Goal: Task Accomplishment & Management: Use online tool/utility

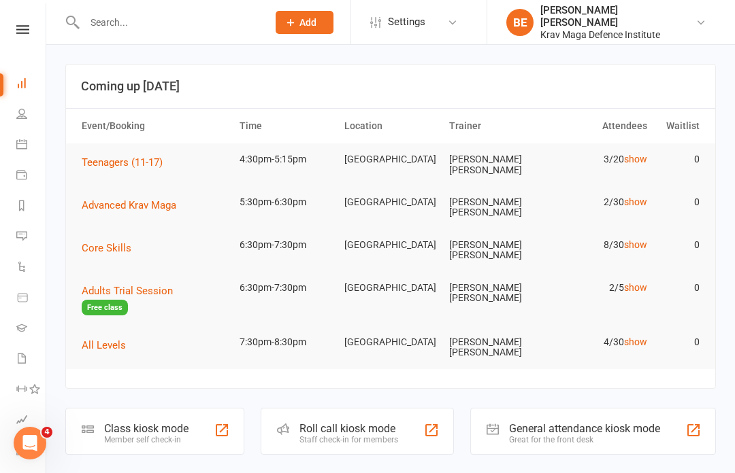
click at [127, 435] on div "Member self check-in" at bounding box center [146, 440] width 84 height 10
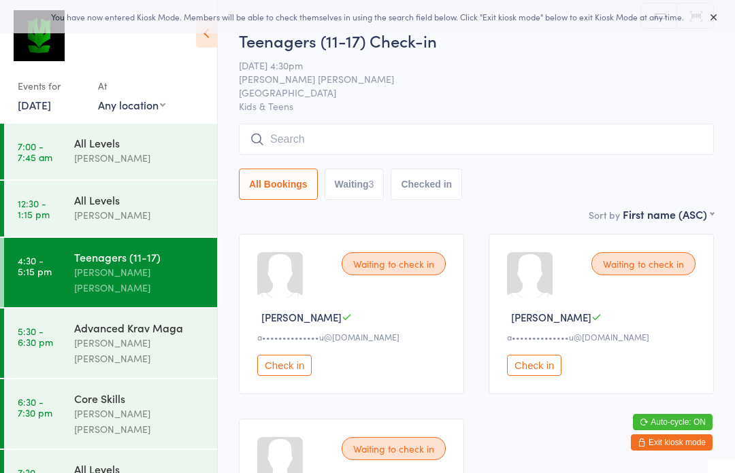
scroll to position [1, 0]
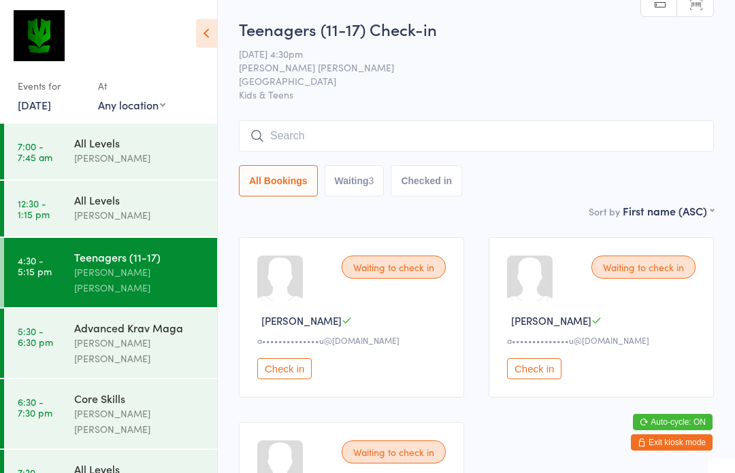
click at [571, 144] on input "search" at bounding box center [476, 135] width 475 height 31
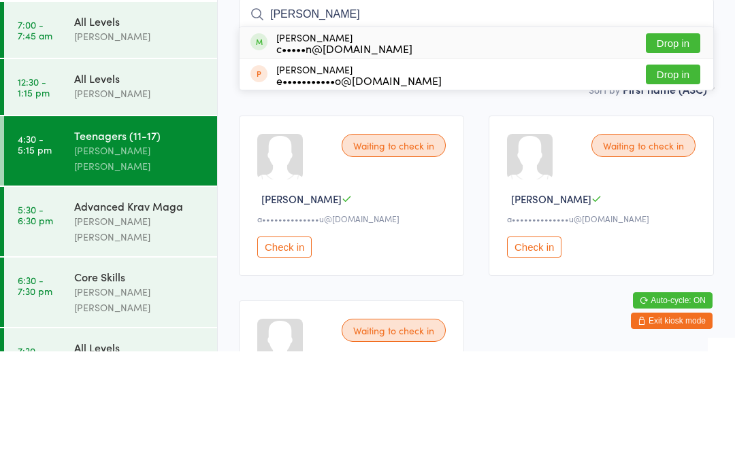
type input "[PERSON_NAME]"
click at [671, 155] on button "Drop in" at bounding box center [672, 165] width 54 height 20
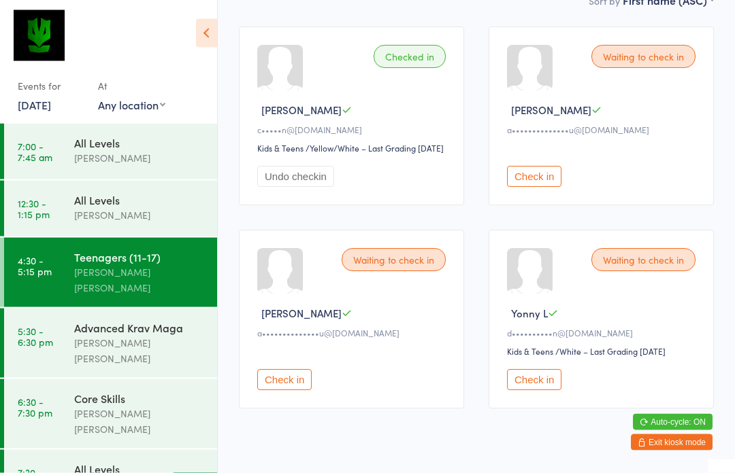
scroll to position [229, 0]
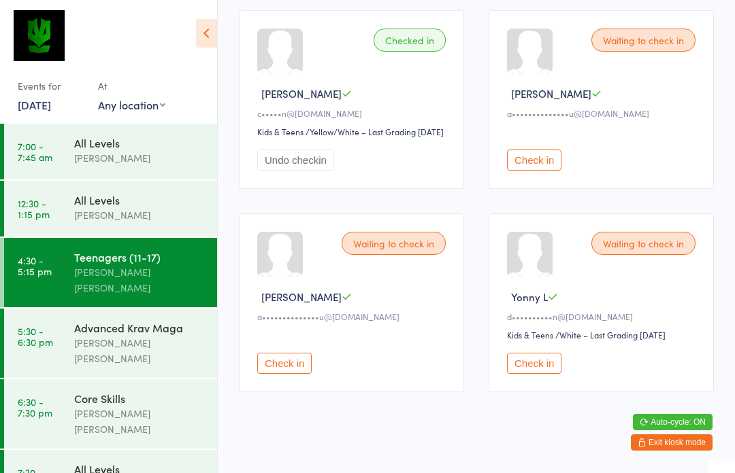
click at [519, 374] on button "Check in" at bounding box center [534, 363] width 54 height 21
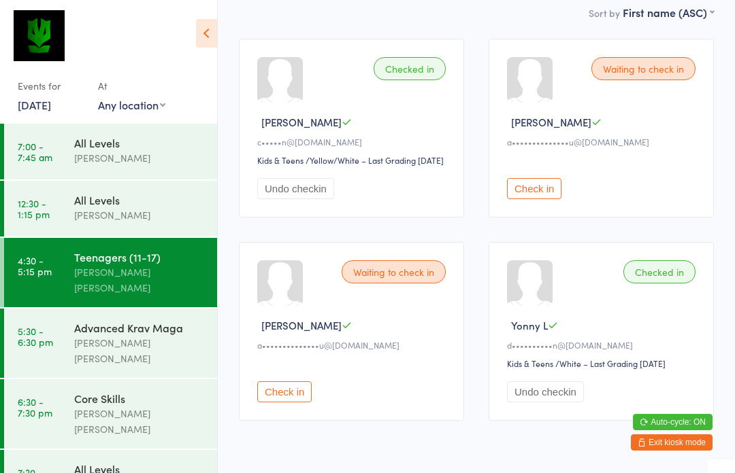
scroll to position [0, 0]
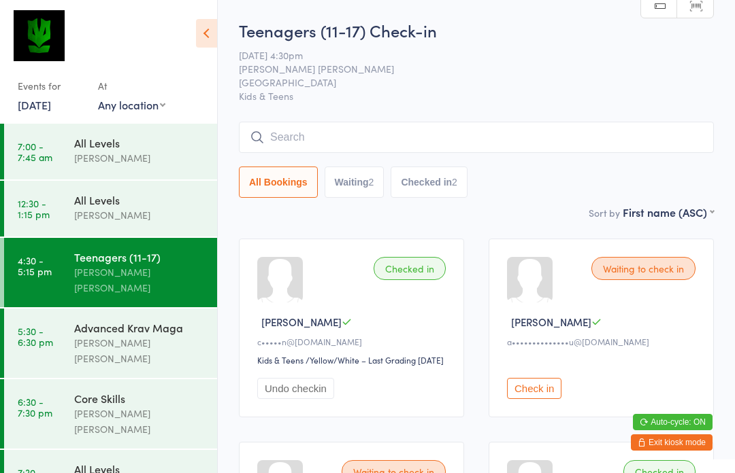
click at [374, 139] on input "search" at bounding box center [476, 137] width 475 height 31
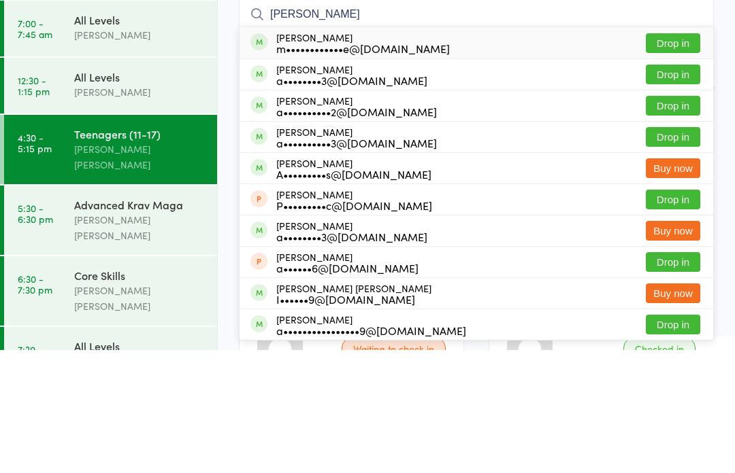
type input "Alec"
click at [690, 156] on button "Drop in" at bounding box center [672, 166] width 54 height 20
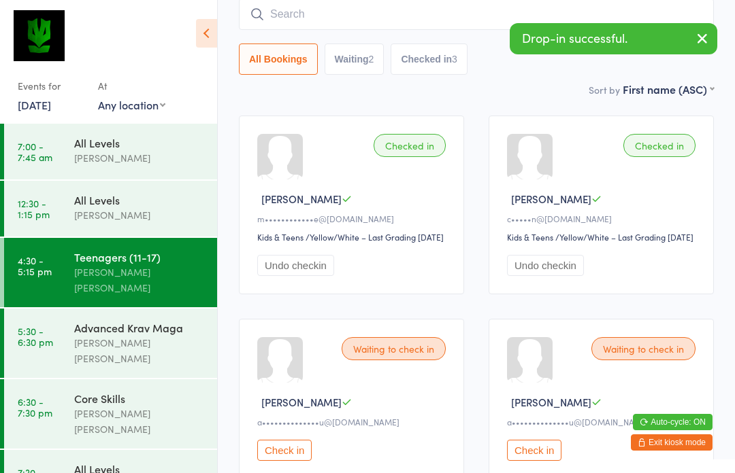
click at [343, 27] on input "search" at bounding box center [476, 14] width 475 height 31
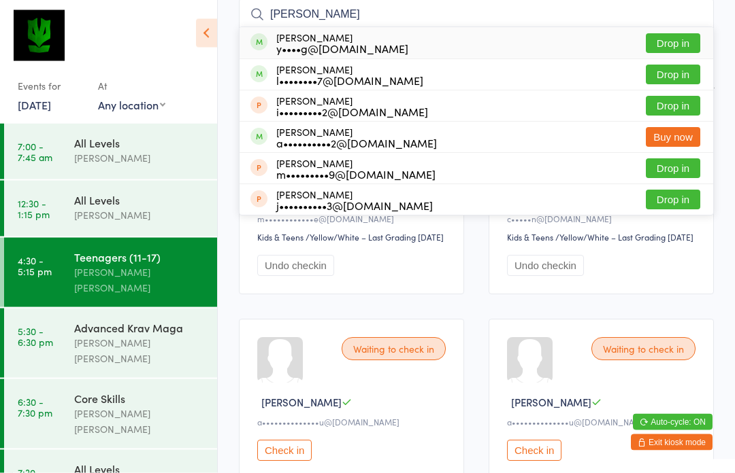
type input "Luka"
click at [679, 41] on button "Drop in" at bounding box center [672, 44] width 54 height 20
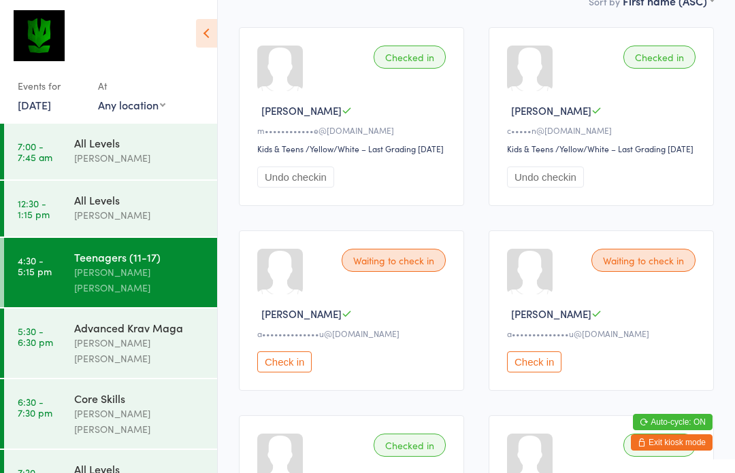
scroll to position [213, 0]
click at [288, 371] on button "Check in" at bounding box center [284, 360] width 54 height 21
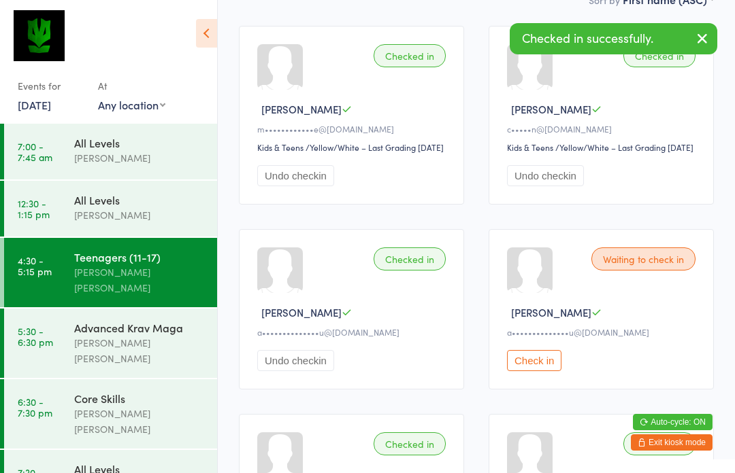
click at [541, 371] on button "Check in" at bounding box center [534, 360] width 54 height 21
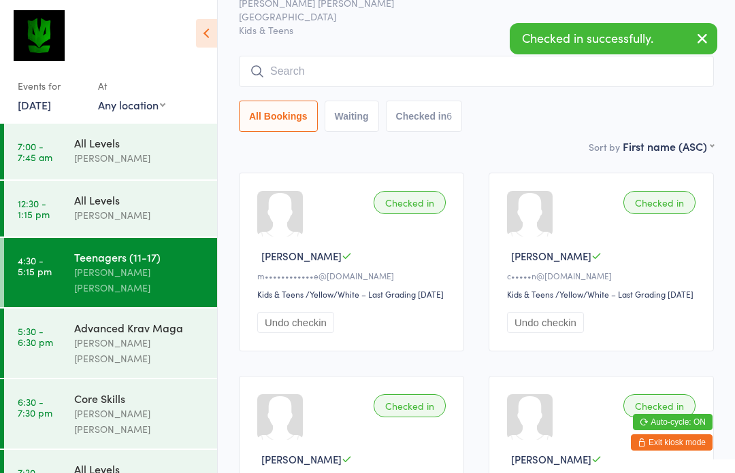
scroll to position [0, 0]
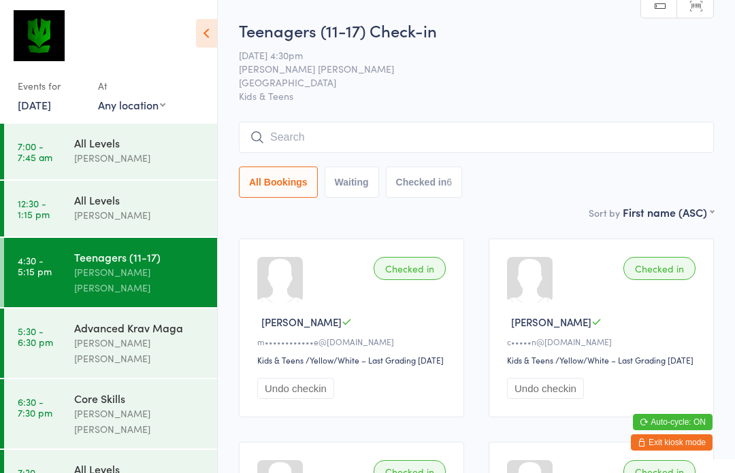
click at [270, 137] on input "search" at bounding box center [476, 137] width 475 height 31
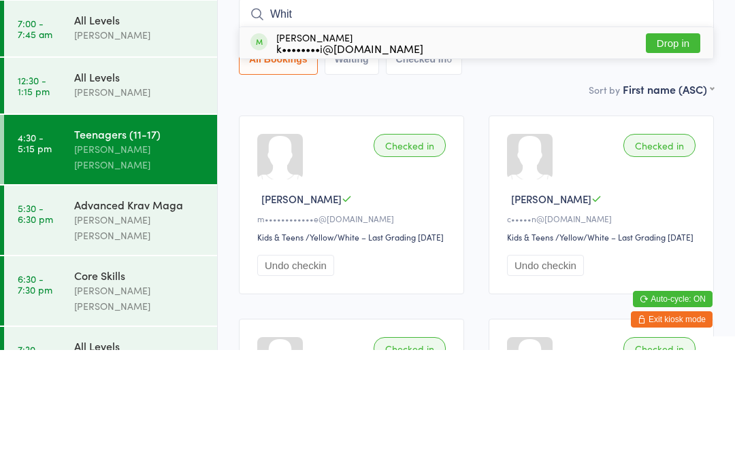
type input "Whit"
click at [687, 156] on button "Drop in" at bounding box center [672, 166] width 54 height 20
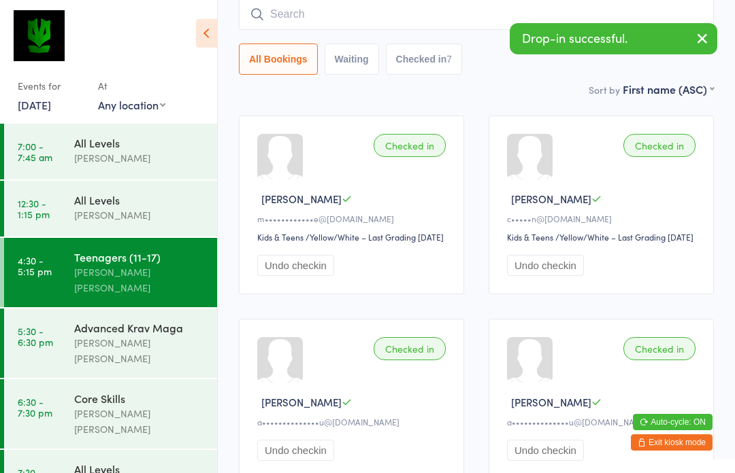
click at [263, 3] on input "search" at bounding box center [476, 14] width 475 height 31
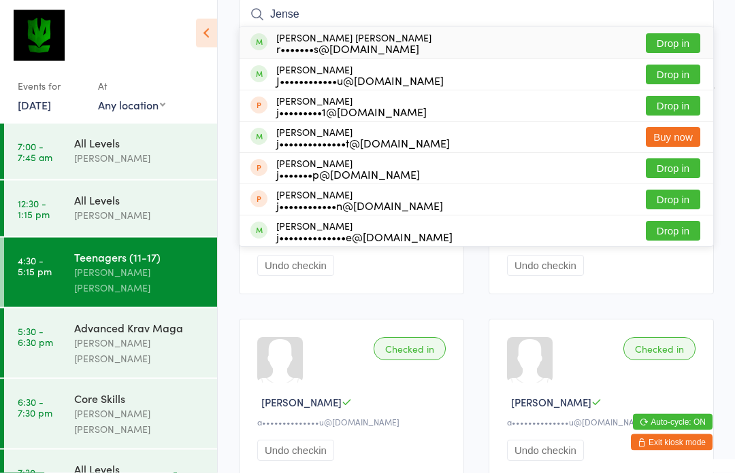
type input "Jense"
click at [679, 44] on button "Drop in" at bounding box center [672, 44] width 54 height 20
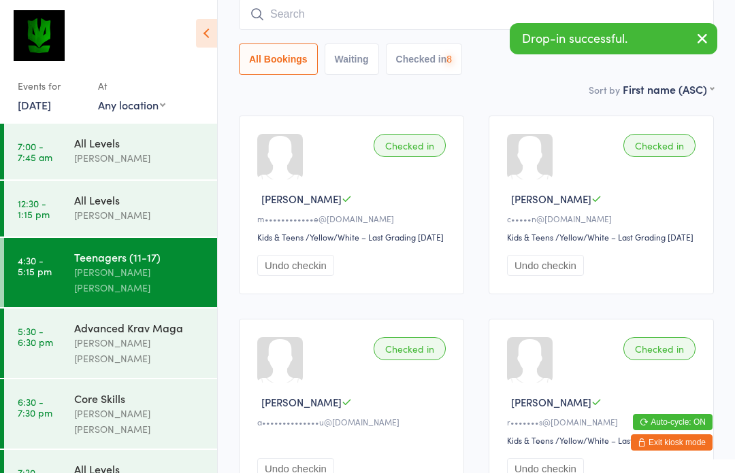
click at [273, 16] on input "search" at bounding box center [476, 14] width 475 height 31
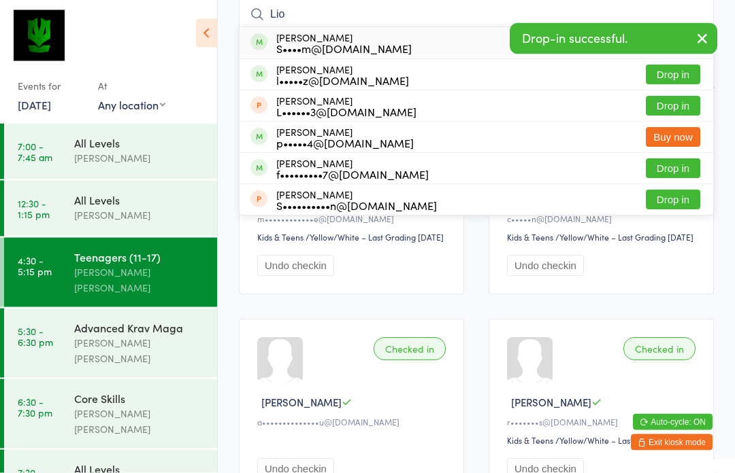
type input "Lio"
click at [269, 46] on div "Lior Drimer S••••m@lightchiro.com.au" at bounding box center [330, 44] width 161 height 22
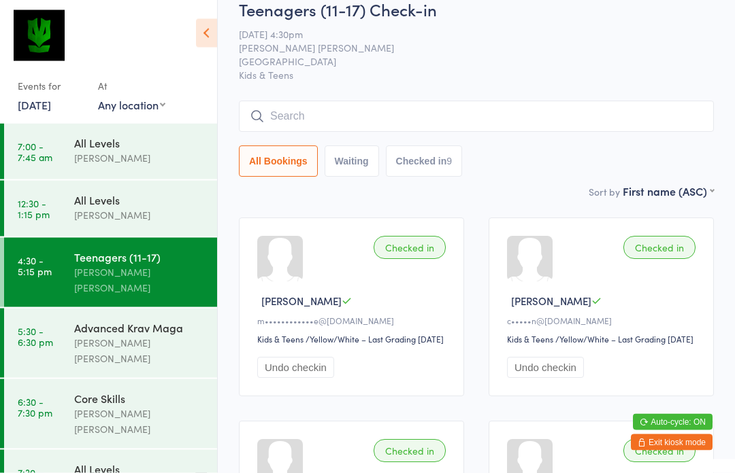
scroll to position [0, 0]
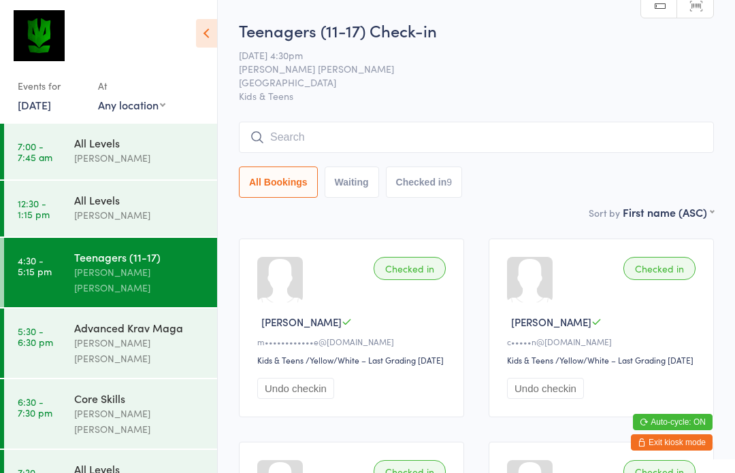
click at [362, 148] on input "search" at bounding box center [476, 137] width 475 height 31
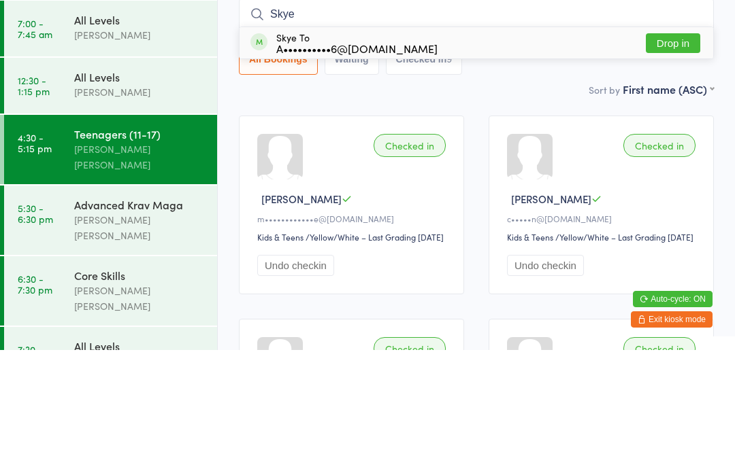
type input "Skye"
click at [677, 156] on button "Drop in" at bounding box center [672, 166] width 54 height 20
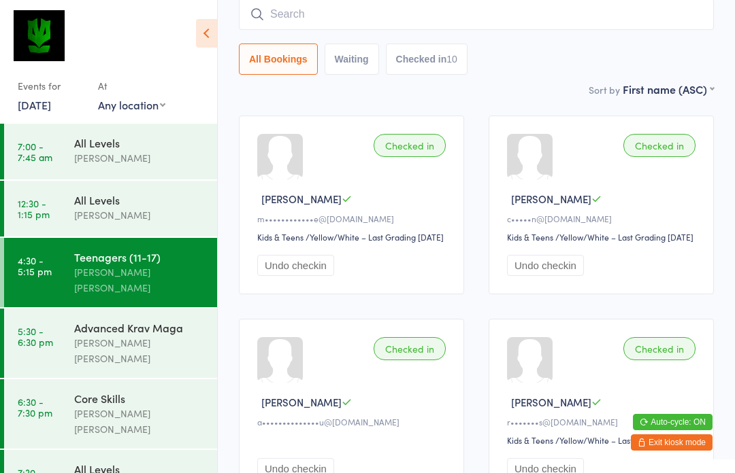
click at [419, 29] on input "search" at bounding box center [476, 14] width 475 height 31
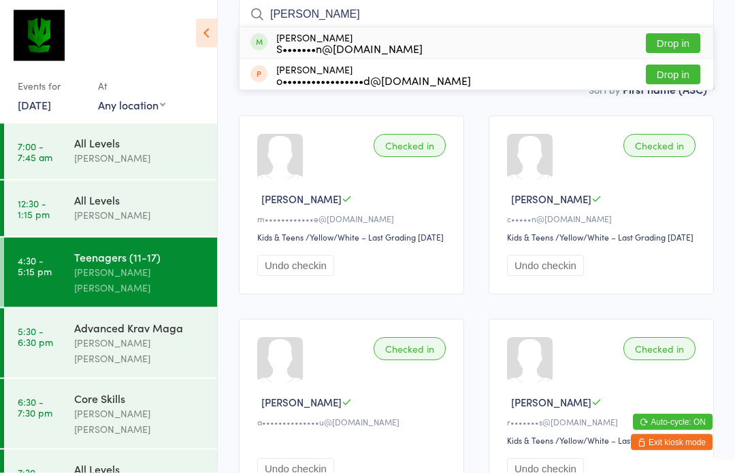
type input "Naomi"
click at [286, 47] on div "S•••••••n@outlook.com" at bounding box center [349, 49] width 146 height 11
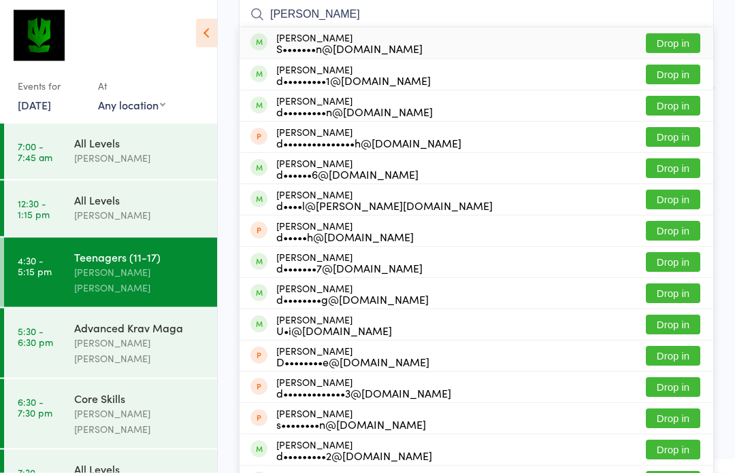
type input "Daniel l"
click at [677, 43] on button "Drop in" at bounding box center [672, 44] width 54 height 20
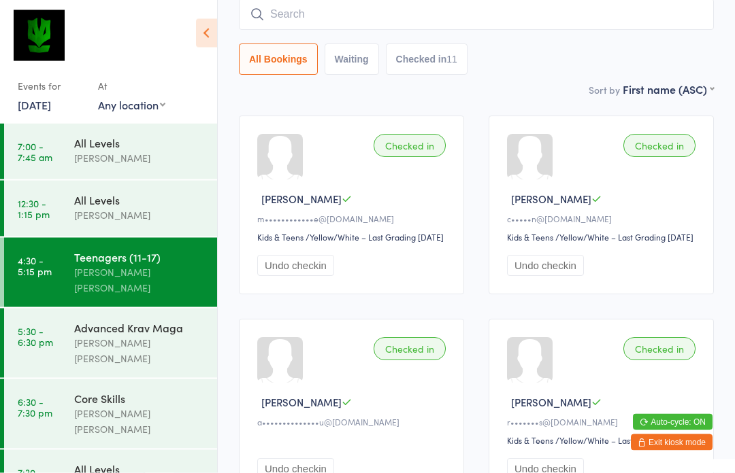
scroll to position [123, 0]
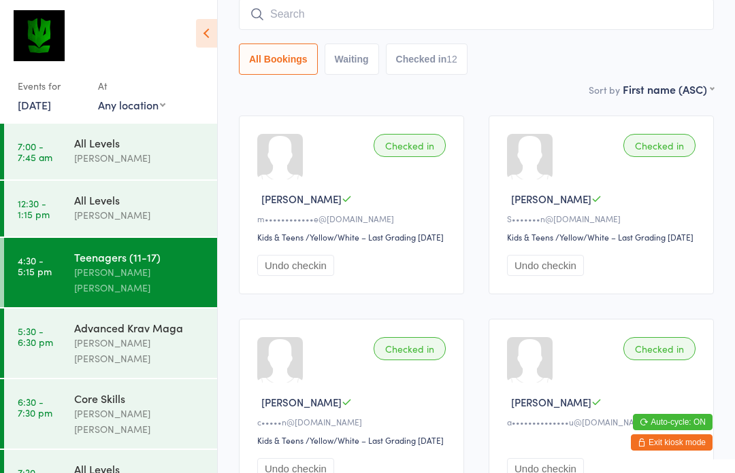
click at [371, 21] on input "search" at bounding box center [476, 14] width 475 height 31
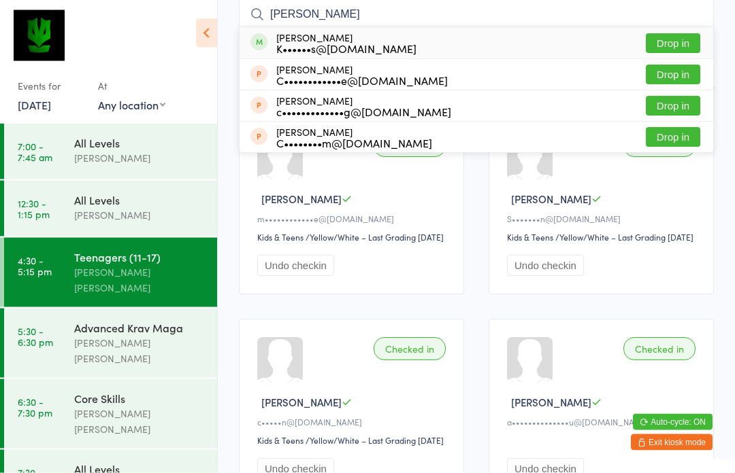
type input "Chloe rockliff"
click at [685, 47] on button "Drop in" at bounding box center [672, 44] width 54 height 20
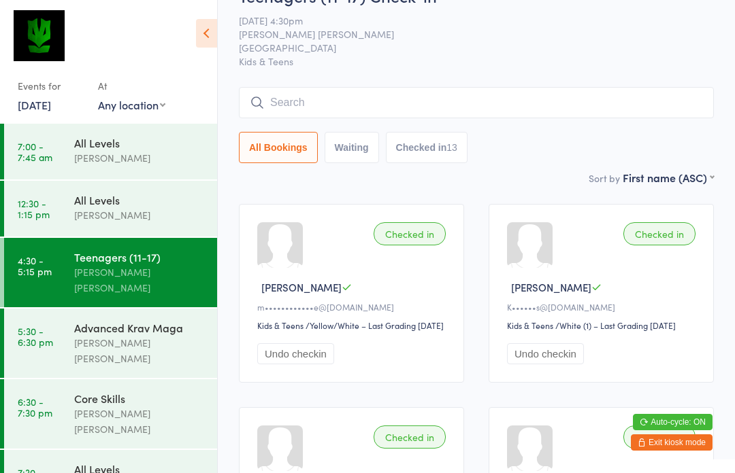
scroll to position [0, 0]
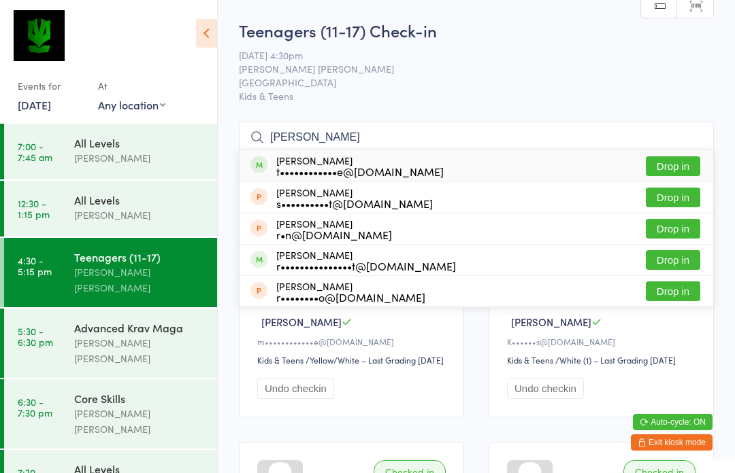
type input "Ronav"
click at [676, 167] on button "Drop in" at bounding box center [672, 166] width 54 height 20
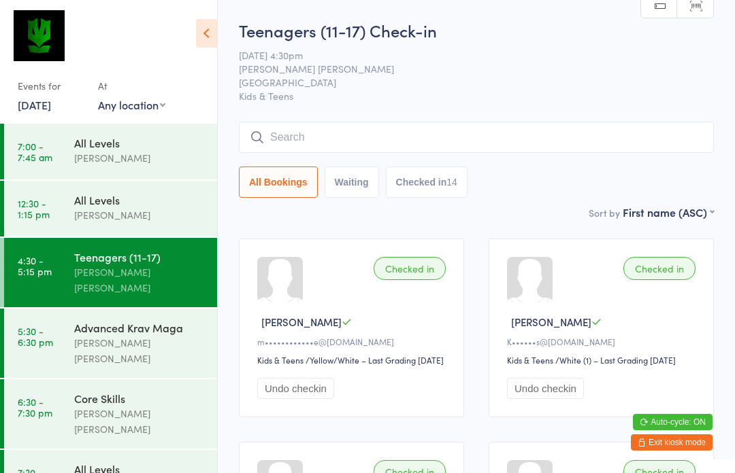
click at [273, 135] on input "search" at bounding box center [476, 137] width 475 height 31
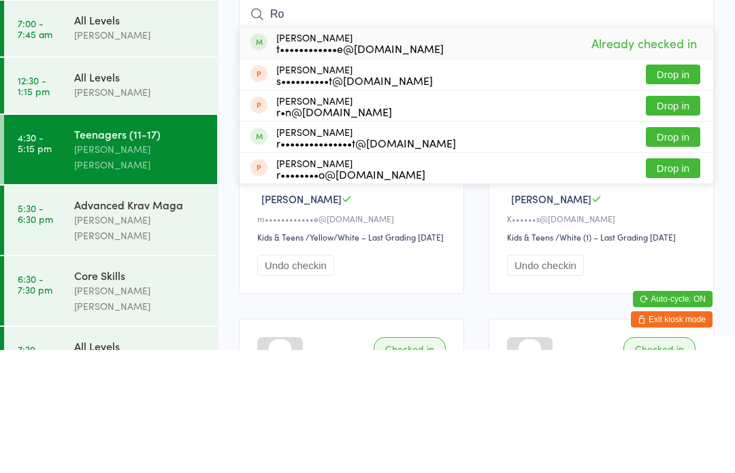
type input "R"
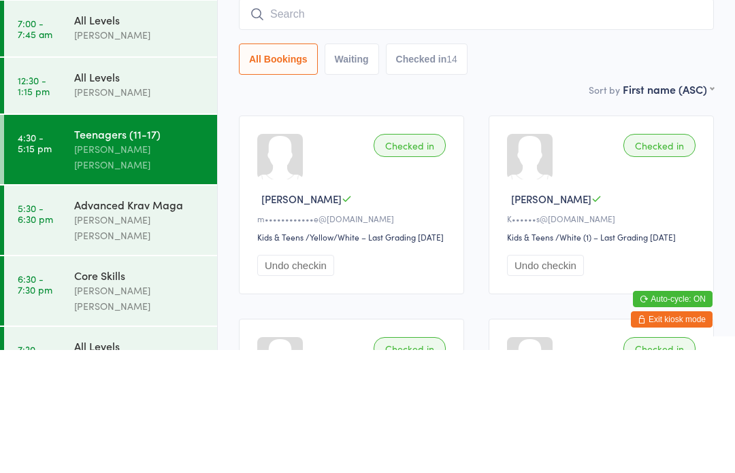
scroll to position [123, 0]
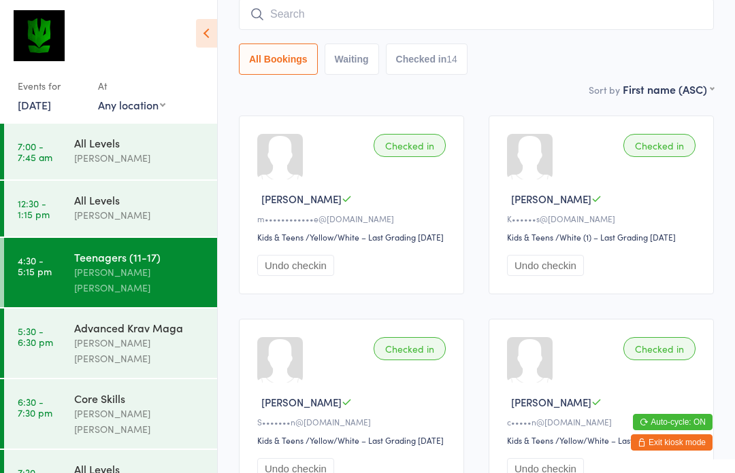
click at [280, 6] on input "search" at bounding box center [476, 14] width 475 height 31
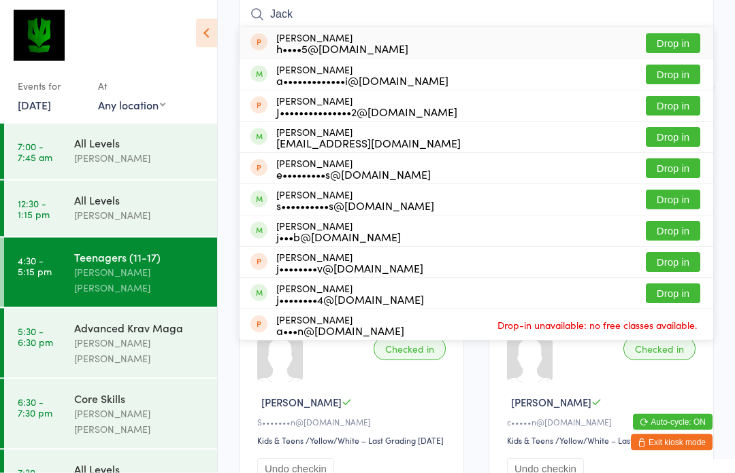
type input "Jack"
click at [681, 80] on button "Drop in" at bounding box center [672, 75] width 54 height 20
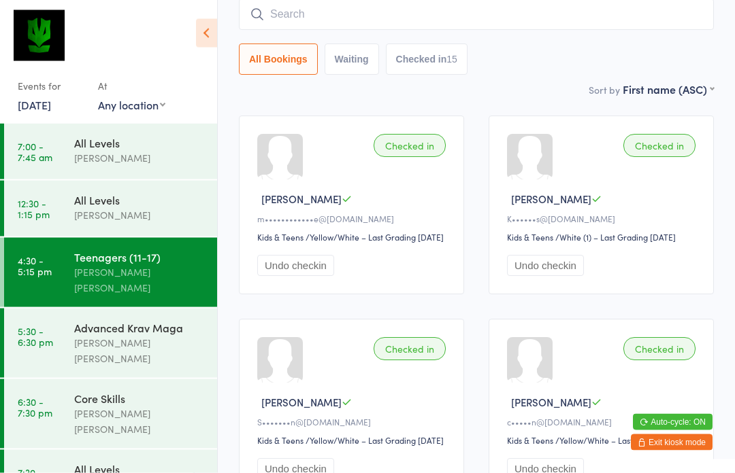
scroll to position [123, 0]
click at [135, 346] on div "Advanced Krav Maga Ben Edward" at bounding box center [145, 343] width 143 height 69
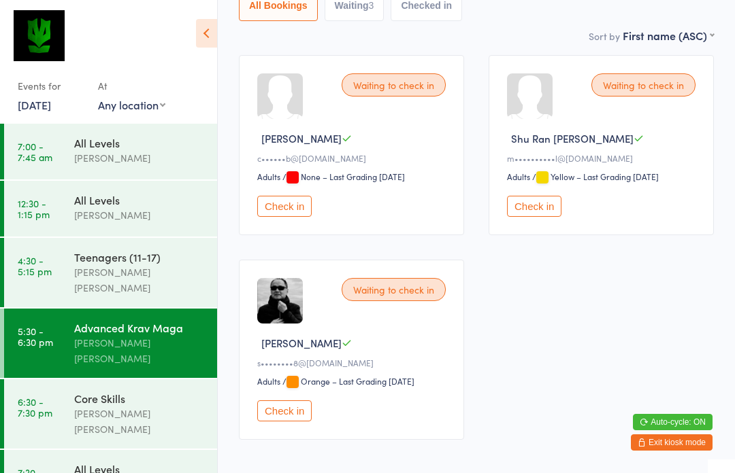
scroll to position [218, 0]
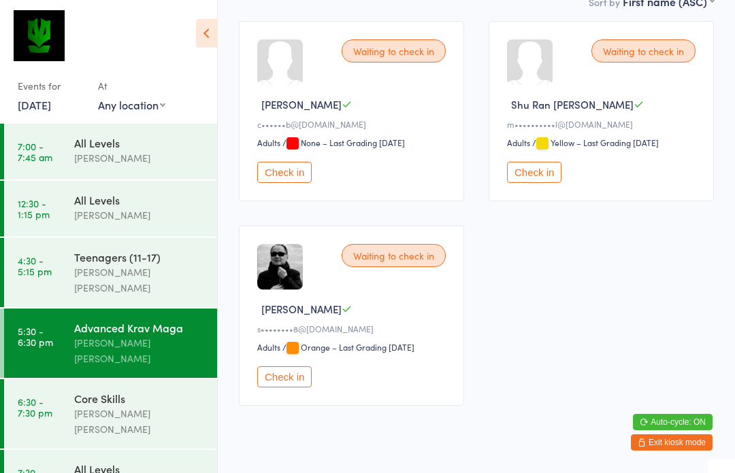
click at [276, 388] on button "Check in" at bounding box center [284, 377] width 54 height 21
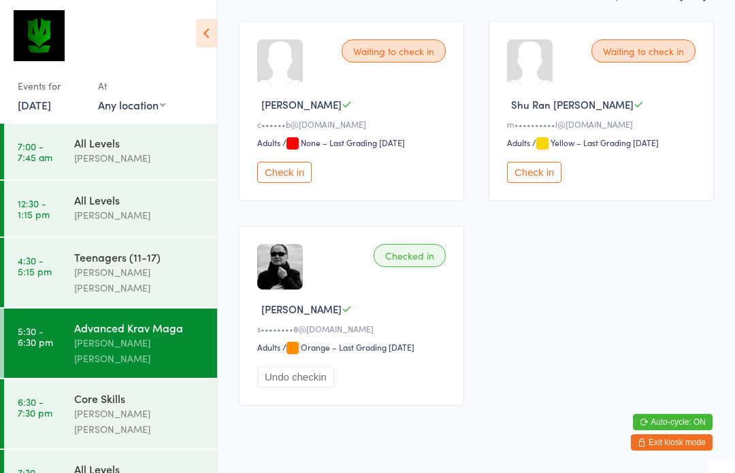
click at [290, 176] on button "Check in" at bounding box center [284, 172] width 54 height 21
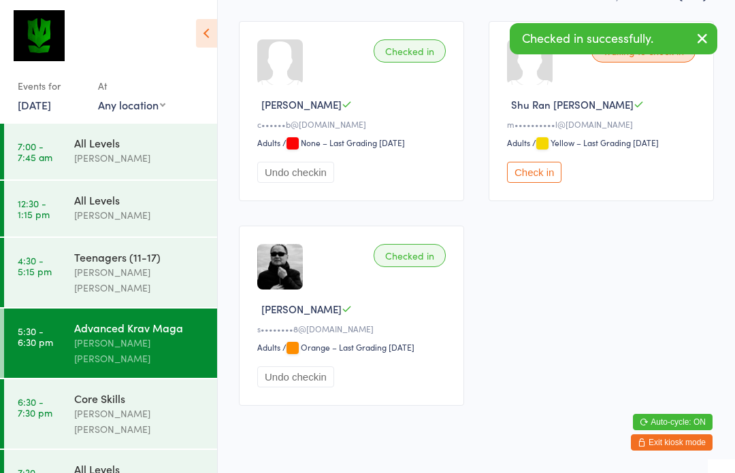
click at [147, 391] on div "Core Skills" at bounding box center [139, 398] width 131 height 15
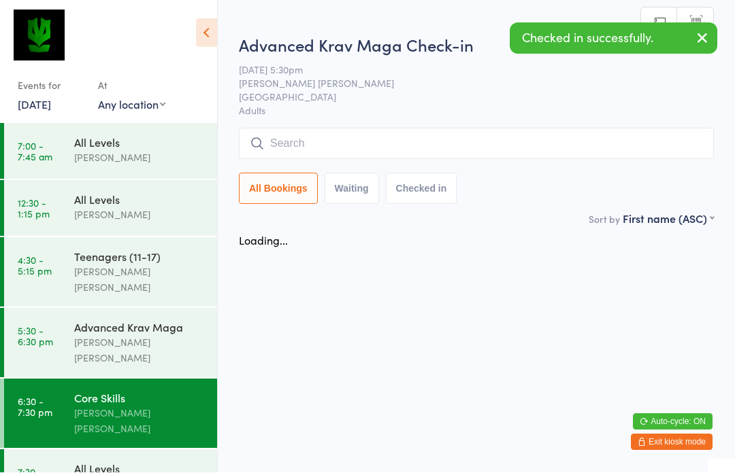
scroll to position [1, 0]
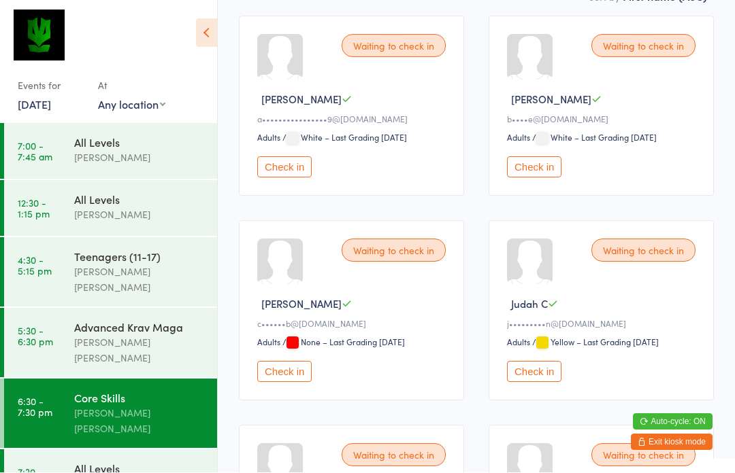
click at [288, 383] on button "Check in" at bounding box center [284, 372] width 54 height 21
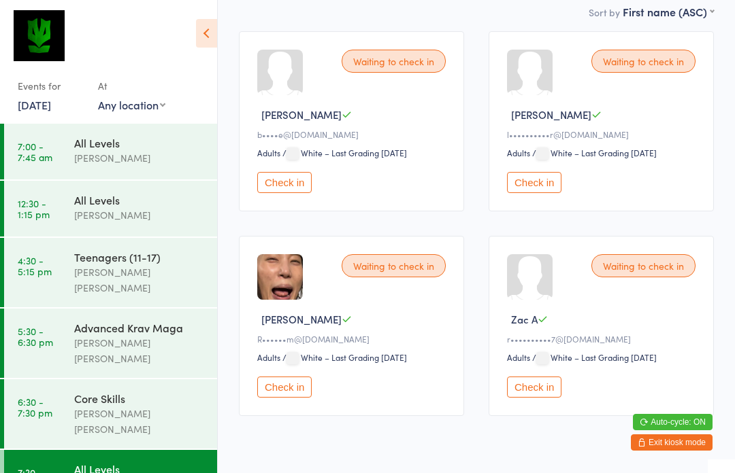
scroll to position [218, 0]
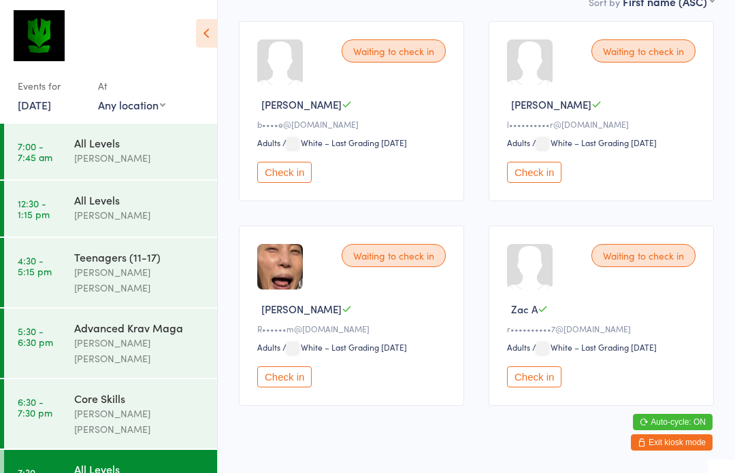
click at [131, 335] on div "[PERSON_NAME] [PERSON_NAME]" at bounding box center [139, 350] width 131 height 31
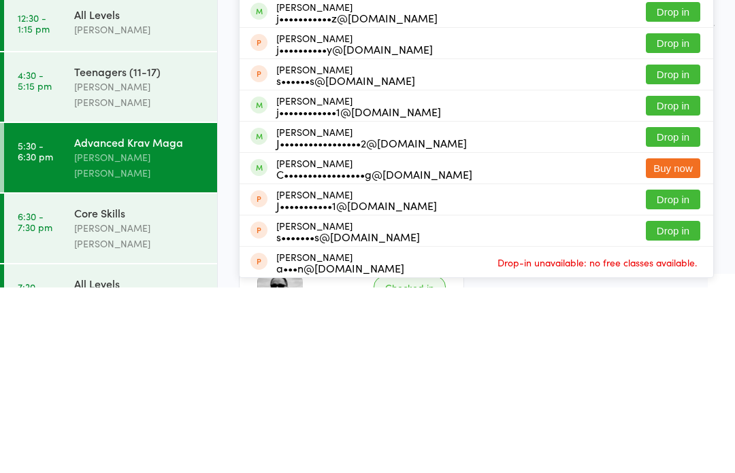
type input "Jame"
click at [684, 313] on button "Drop in" at bounding box center [672, 323] width 54 height 20
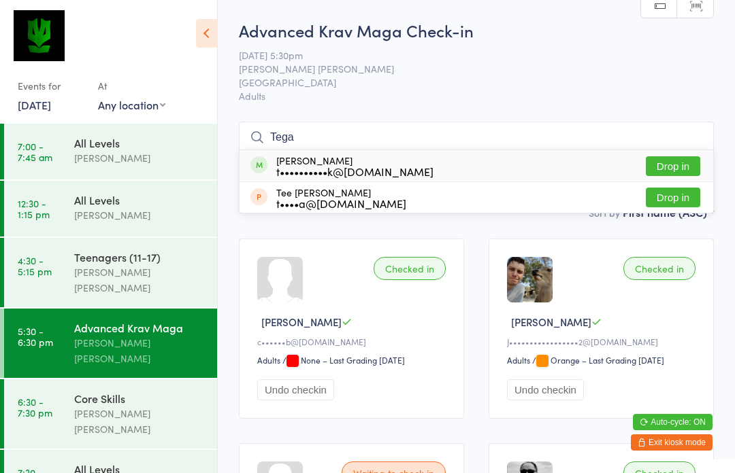
type input "Tega"
click at [332, 173] on div "t••••••••••k@gmail.com" at bounding box center [354, 171] width 157 height 11
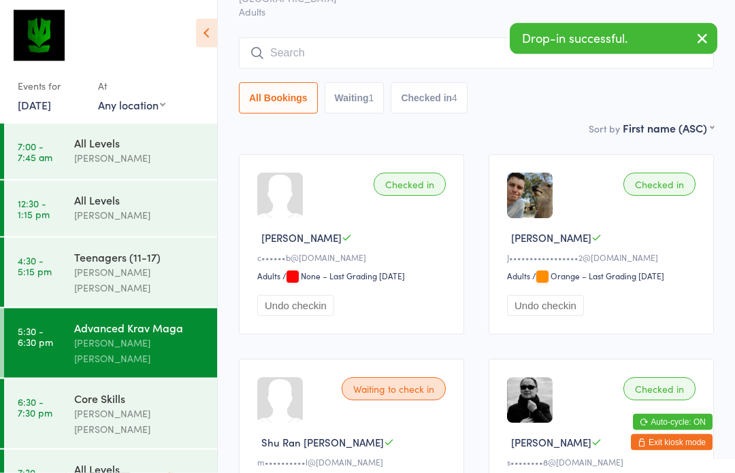
scroll to position [84, 0]
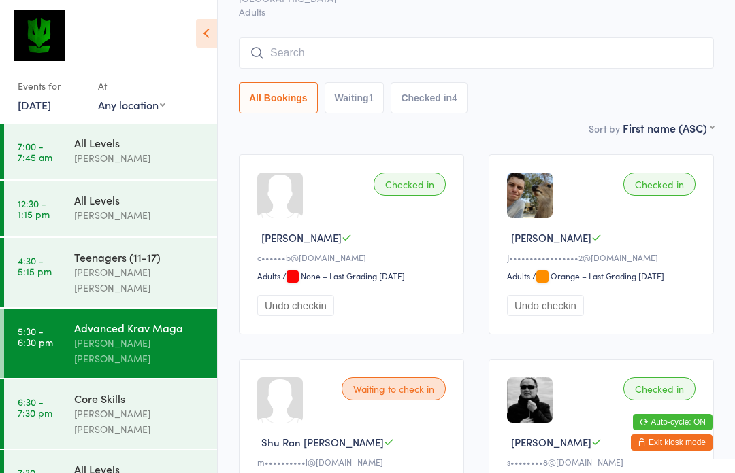
click at [312, 41] on input "search" at bounding box center [476, 52] width 475 height 31
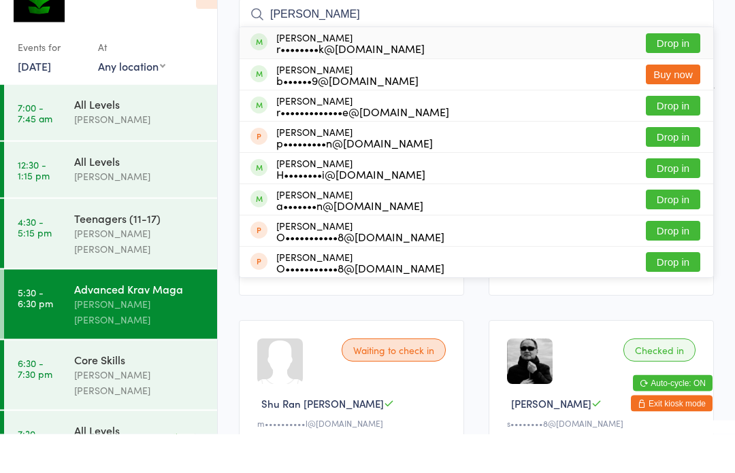
type input "Ryan"
click at [677, 73] on button "Drop in" at bounding box center [672, 83] width 54 height 20
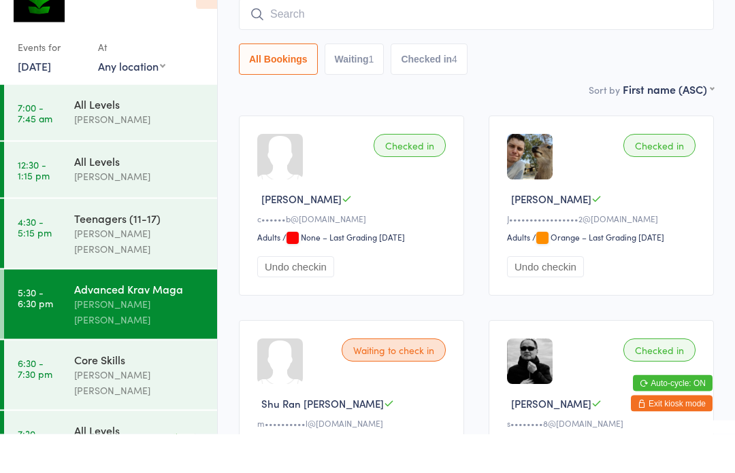
scroll to position [123, 0]
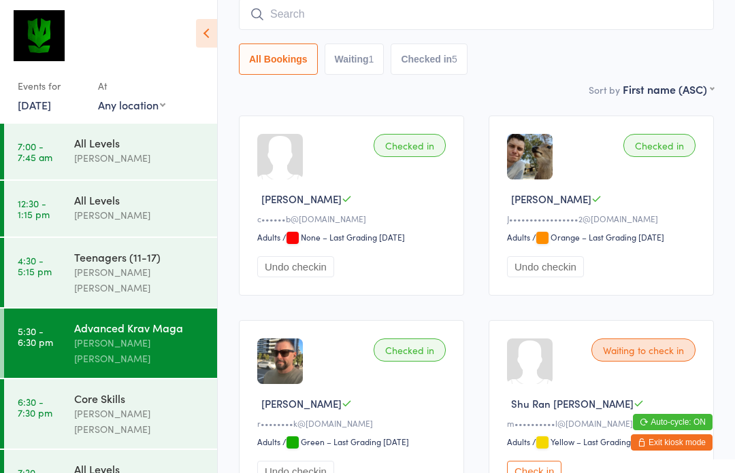
click at [425, 17] on input "search" at bounding box center [476, 14] width 475 height 31
type input "Tandek"
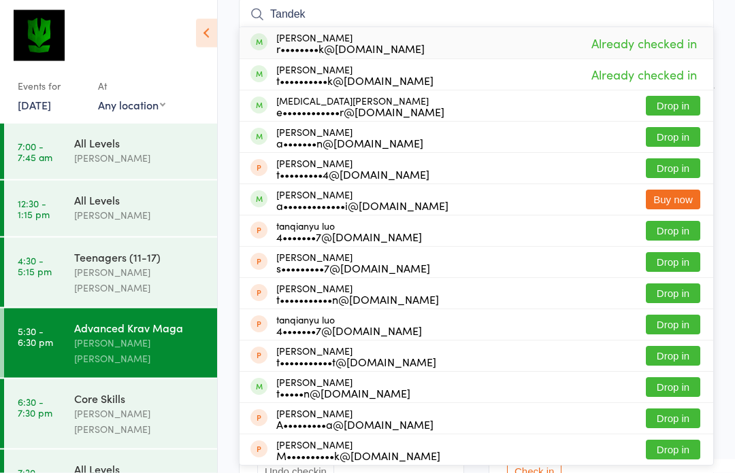
scroll to position [123, 0]
click at [141, 391] on div "Core Skills" at bounding box center [139, 398] width 131 height 15
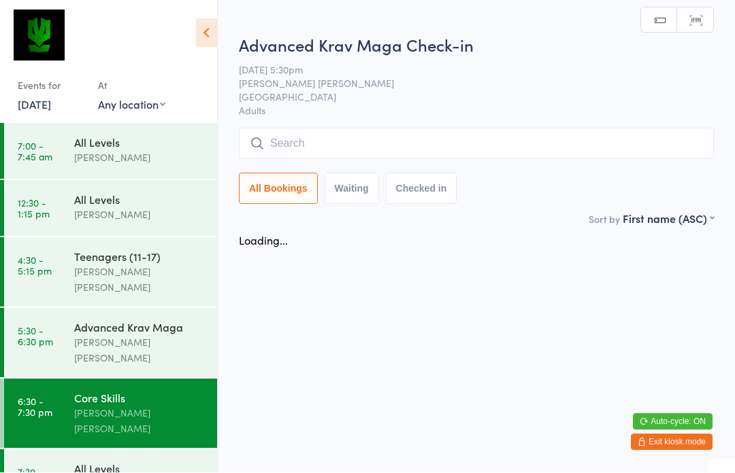
scroll to position [1, 0]
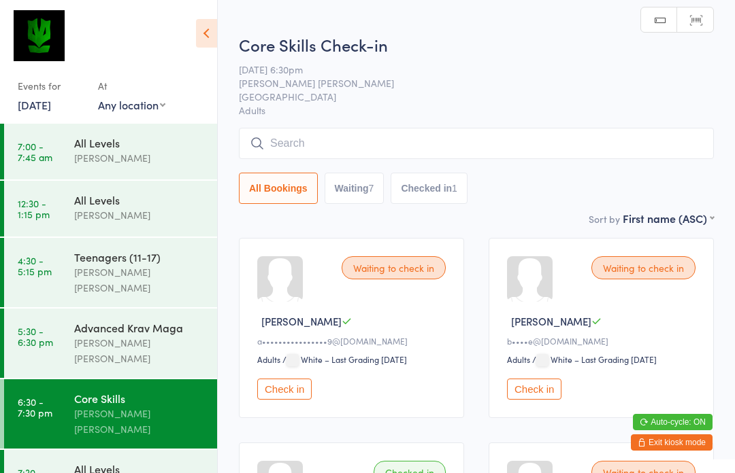
click at [337, 149] on input "search" at bounding box center [476, 143] width 475 height 31
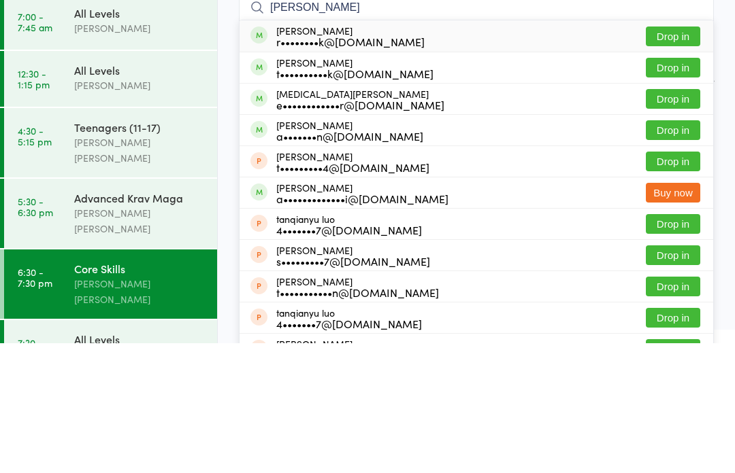
type input "Tande"
click at [694, 156] on button "Drop in" at bounding box center [672, 166] width 54 height 20
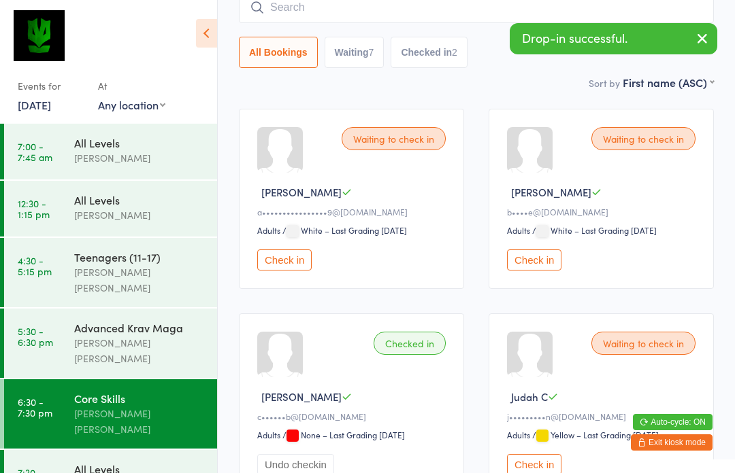
click at [406, 23] on input "search" at bounding box center [476, 7] width 475 height 31
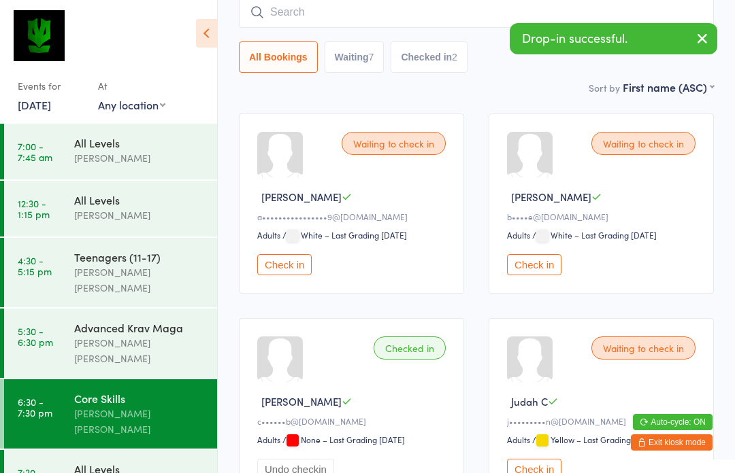
scroll to position [123, 0]
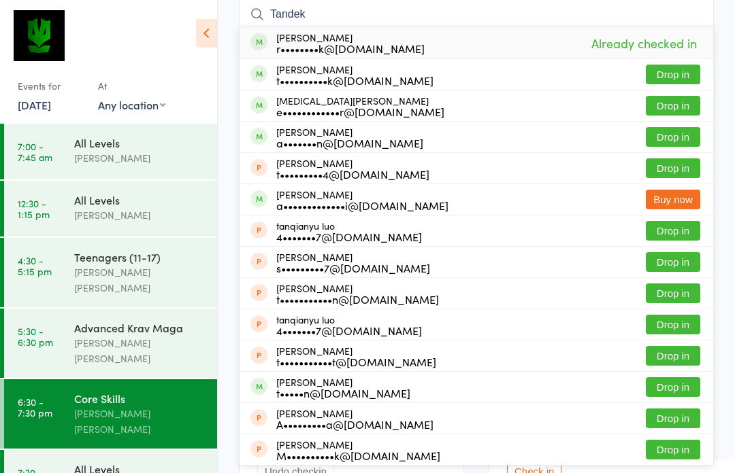
type input "Tandek"
click at [689, 68] on button "Drop in" at bounding box center [672, 75] width 54 height 20
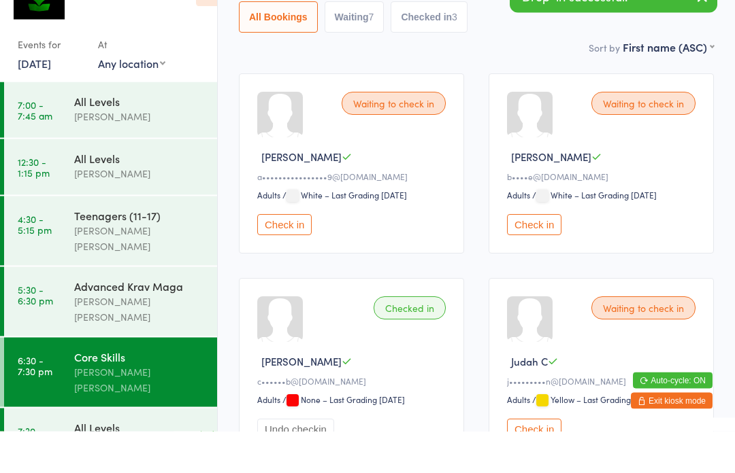
scroll to position [165, 0]
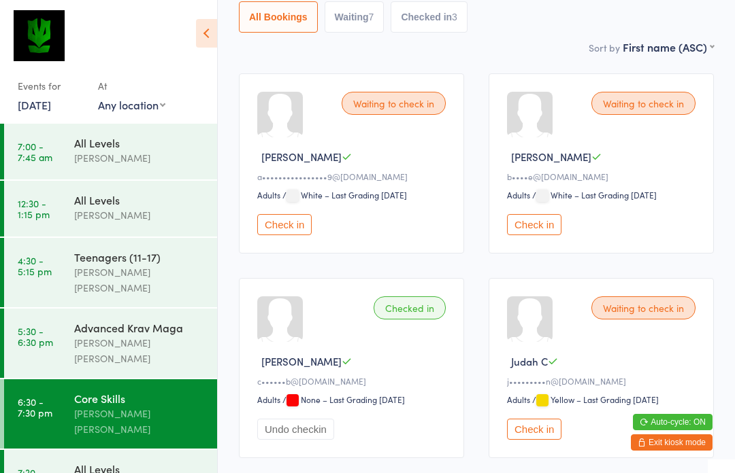
click at [89, 320] on div "Advanced Krav Maga" at bounding box center [139, 327] width 131 height 15
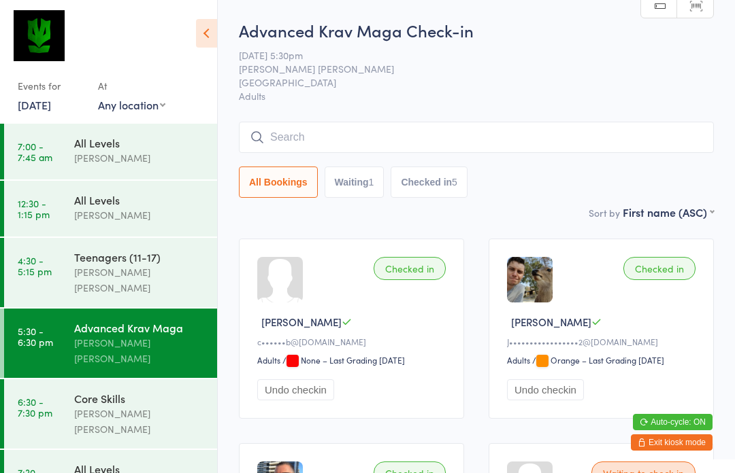
click at [490, 140] on input "search" at bounding box center [476, 137] width 475 height 31
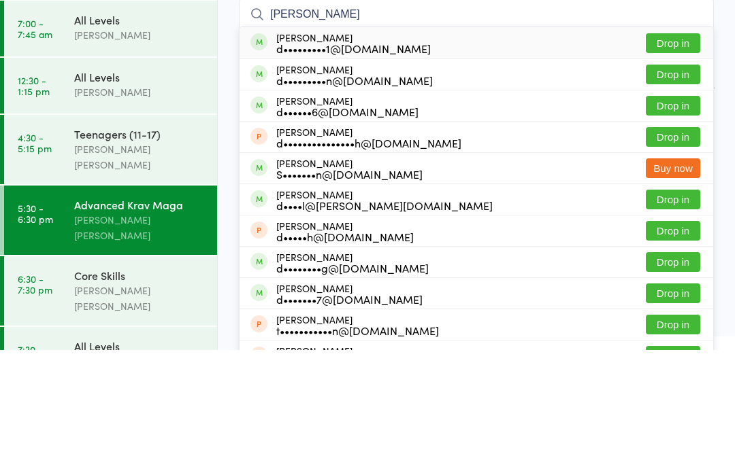
type input "Daniel ti"
click at [683, 156] on button "Drop in" at bounding box center [672, 166] width 54 height 20
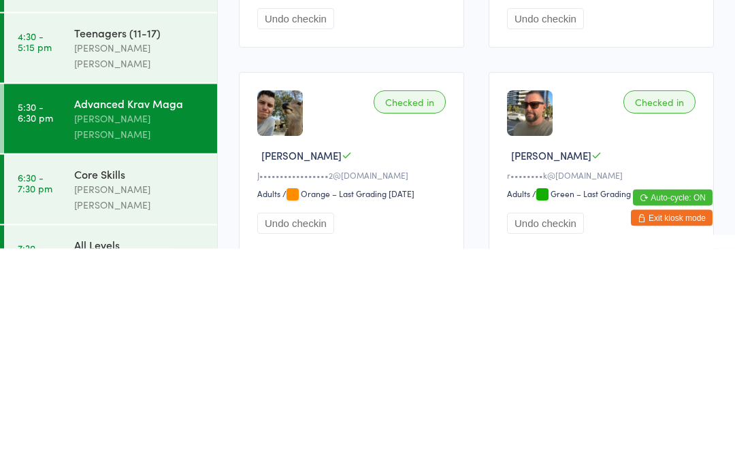
scroll to position [93, 0]
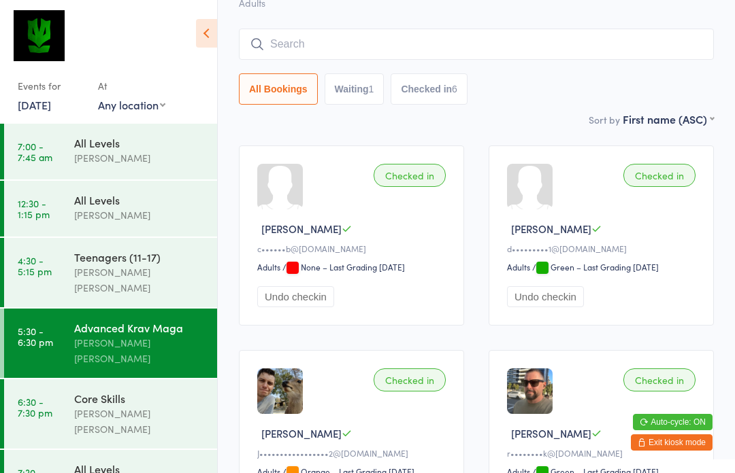
click at [386, 56] on input "search" at bounding box center [476, 44] width 475 height 31
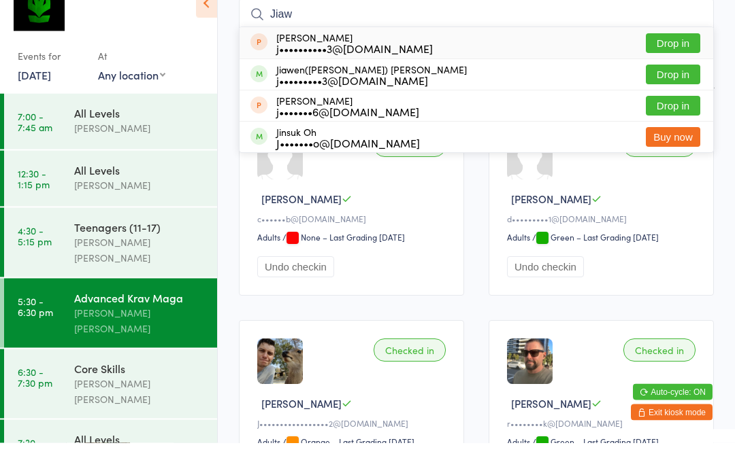
type input "Jiaw"
click at [669, 95] on button "Drop in" at bounding box center [672, 105] width 54 height 20
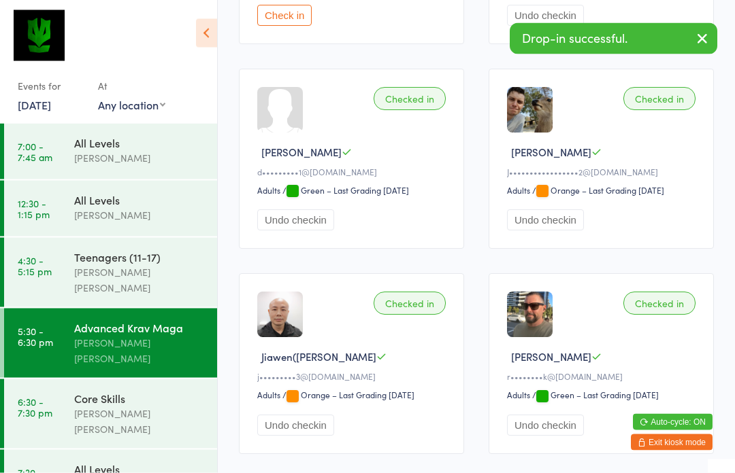
scroll to position [411, 0]
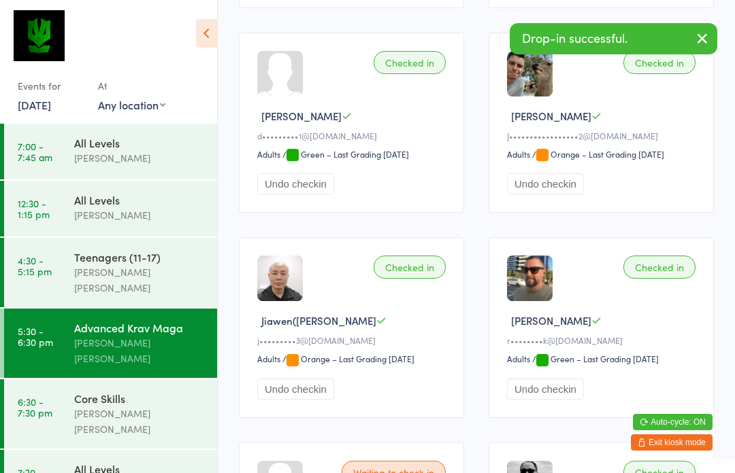
click at [128, 391] on div "Core Skills" at bounding box center [139, 398] width 131 height 15
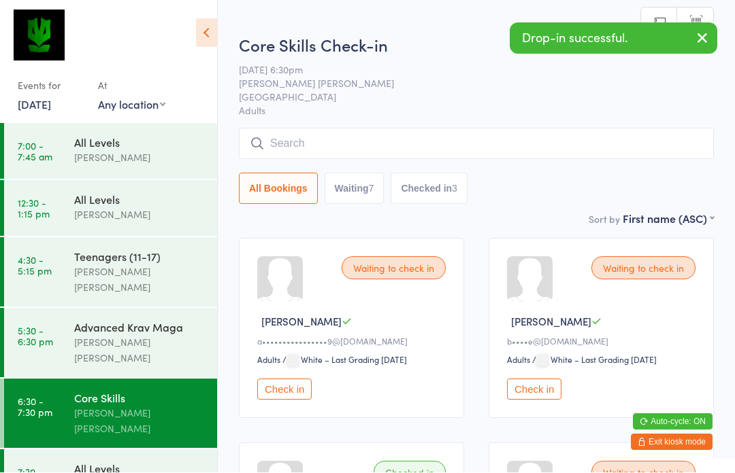
scroll to position [1, 0]
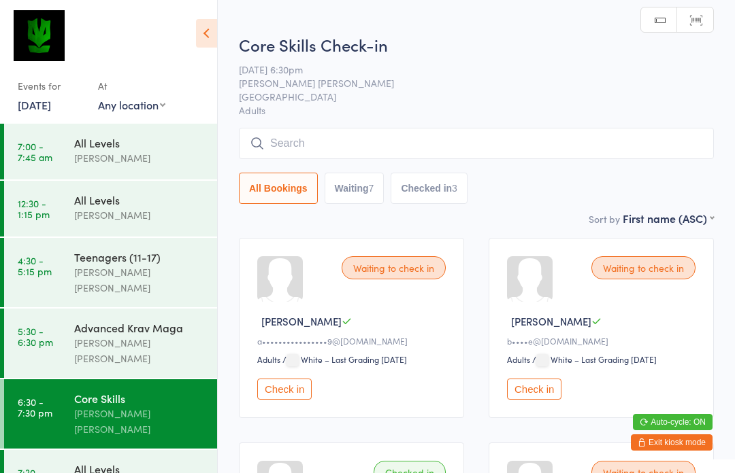
click at [355, 141] on input "search" at bounding box center [476, 143] width 475 height 31
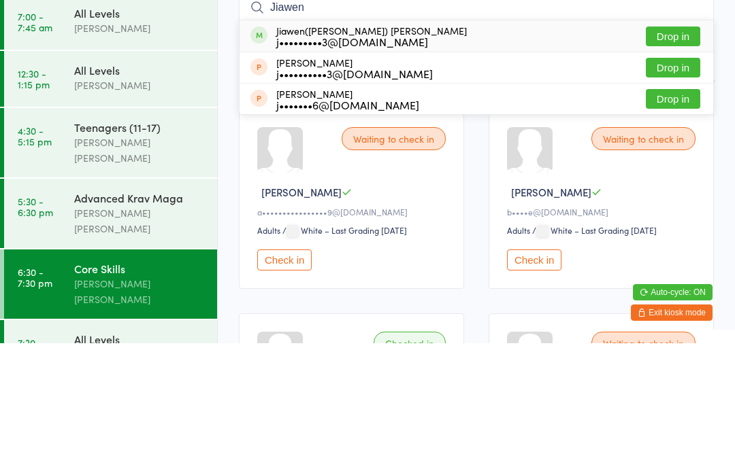
type input "Jiawen"
click at [672, 156] on button "Drop in" at bounding box center [672, 166] width 54 height 20
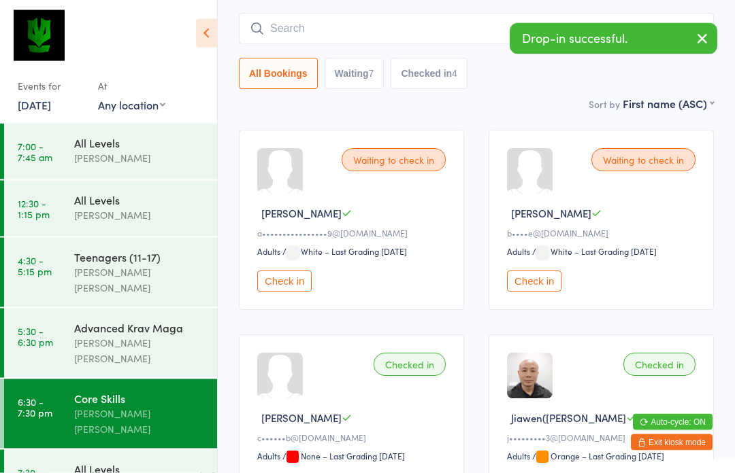
scroll to position [81, 0]
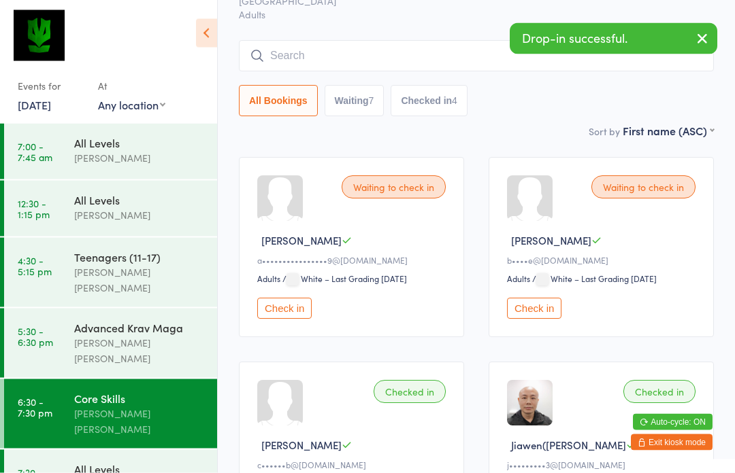
click at [141, 320] on div "Advanced Krav Maga" at bounding box center [139, 327] width 131 height 15
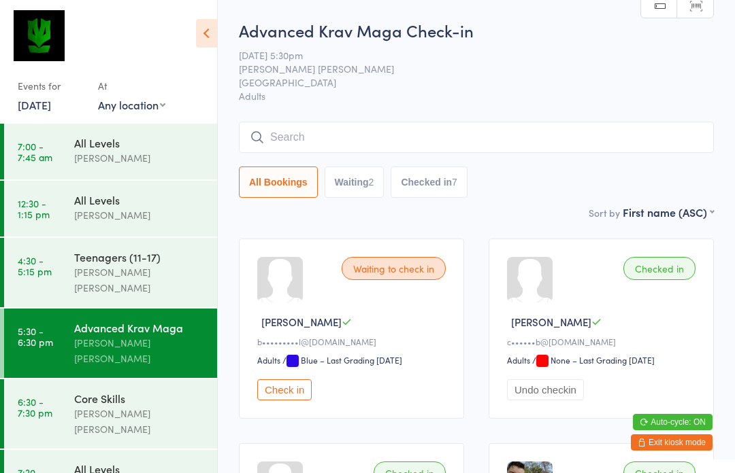
click at [282, 142] on input "search" at bounding box center [476, 137] width 475 height 31
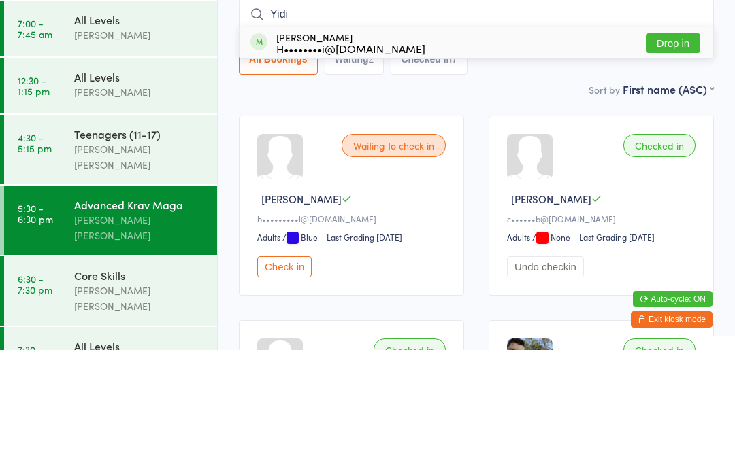
type input "Yidi"
click at [679, 156] on button "Drop in" at bounding box center [672, 166] width 54 height 20
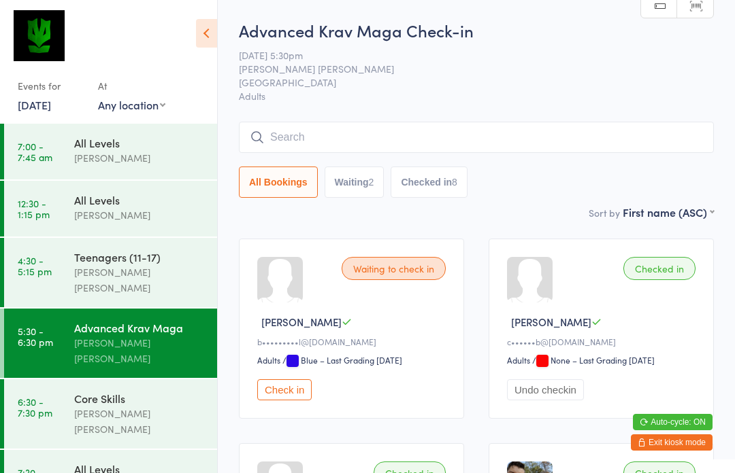
click at [269, 137] on input "search" at bounding box center [476, 137] width 475 height 31
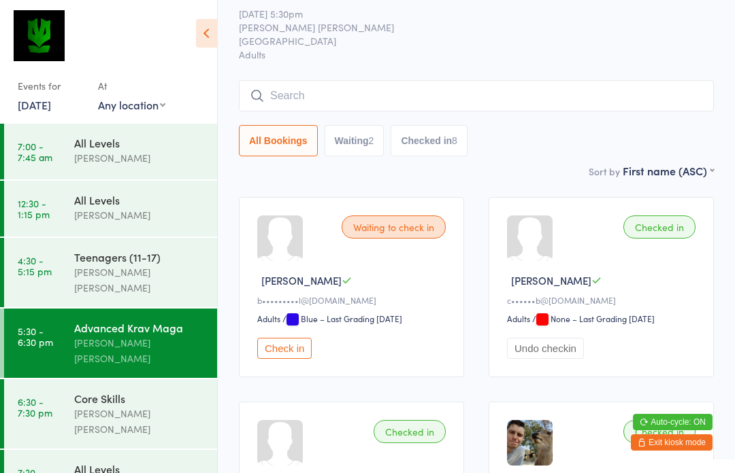
scroll to position [43, 0]
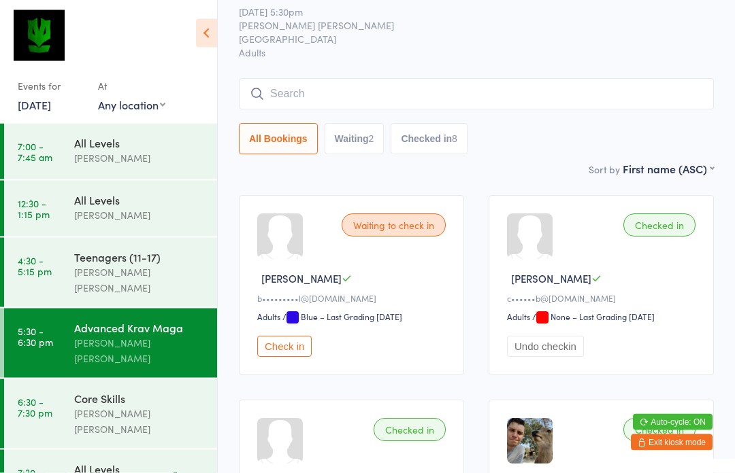
click at [278, 98] on input "search" at bounding box center [476, 94] width 475 height 31
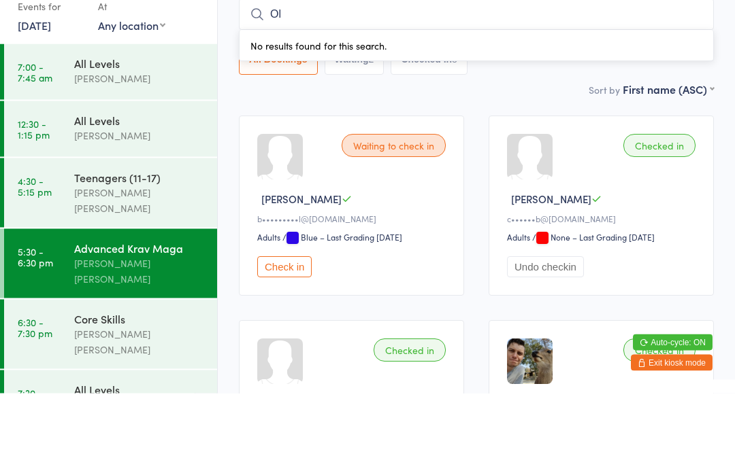
type input "O"
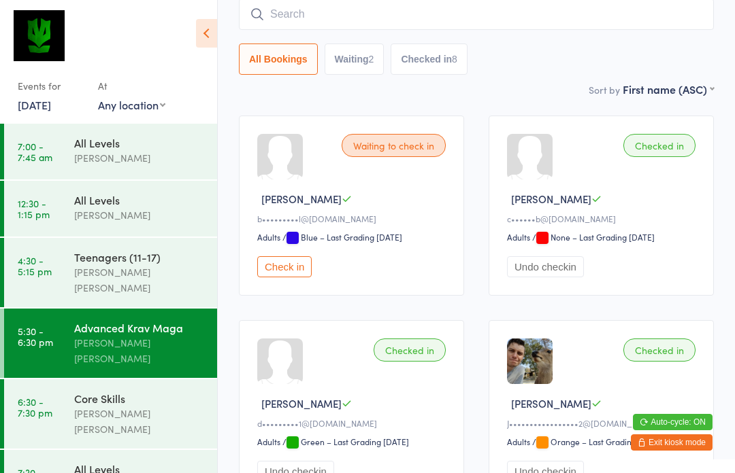
click at [278, 16] on input "search" at bounding box center [476, 14] width 475 height 31
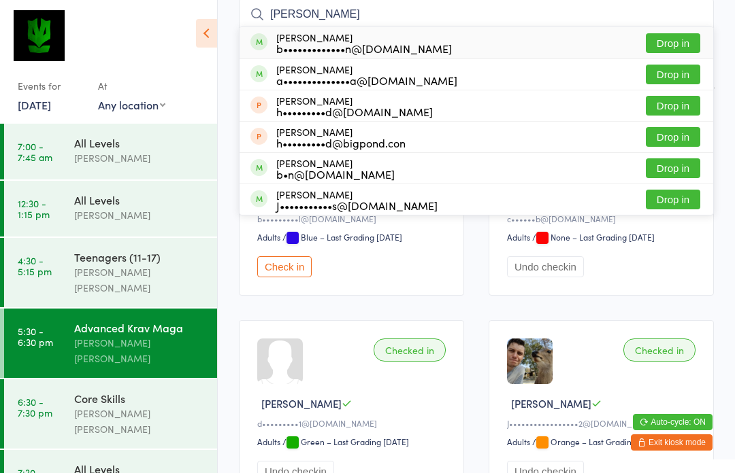
type input "Bernhard"
click at [671, 49] on button "Drop in" at bounding box center [672, 43] width 54 height 20
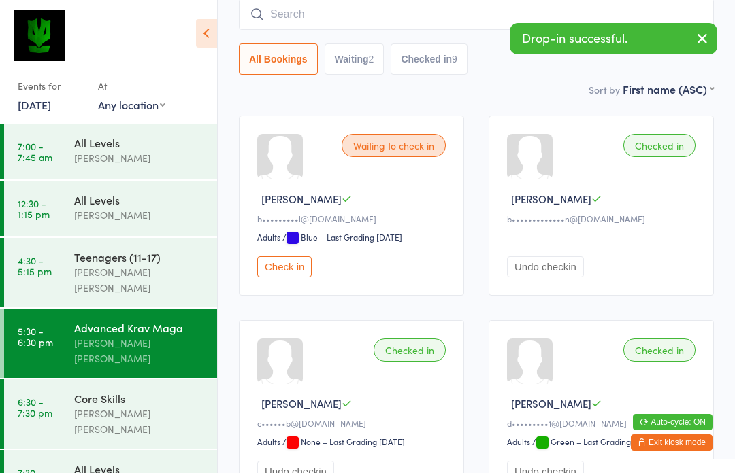
click at [369, 71] on button "Waiting 2" at bounding box center [354, 59] width 60 height 31
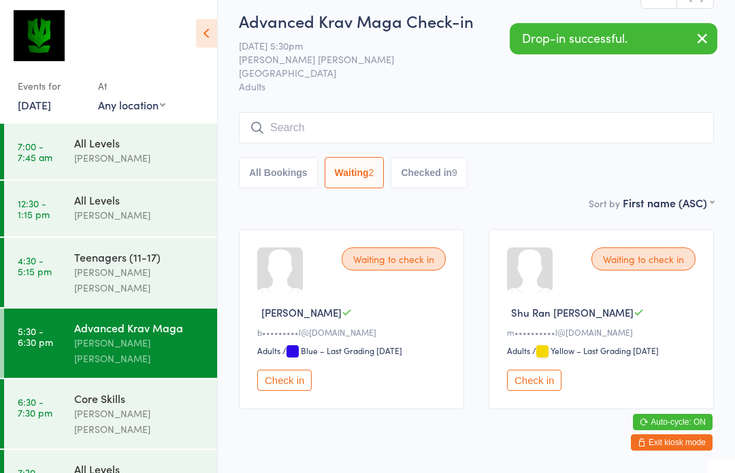
click at [286, 384] on button "Check in" at bounding box center [284, 380] width 54 height 21
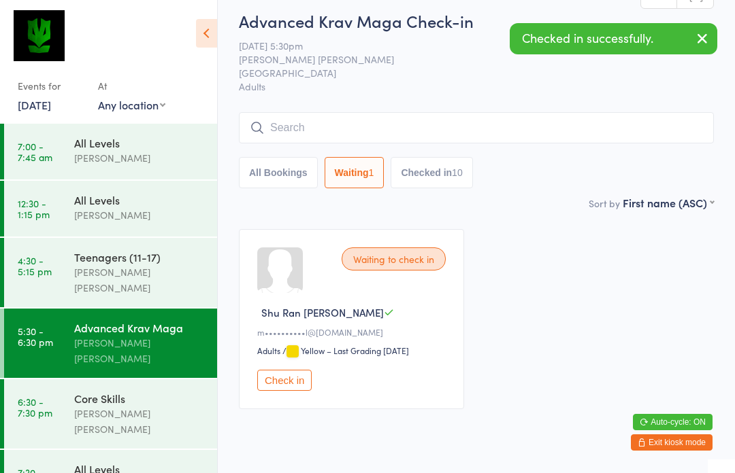
click at [296, 132] on input "search" at bounding box center [476, 127] width 475 height 31
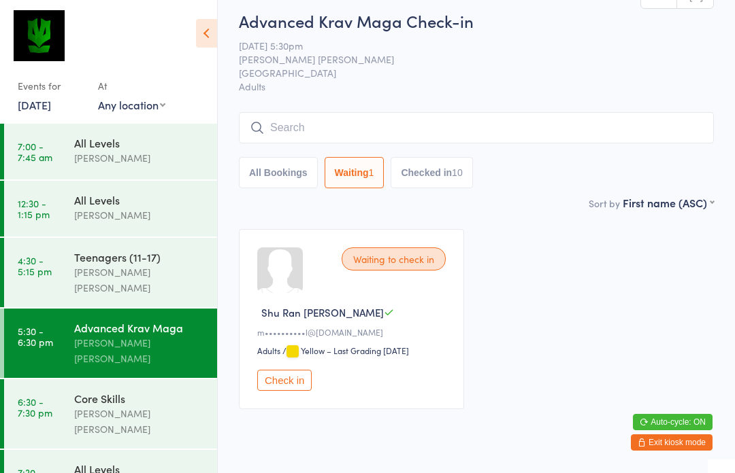
click at [286, 378] on button "Check in" at bounding box center [284, 380] width 54 height 21
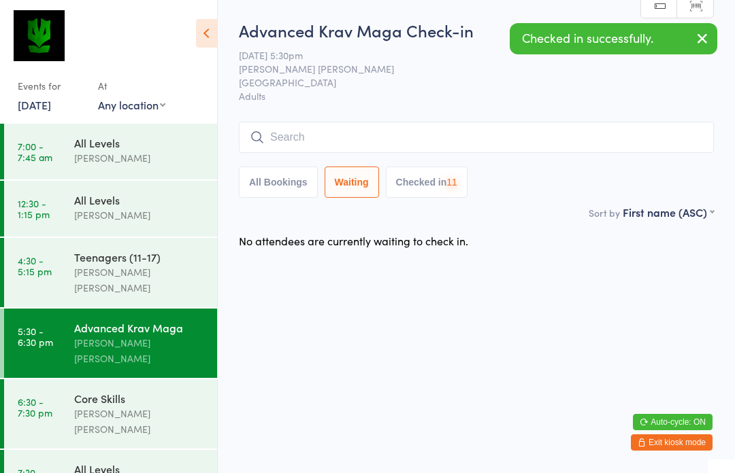
scroll to position [0, 0]
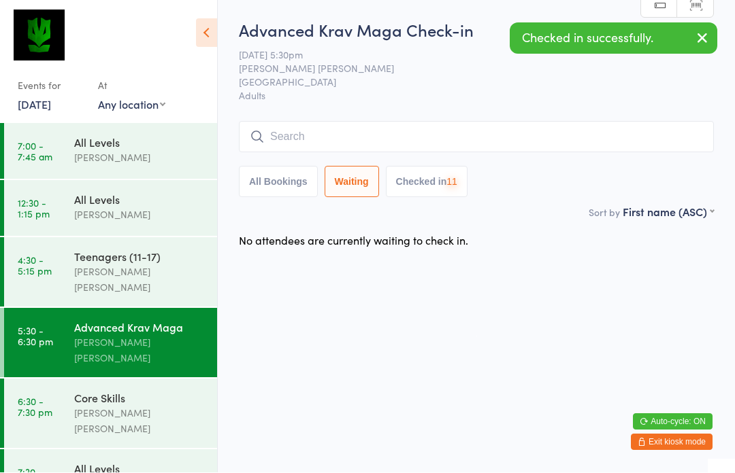
click at [437, 128] on input "search" at bounding box center [476, 137] width 475 height 31
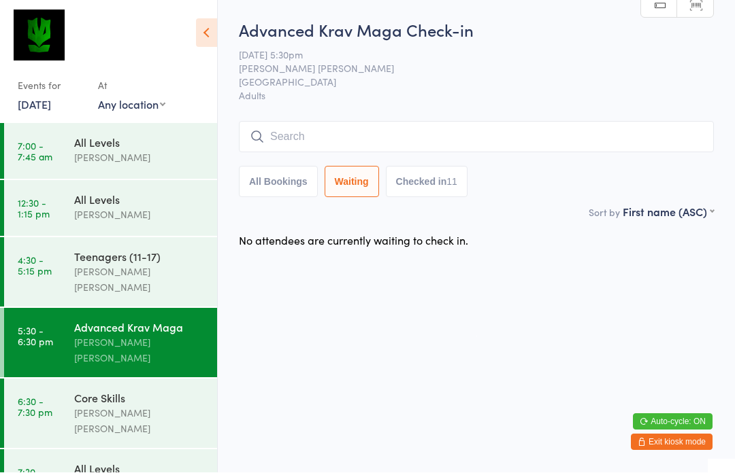
click at [429, 187] on button "Checked in 11" at bounding box center [427, 182] width 82 height 31
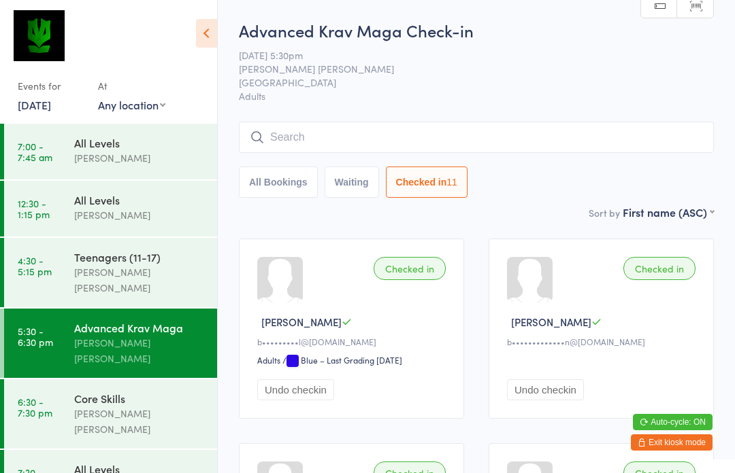
click at [285, 138] on input "search" at bounding box center [476, 137] width 475 height 31
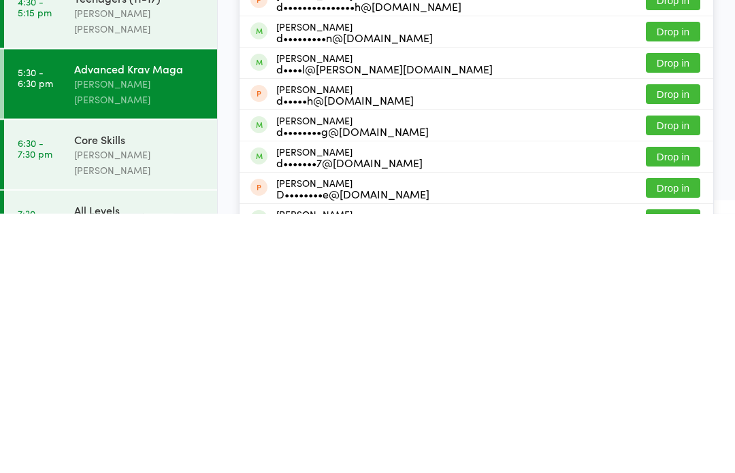
type input "Daniel"
click at [678, 407] on button "Drop in" at bounding box center [672, 417] width 54 height 20
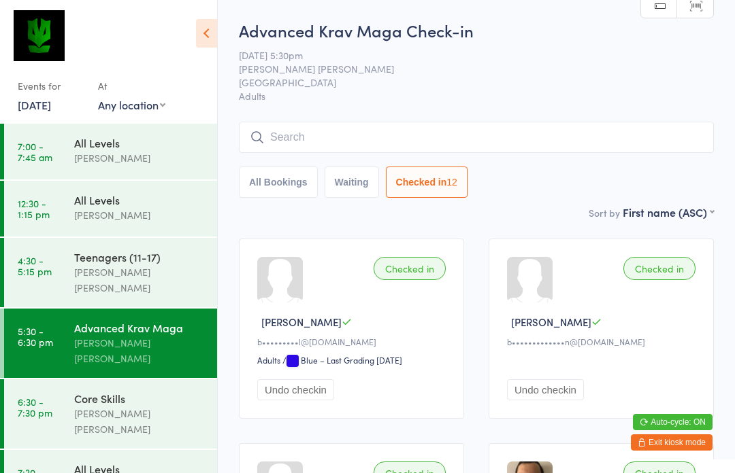
click at [684, 439] on button "Exit kiosk mode" at bounding box center [672, 443] width 82 height 16
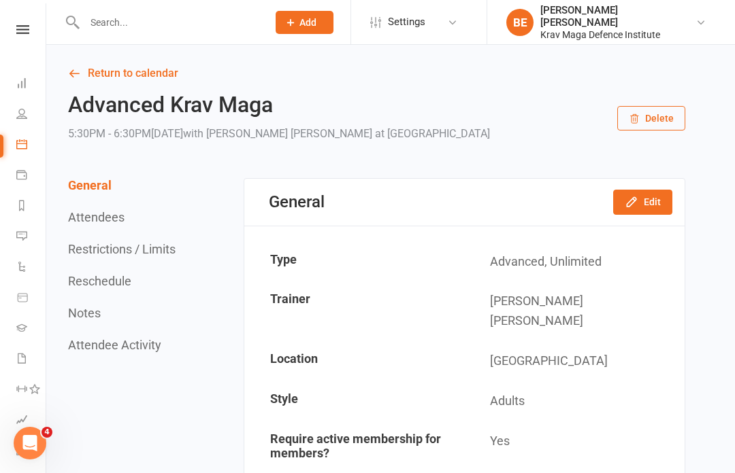
click at [101, 22] on input "text" at bounding box center [169, 22] width 178 height 19
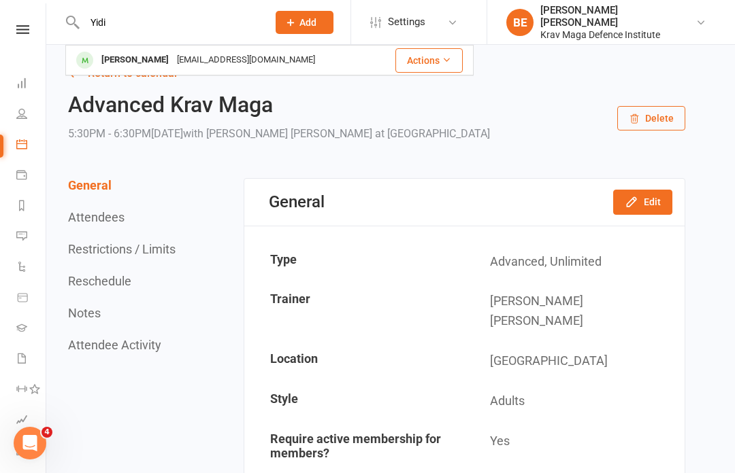
type input "Yidi"
click at [182, 65] on div "Helloyandi@hotmail.com" at bounding box center [246, 60] width 146 height 20
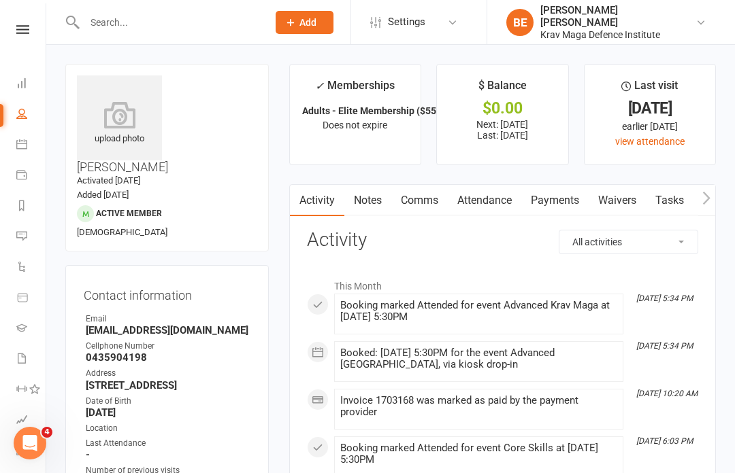
click at [377, 207] on link "Notes" at bounding box center [367, 200] width 47 height 31
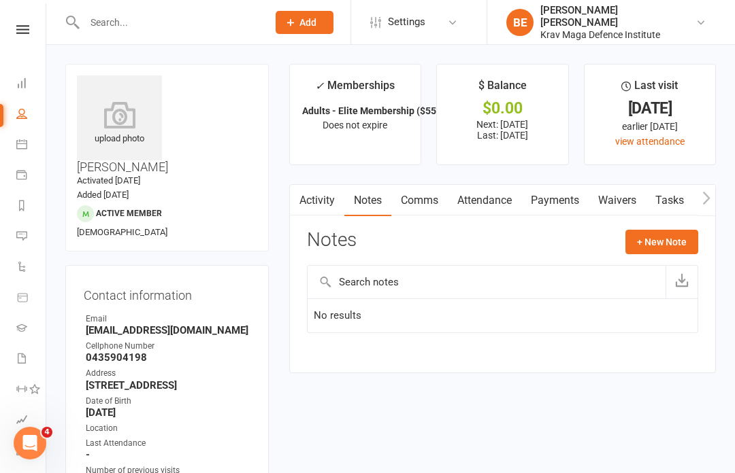
click at [22, 29] on icon at bounding box center [22, 29] width 13 height 9
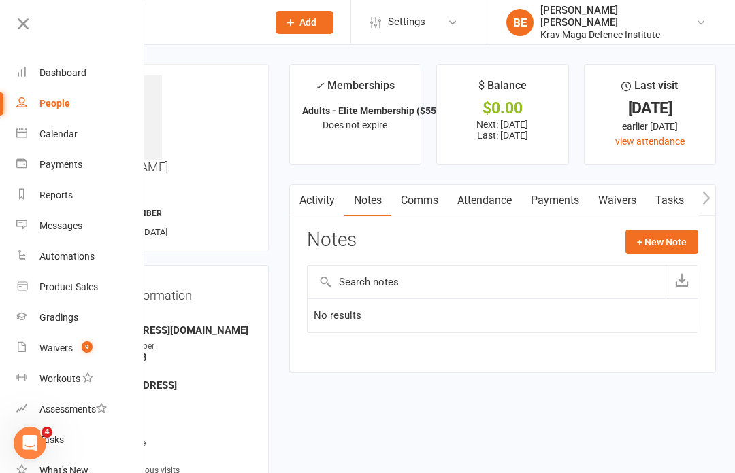
click at [56, 351] on div "Waivers" at bounding box center [55, 348] width 33 height 11
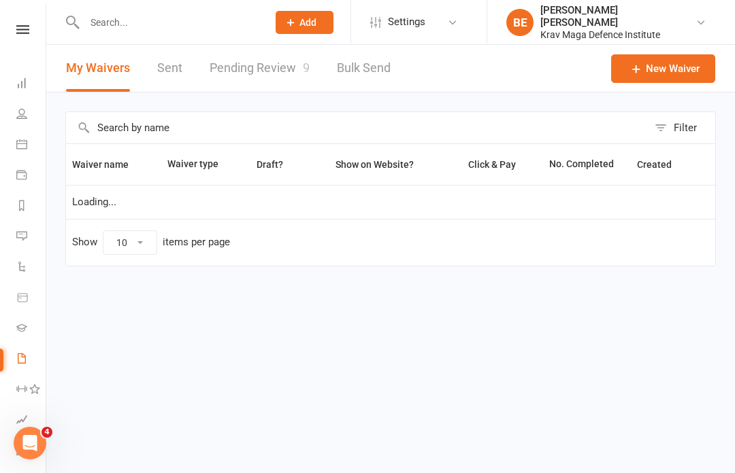
select select "25"
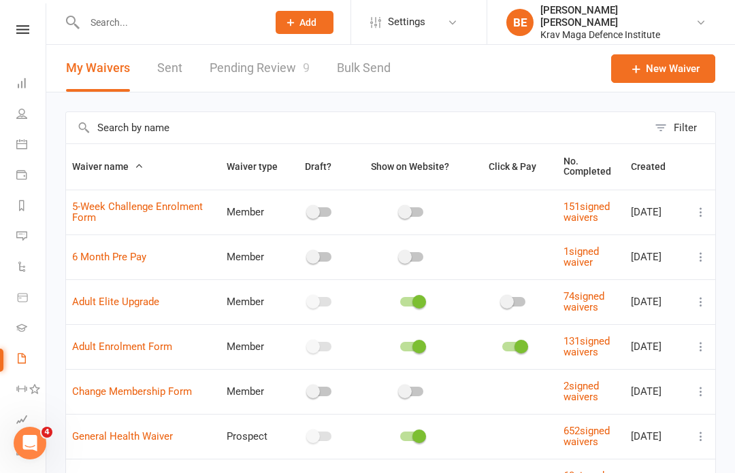
click at [259, 73] on link "Pending Review 9" at bounding box center [259, 68] width 100 height 47
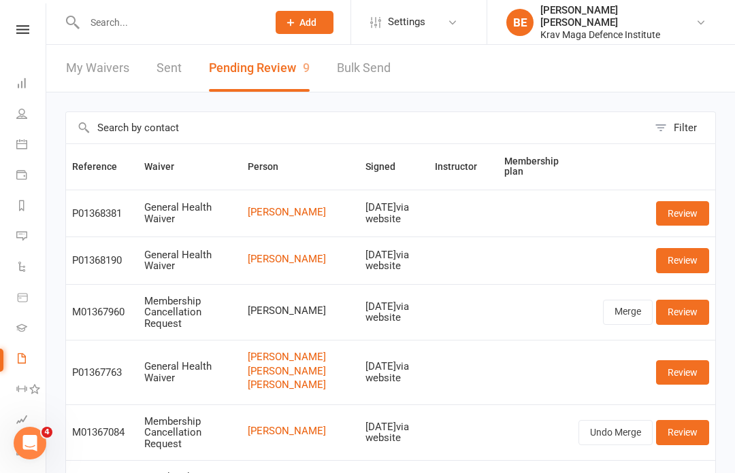
click at [2, 55] on div "Clubworx" at bounding box center [23, 47] width 46 height 44
click at [19, 27] on icon at bounding box center [22, 29] width 13 height 9
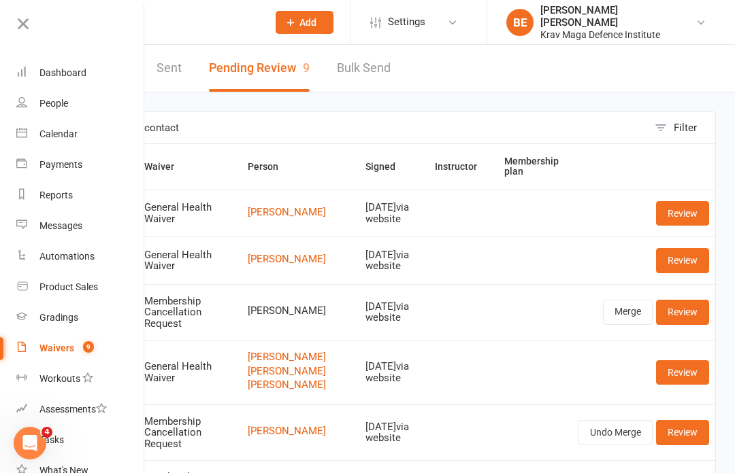
click at [46, 78] on div "Dashboard" at bounding box center [62, 72] width 47 height 11
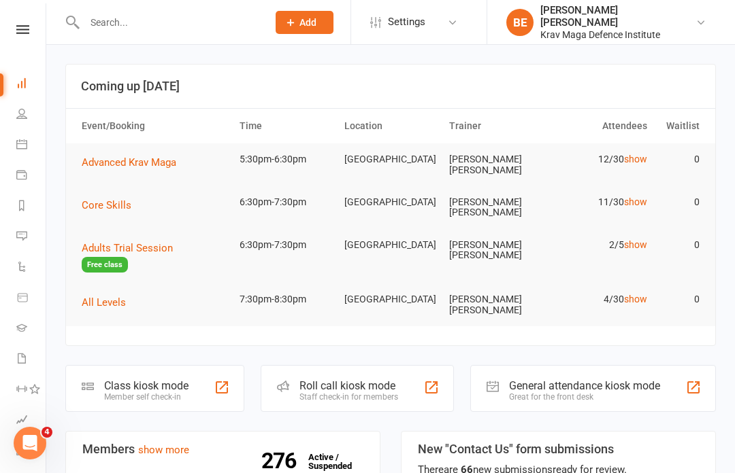
click at [629, 239] on link "show" at bounding box center [635, 244] width 23 height 11
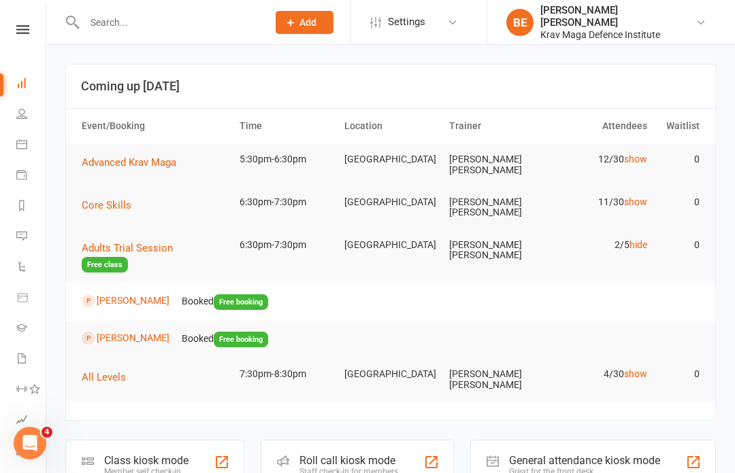
click at [15, 31] on link at bounding box center [23, 29] width 48 height 9
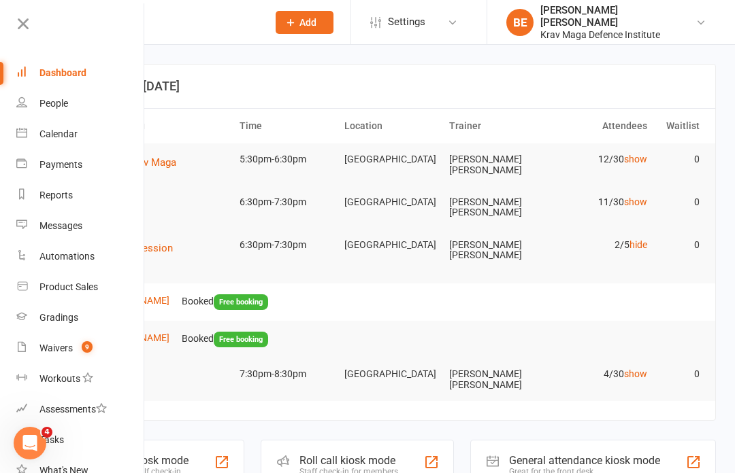
click at [185, 440] on div "Class kiosk mode Member self check-in" at bounding box center [154, 463] width 179 height 47
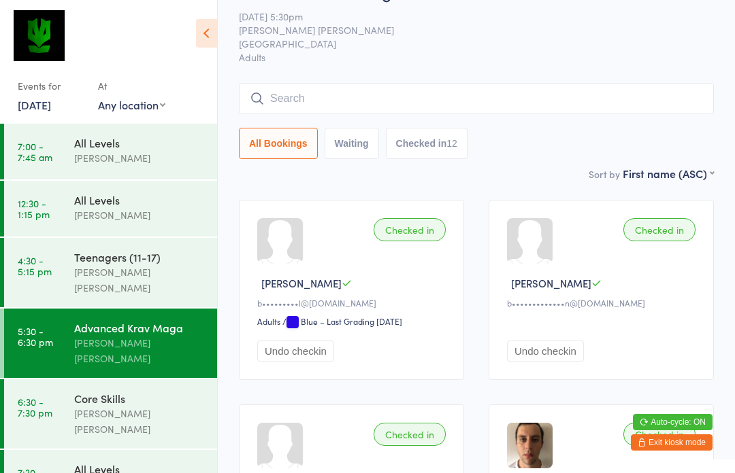
scroll to position [40, 0]
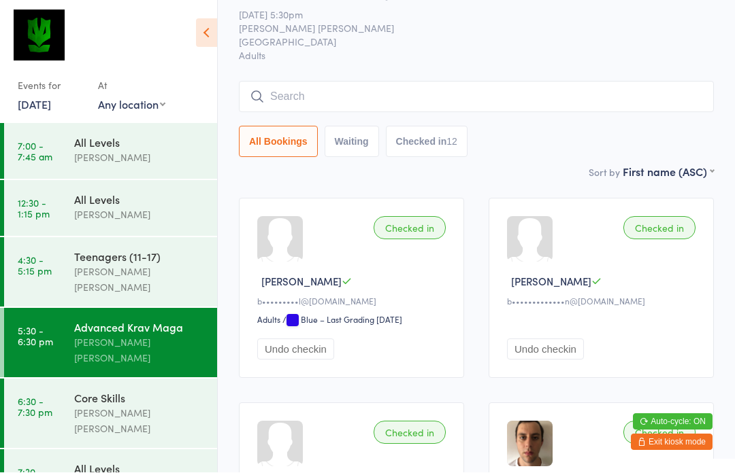
click at [48, 397] on time "6:30 - 7:30 pm" at bounding box center [35, 408] width 35 height 22
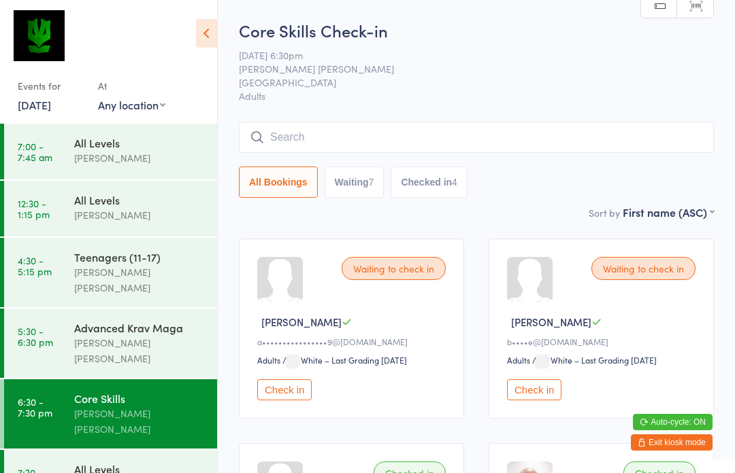
click at [397, 134] on input "search" at bounding box center [476, 137] width 475 height 31
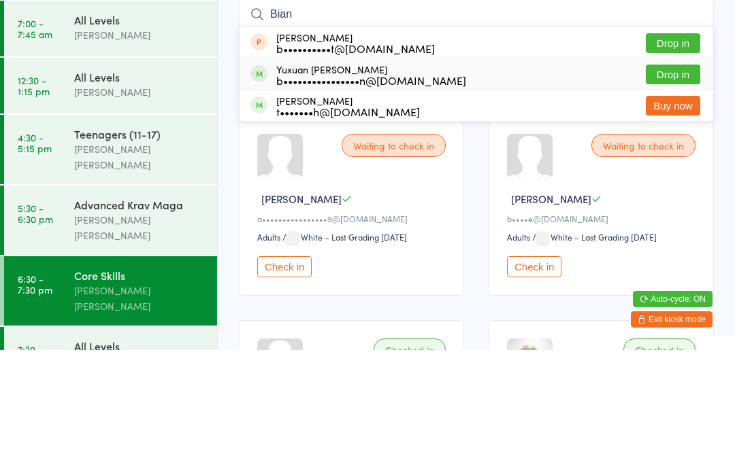
type input "Bian"
click at [445, 182] on div "Yuxuan Jonathan Bian b••••••••••••••••n@gmail.com Drop in" at bounding box center [475, 197] width 473 height 31
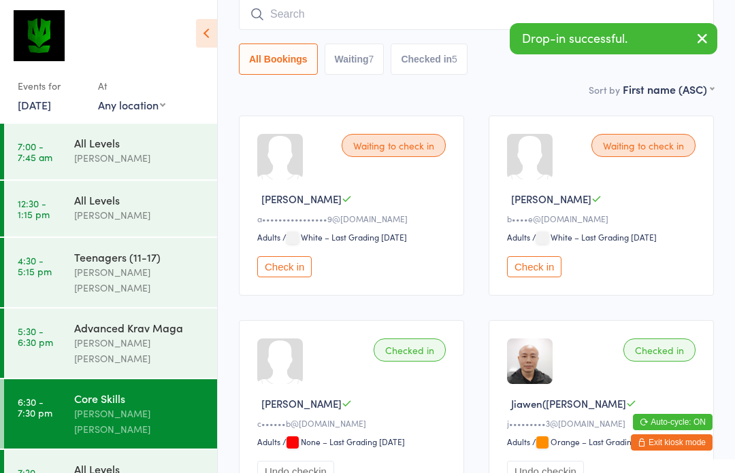
click at [149, 320] on div "Advanced Krav Maga" at bounding box center [139, 327] width 131 height 15
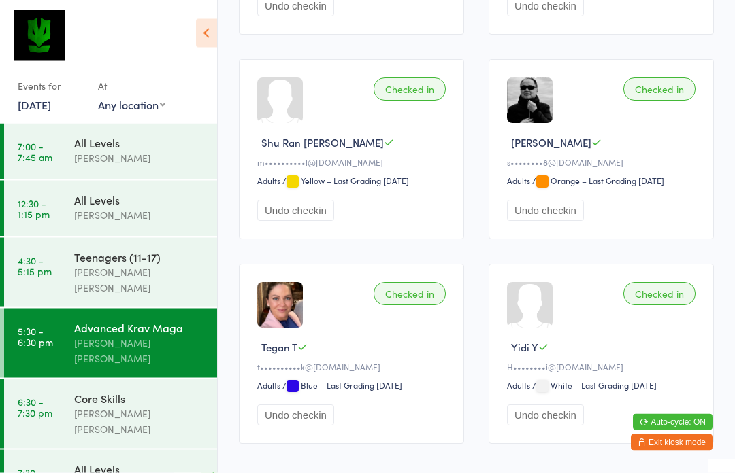
scroll to position [999, 0]
click at [150, 406] on div "[PERSON_NAME] [PERSON_NAME]" at bounding box center [139, 421] width 131 height 31
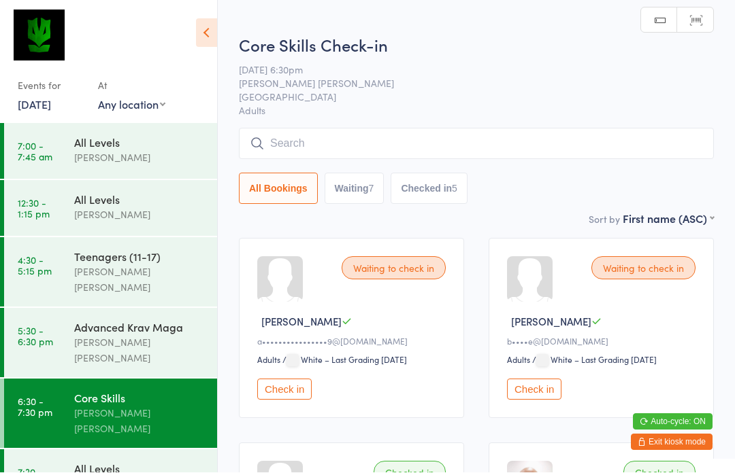
scroll to position [1, 0]
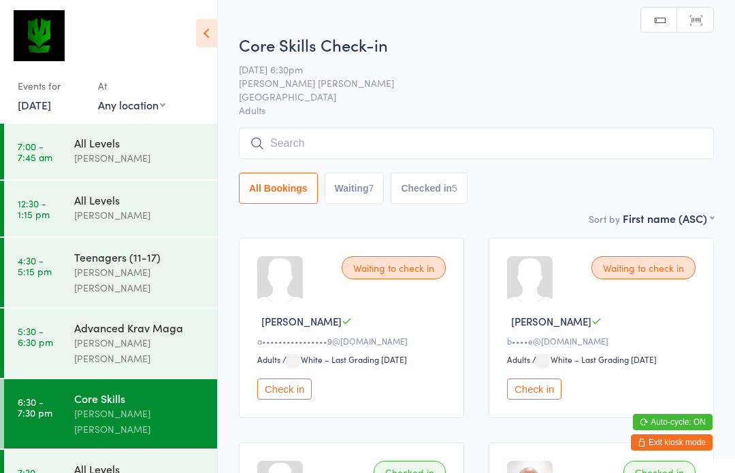
click at [565, 135] on input "search" at bounding box center [476, 143] width 475 height 31
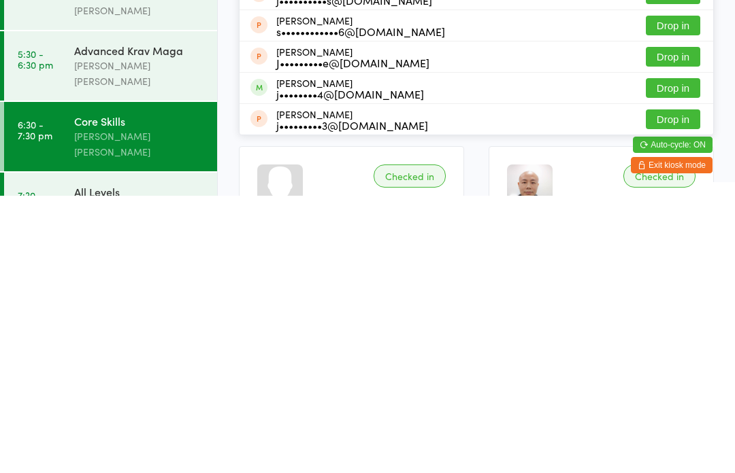
scroll to position [20, 0]
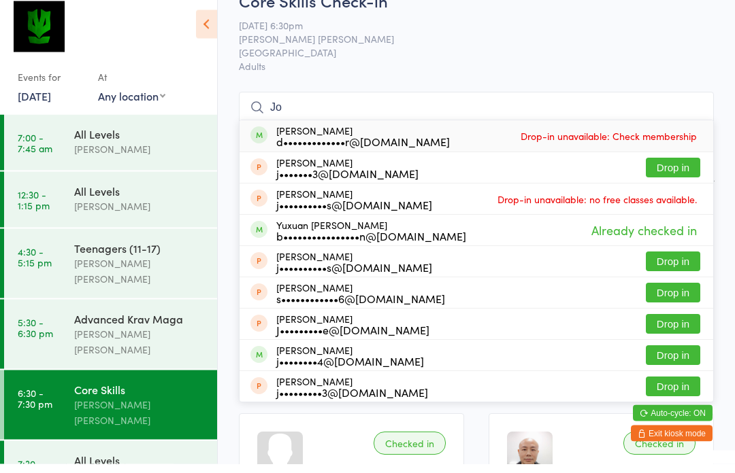
type input "J"
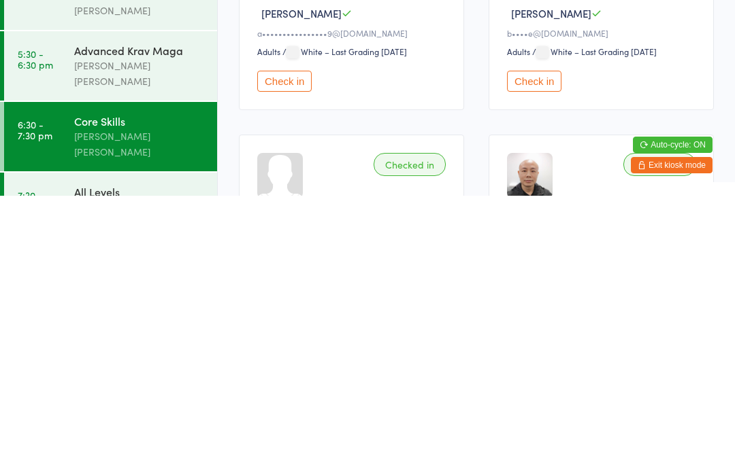
scroll to position [36, 0]
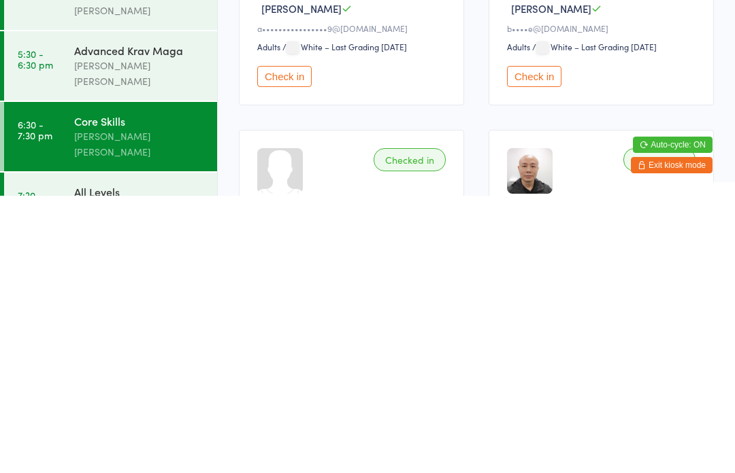
click at [171, 320] on div "Advanced Krav Maga" at bounding box center [139, 327] width 131 height 15
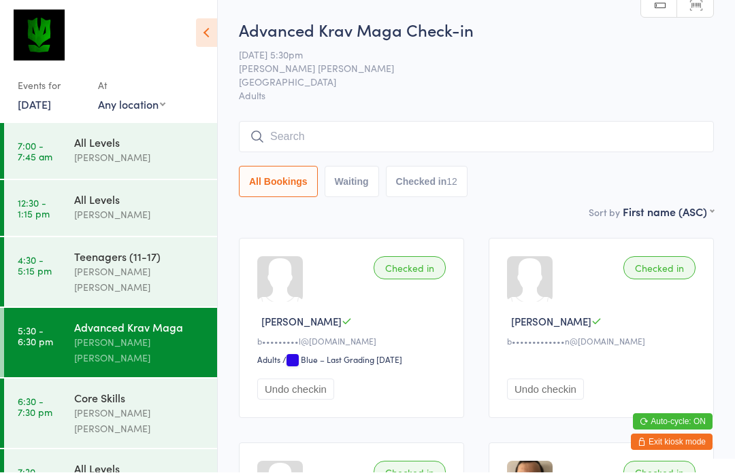
scroll to position [1, 0]
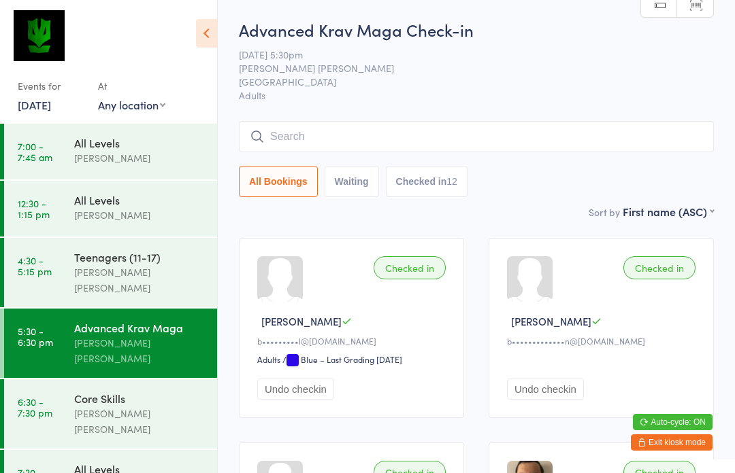
click at [86, 406] on div "[PERSON_NAME] [PERSON_NAME]" at bounding box center [139, 421] width 131 height 31
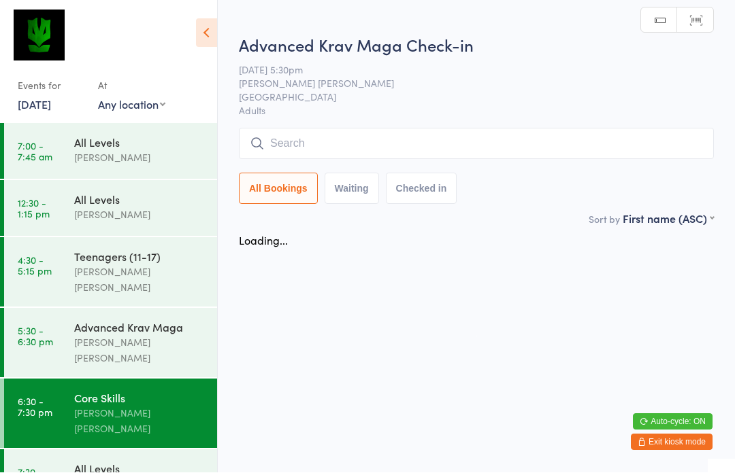
scroll to position [1, 0]
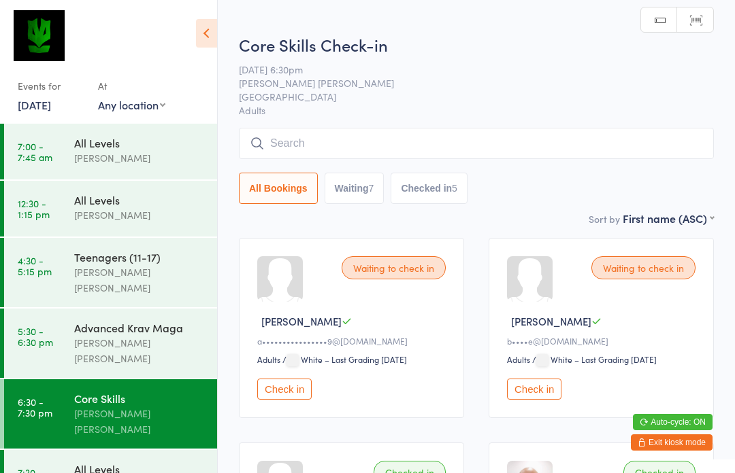
click at [287, 397] on button "Check in" at bounding box center [284, 389] width 54 height 21
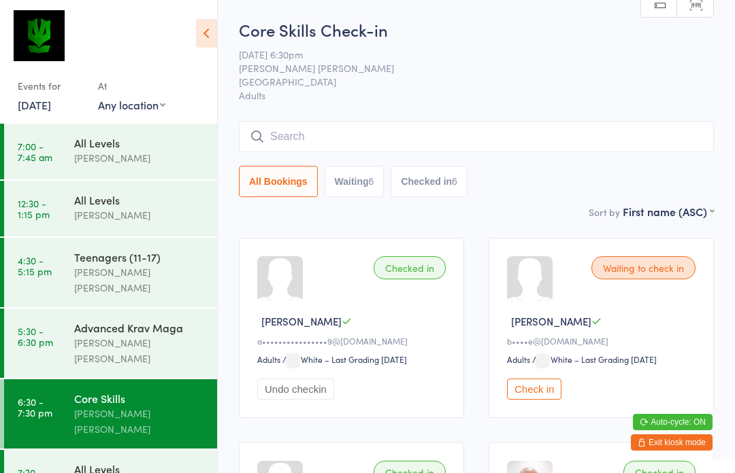
click at [75, 322] on div "Advanced Krav Maga" at bounding box center [139, 327] width 131 height 15
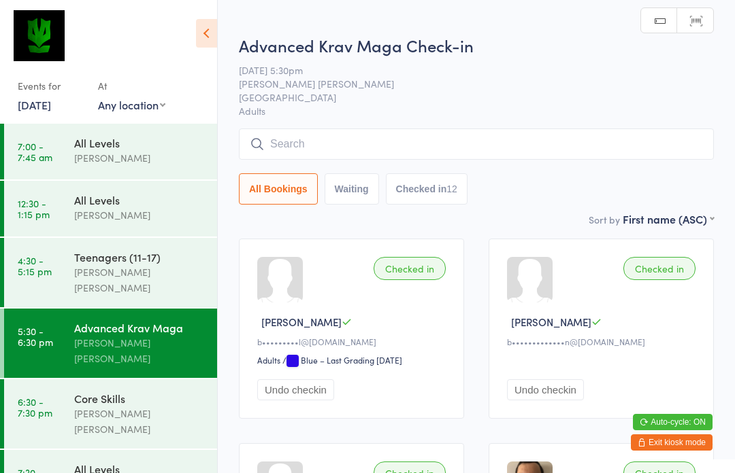
click at [71, 384] on link "6:30 - 7:30 pm Core Skills Ben Edward" at bounding box center [110, 414] width 213 height 69
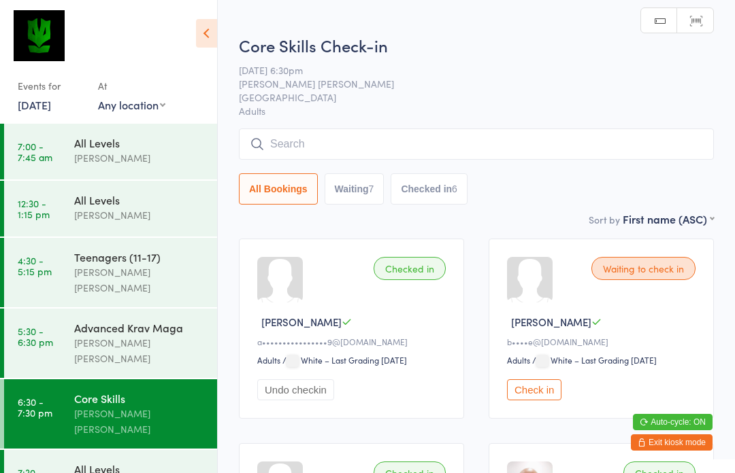
click at [332, 144] on input "search" at bounding box center [476, 144] width 475 height 31
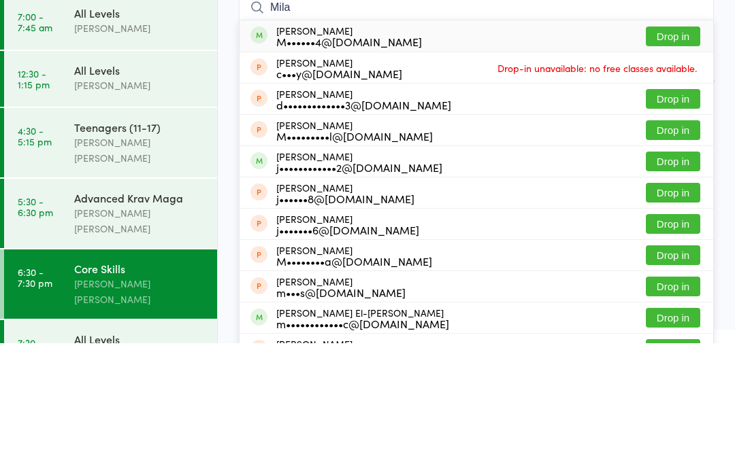
type input "Mila"
click at [673, 156] on button "Drop in" at bounding box center [672, 166] width 54 height 20
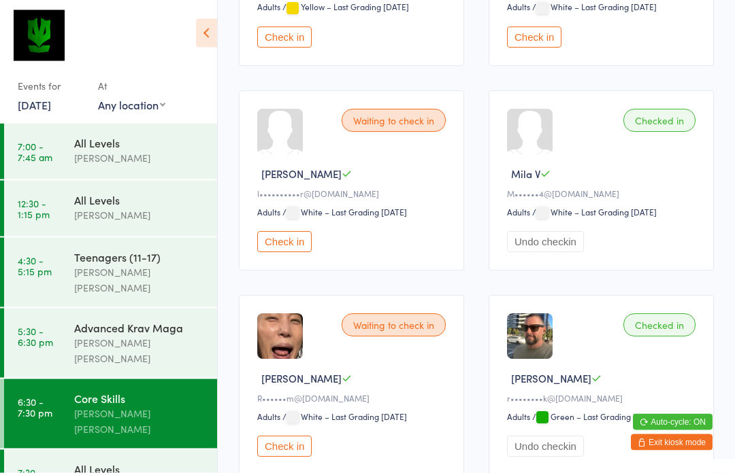
scroll to position [763, 0]
click at [96, 391] on div "Core Skills" at bounding box center [139, 398] width 131 height 15
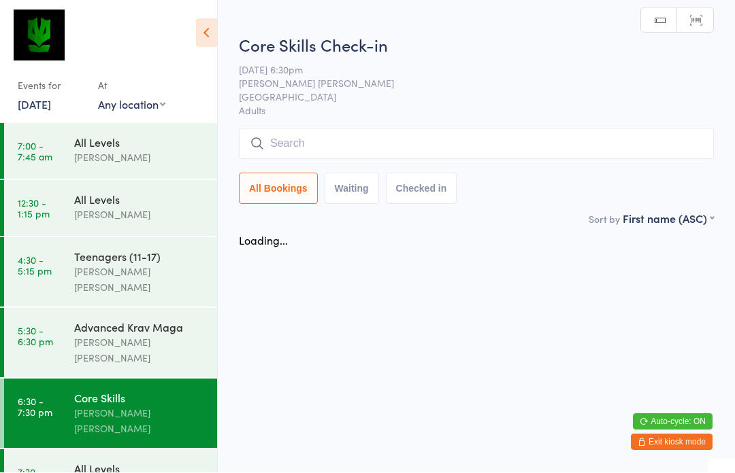
scroll to position [1, 0]
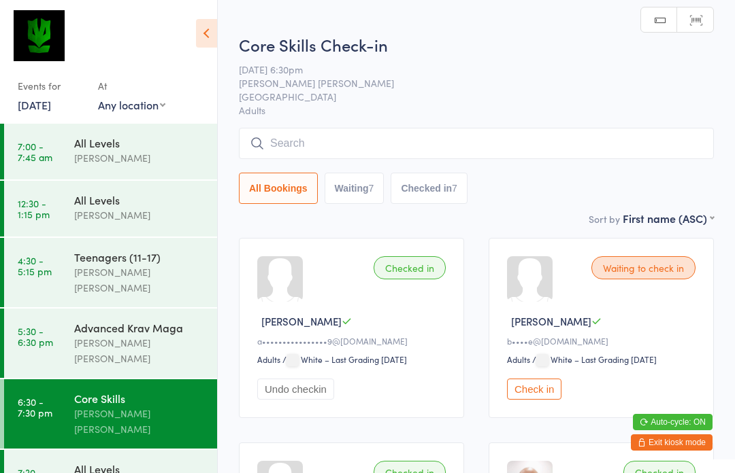
click at [275, 140] on input "search" at bounding box center [476, 143] width 475 height 31
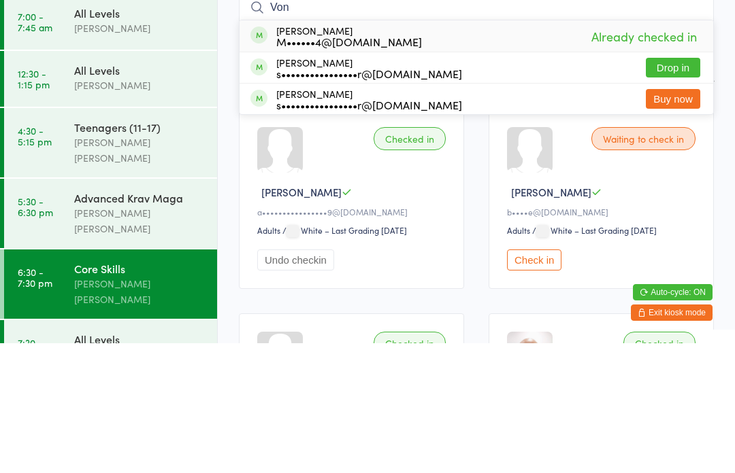
type input "Von"
click at [661, 188] on button "Drop in" at bounding box center [672, 198] width 54 height 20
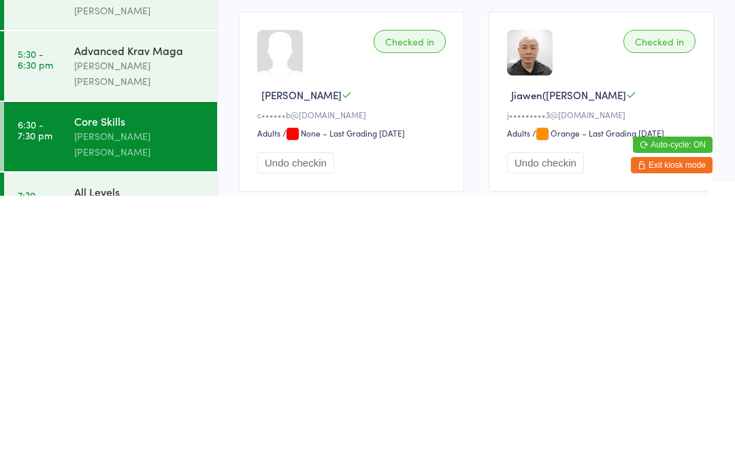
scroll to position [161, 0]
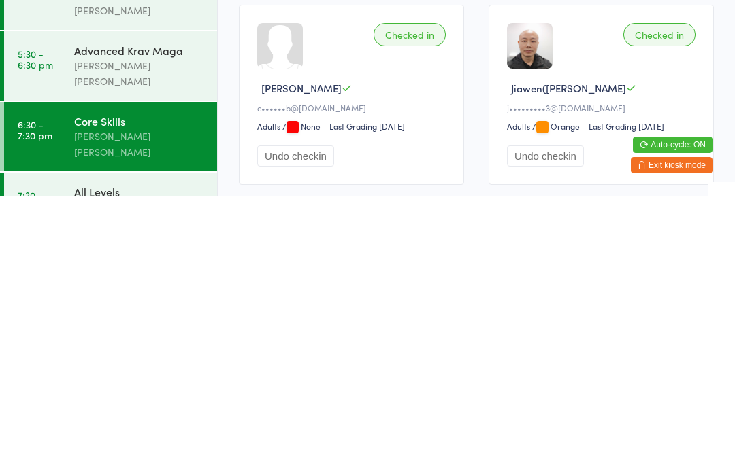
click at [51, 467] on time "7:30 - 8:30 pm" at bounding box center [35, 478] width 35 height 22
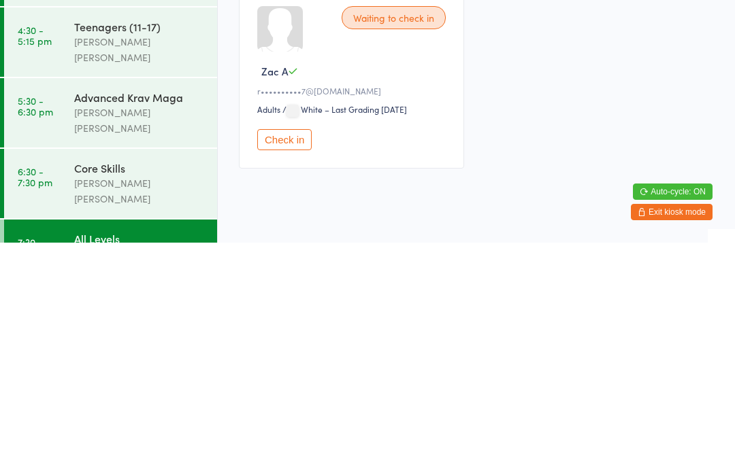
scroll to position [473, 0]
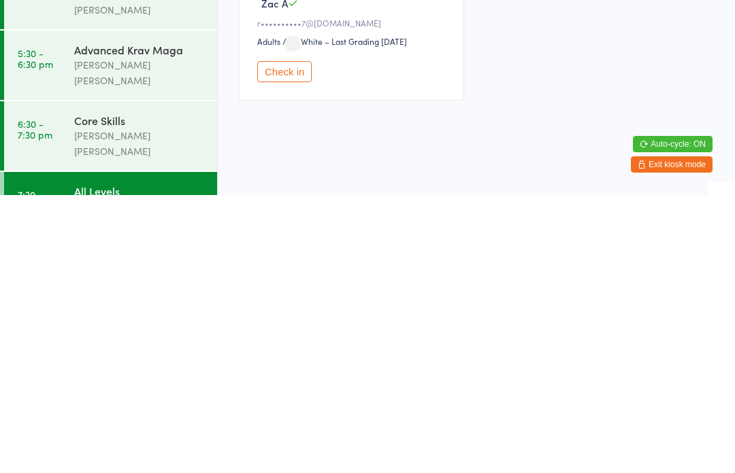
click at [38, 397] on time "6:30 - 7:30 pm" at bounding box center [35, 408] width 35 height 22
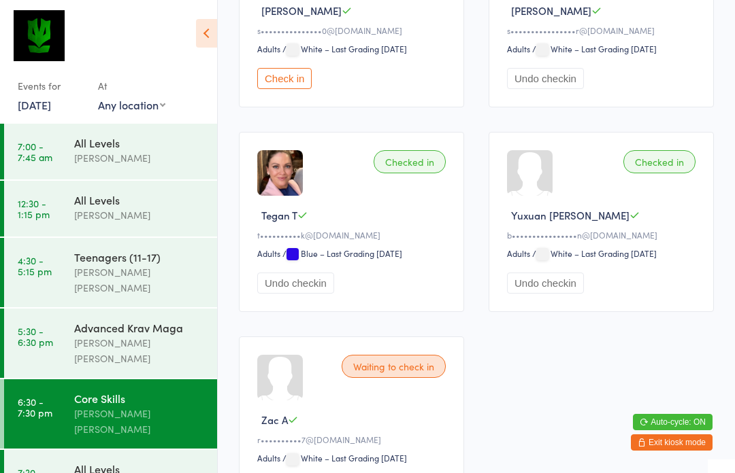
scroll to position [1335, 0]
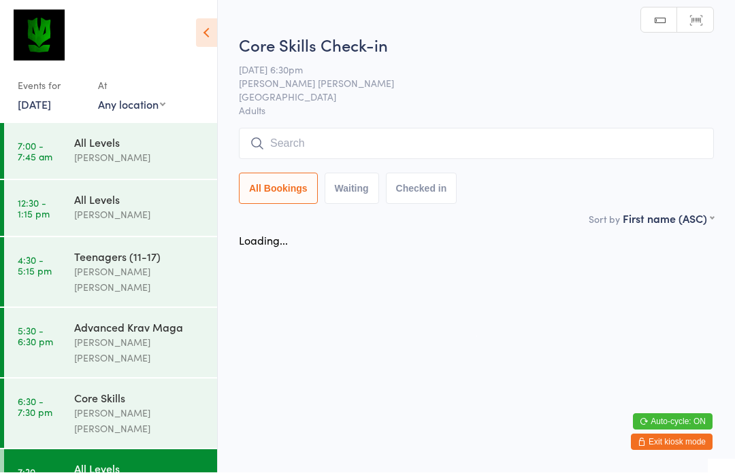
scroll to position [1, 0]
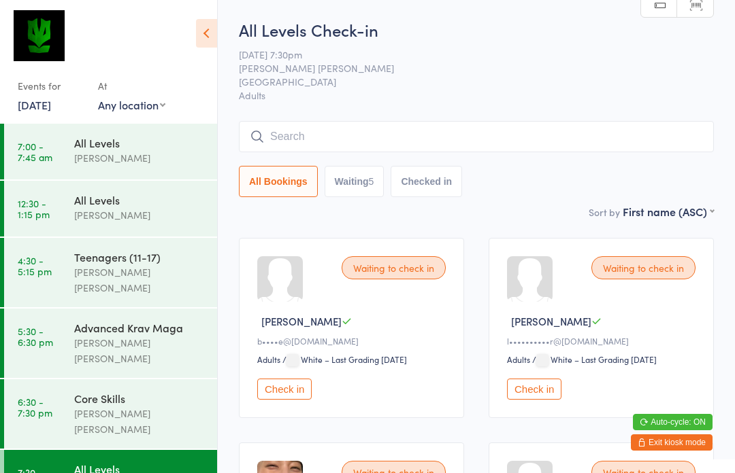
click at [131, 391] on div "Core Skills" at bounding box center [139, 398] width 131 height 15
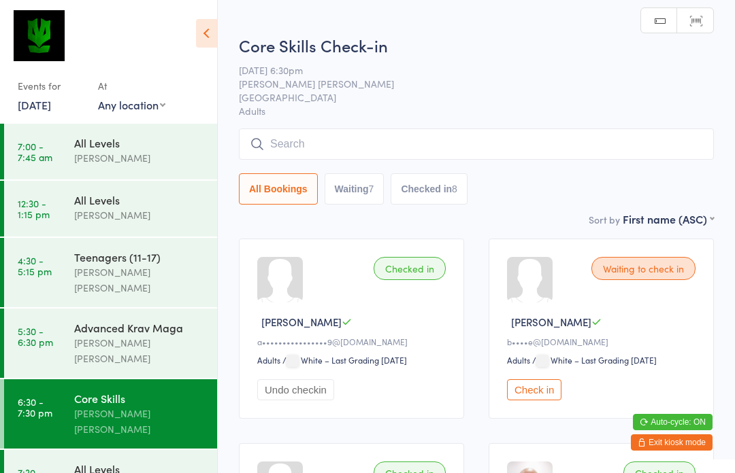
click at [572, 156] on input "search" at bounding box center [476, 144] width 475 height 31
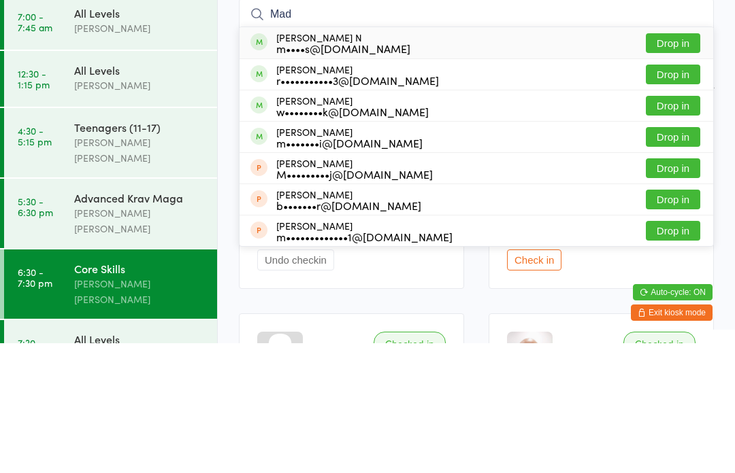
type input "Mad"
click at [692, 163] on button "Drop in" at bounding box center [672, 173] width 54 height 20
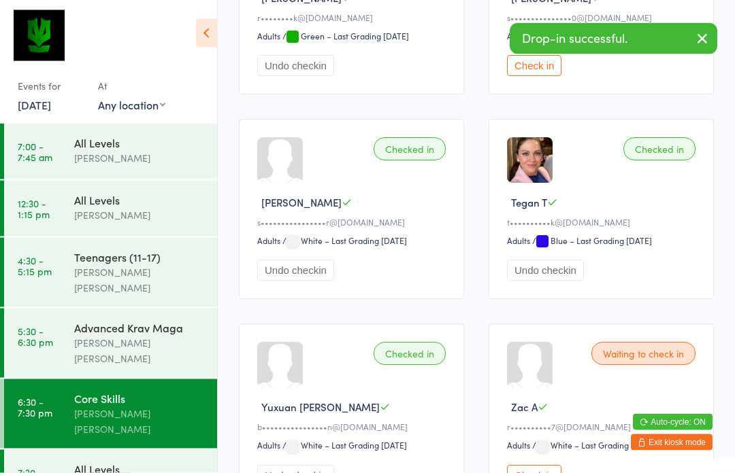
scroll to position [1349, 0]
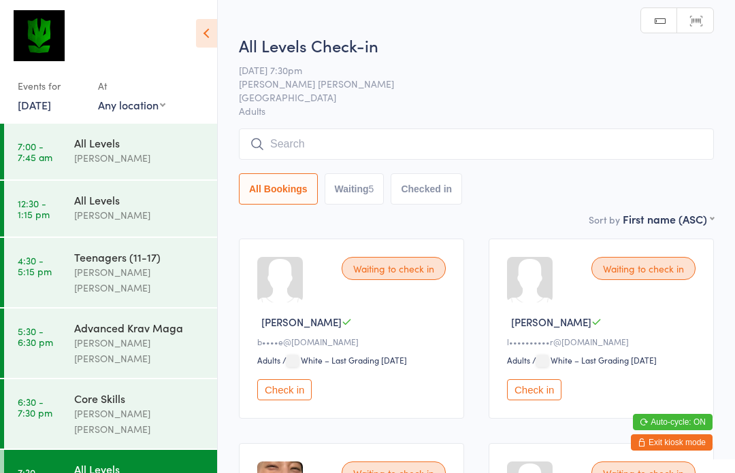
click at [145, 391] on div "Core Skills" at bounding box center [139, 398] width 131 height 15
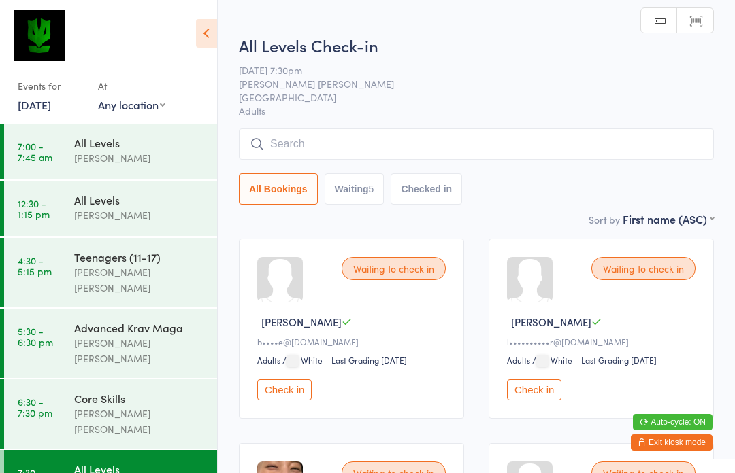
click at [423, 131] on input "search" at bounding box center [476, 144] width 475 height 31
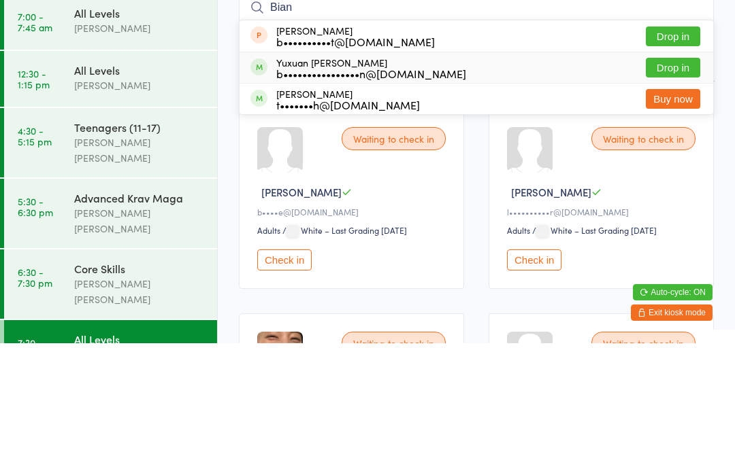
type input "Bian"
click at [557, 182] on div "Yuxuan Jonathan Bian b••••••••••••••••n@gmail.com Drop in" at bounding box center [475, 197] width 473 height 31
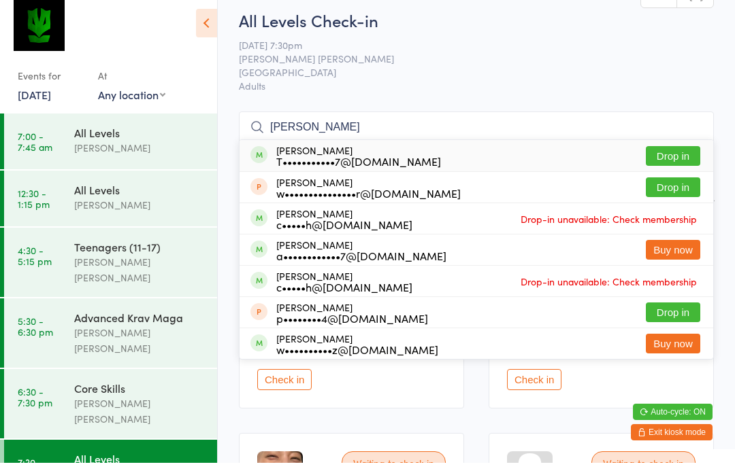
type input "Waller"
click at [673, 159] on button "Drop in" at bounding box center [672, 166] width 54 height 20
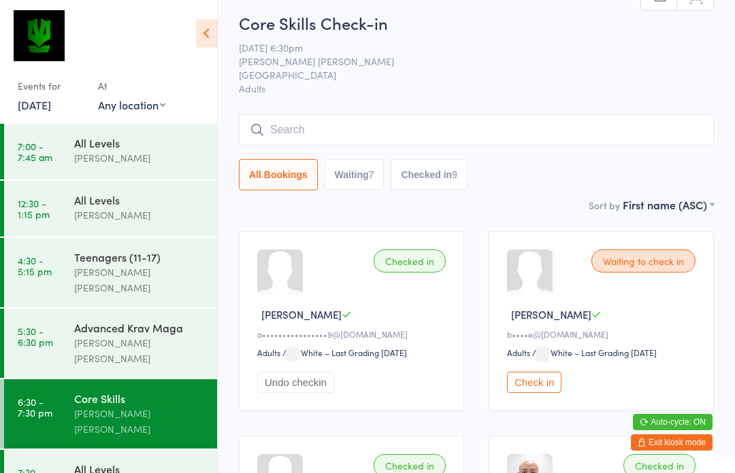
scroll to position [1, 0]
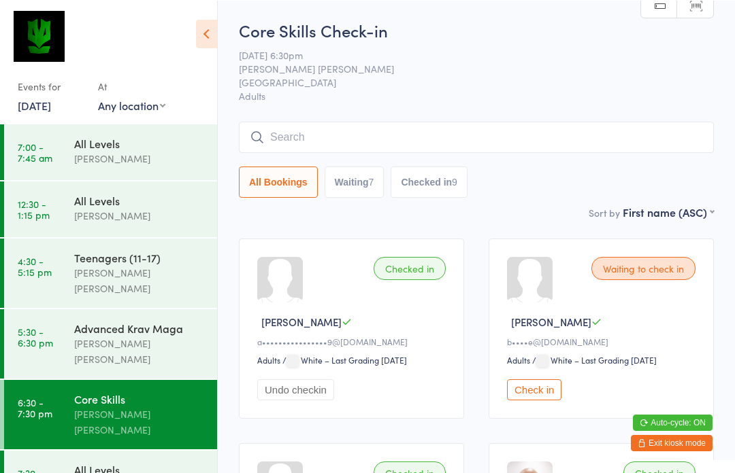
click at [543, 395] on button "Check in" at bounding box center [534, 389] width 54 height 21
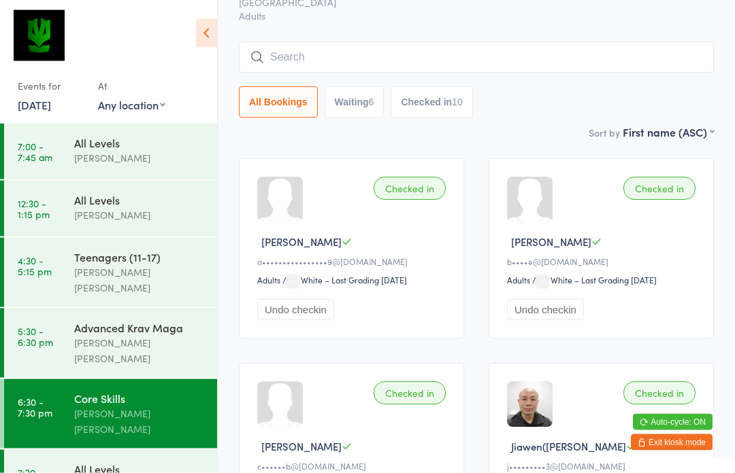
scroll to position [0, 0]
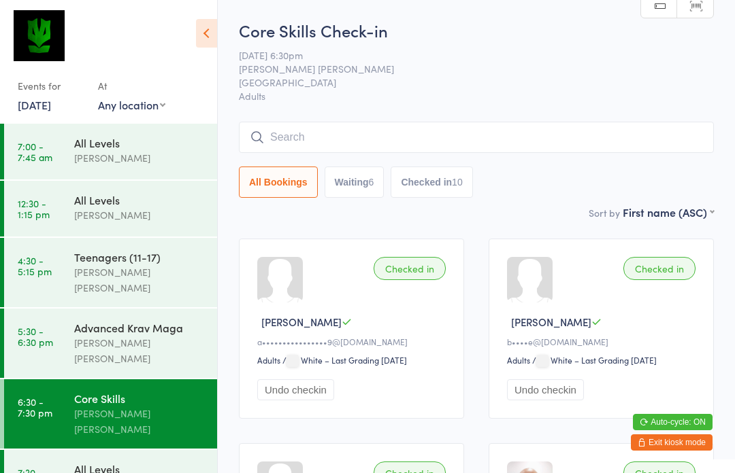
click at [463, 137] on input "search" at bounding box center [476, 137] width 475 height 31
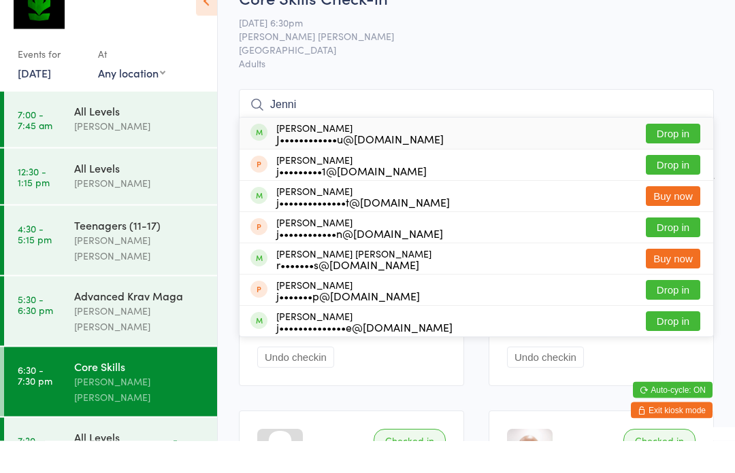
type input "Jenni"
click at [675, 156] on button "Drop in" at bounding box center [672, 166] width 54 height 20
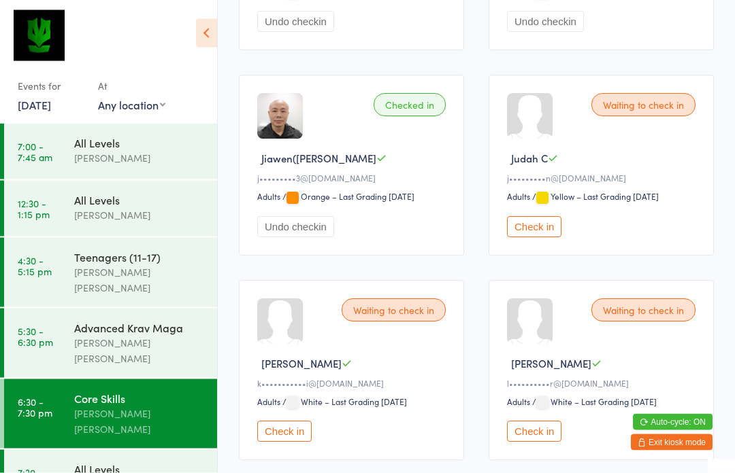
scroll to position [573, 0]
click at [539, 237] on button "Check in" at bounding box center [534, 226] width 54 height 21
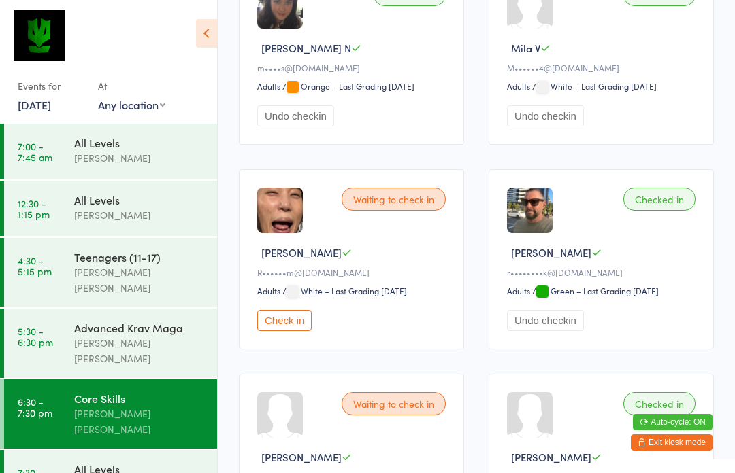
scroll to position [1158, 0]
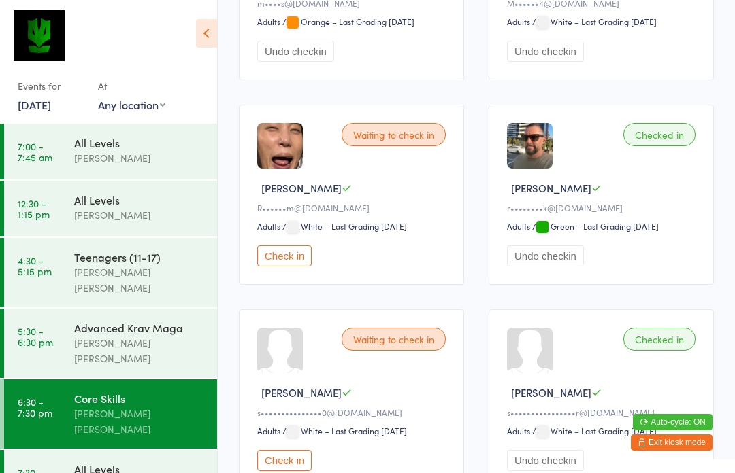
click at [292, 267] on button "Check in" at bounding box center [284, 256] width 54 height 21
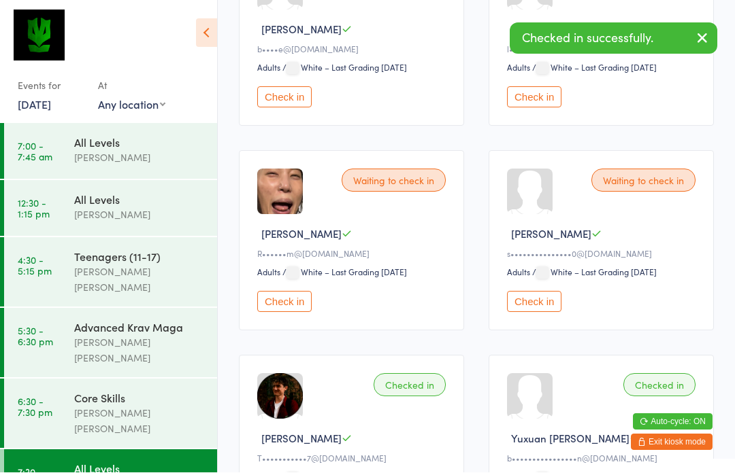
scroll to position [293, 0]
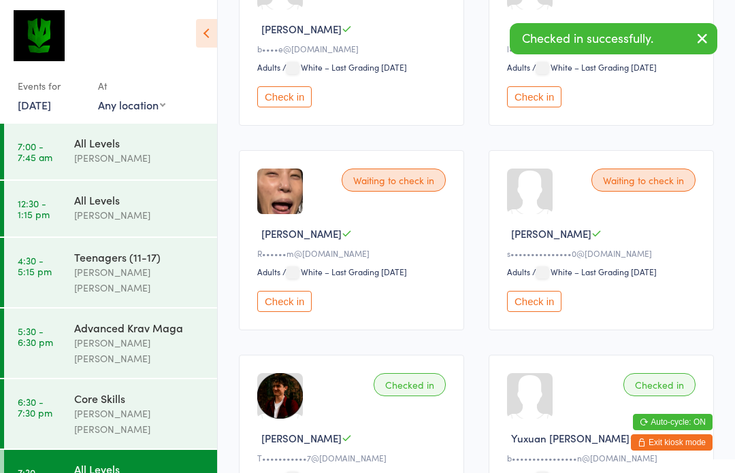
click at [288, 312] on button "Check in" at bounding box center [284, 301] width 54 height 21
click at [157, 391] on div "Core Skills" at bounding box center [139, 398] width 131 height 15
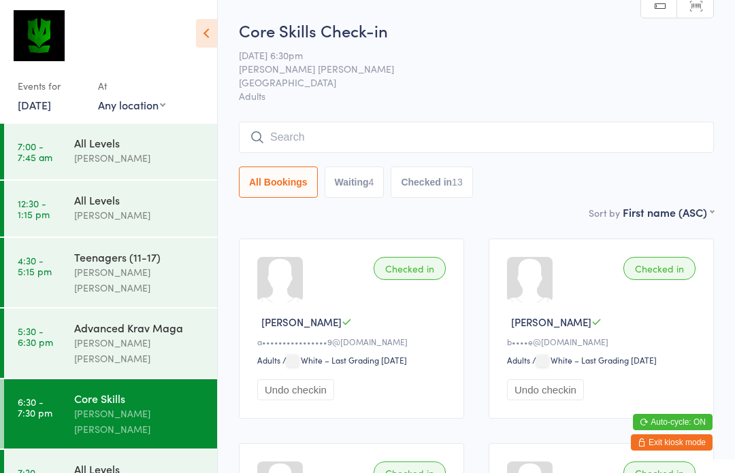
click at [367, 137] on input "search" at bounding box center [476, 137] width 475 height 31
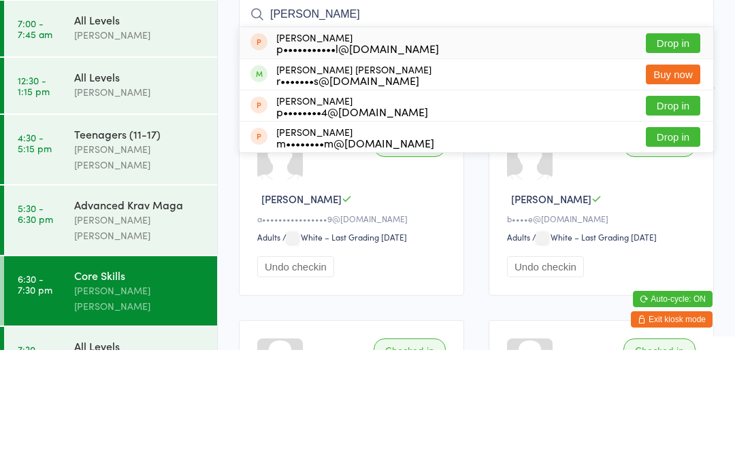
type input "Peter a"
click at [375, 155] on div "peter ashwell p•••••••••••l@gmail.com" at bounding box center [357, 166] width 163 height 22
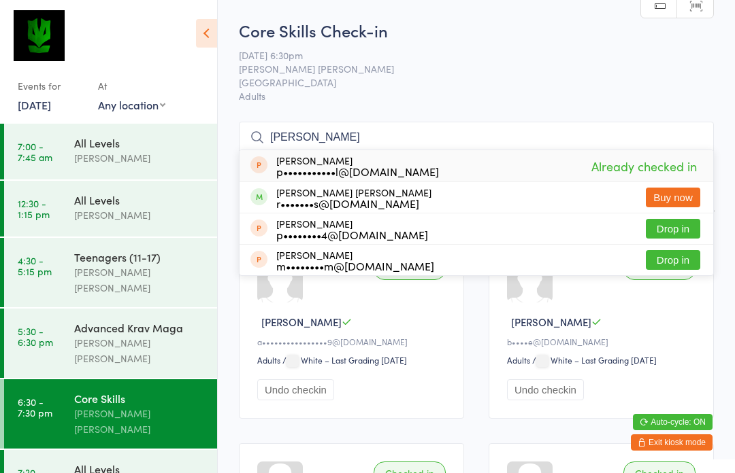
type input "Peter a"
click at [524, 80] on span "[GEOGRAPHIC_DATA]" at bounding box center [466, 82] width 454 height 14
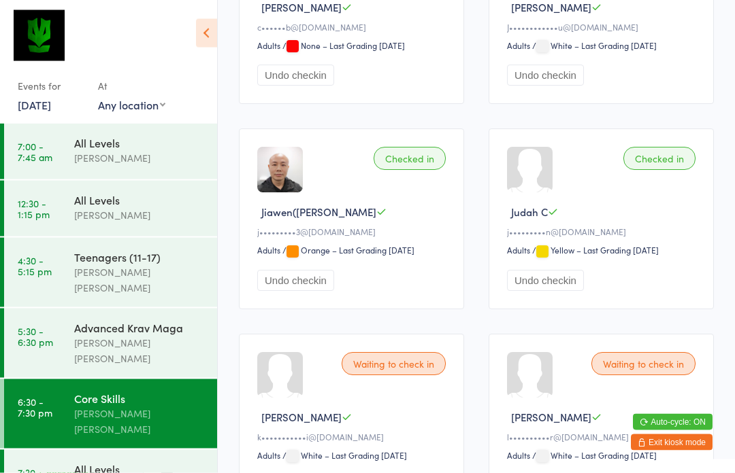
scroll to position [449, 0]
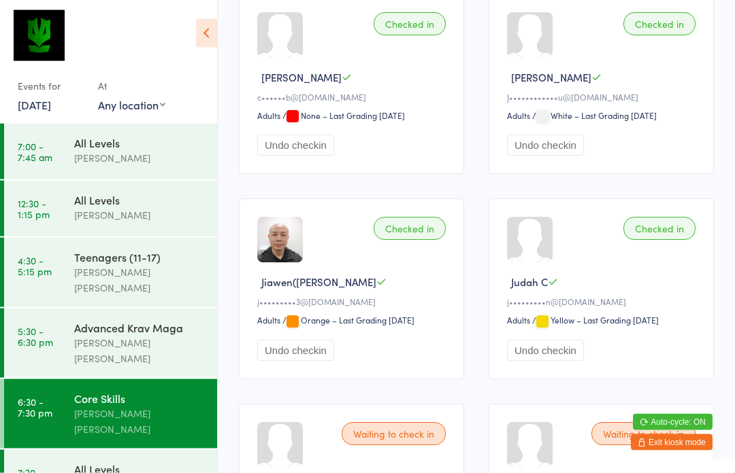
click at [126, 406] on div "[PERSON_NAME] [PERSON_NAME]" at bounding box center [139, 421] width 131 height 31
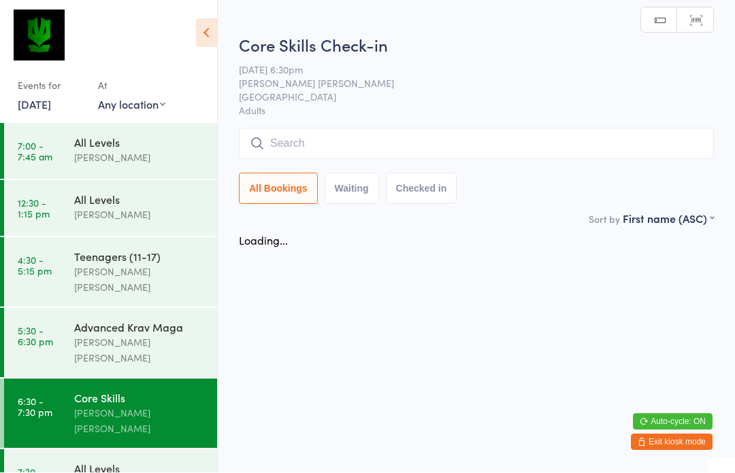
scroll to position [1, 0]
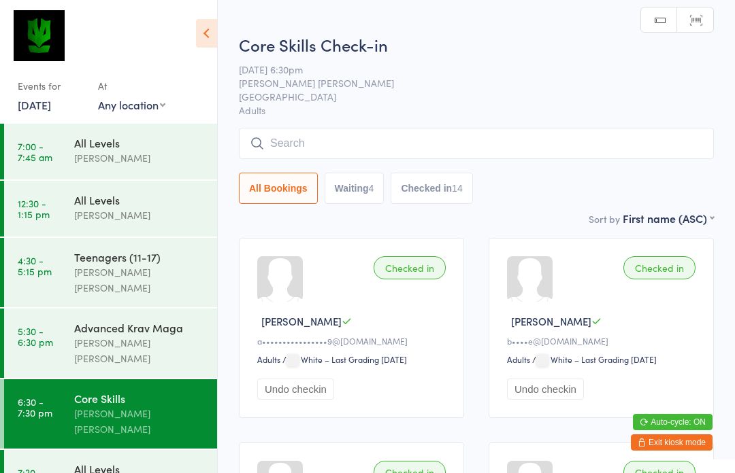
click at [416, 147] on input "search" at bounding box center [476, 143] width 475 height 31
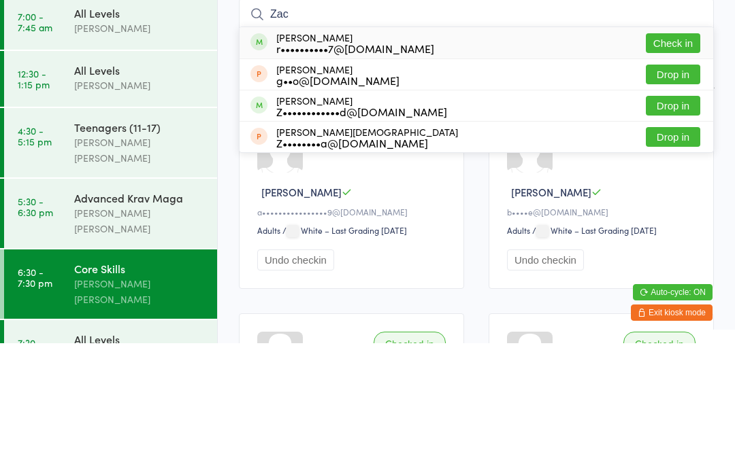
type input "Zac"
click at [688, 163] on button "Check in" at bounding box center [672, 173] width 54 height 20
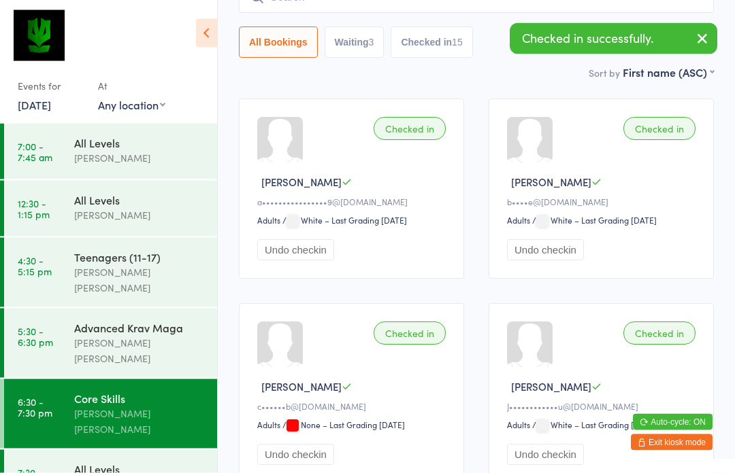
scroll to position [139, 0]
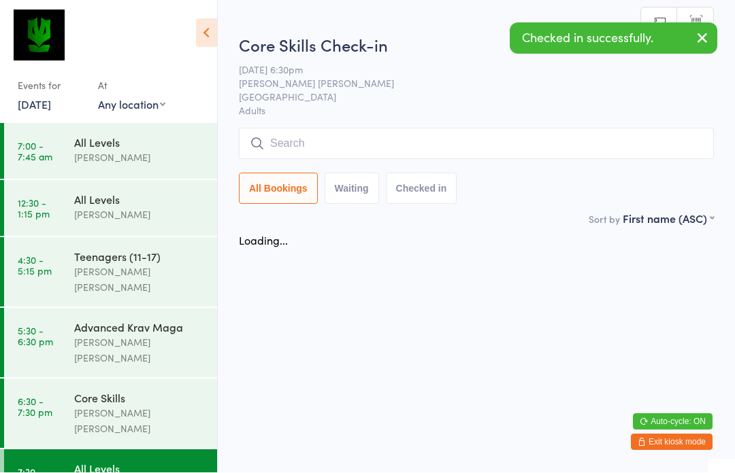
scroll to position [1, 0]
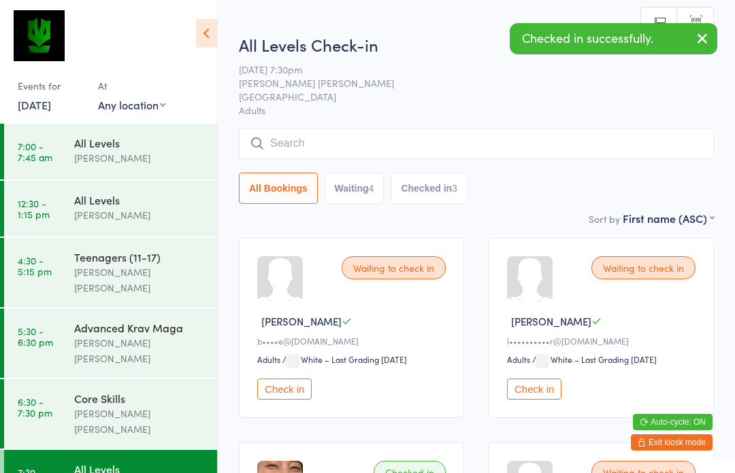
click at [318, 138] on input "search" at bounding box center [476, 143] width 475 height 31
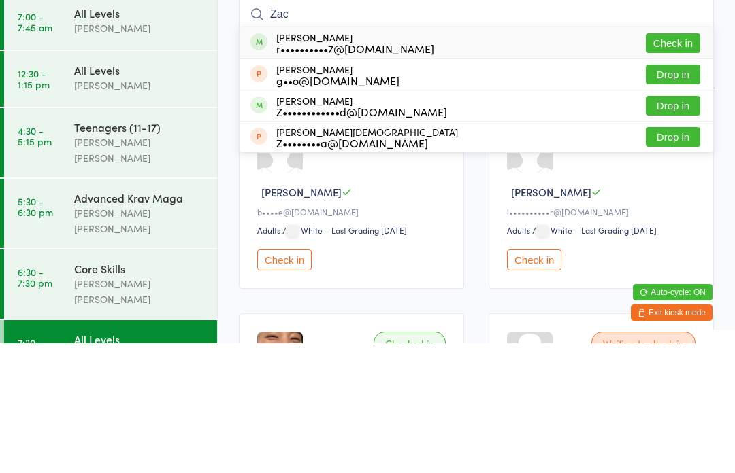
type input "Zac"
click at [681, 163] on button "Check in" at bounding box center [672, 173] width 54 height 20
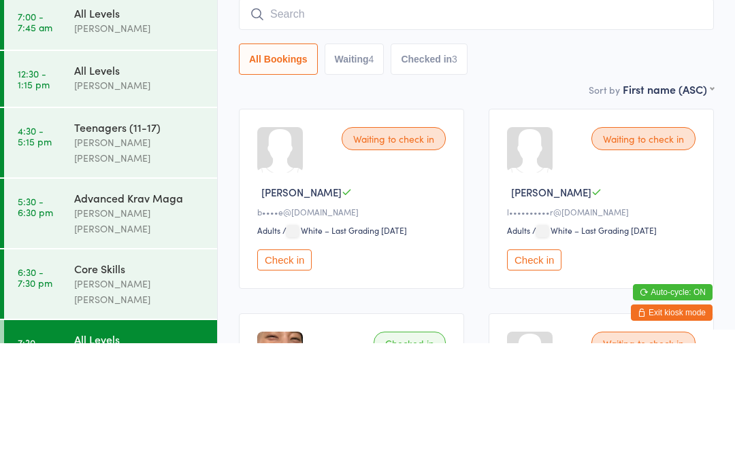
scroll to position [130, 0]
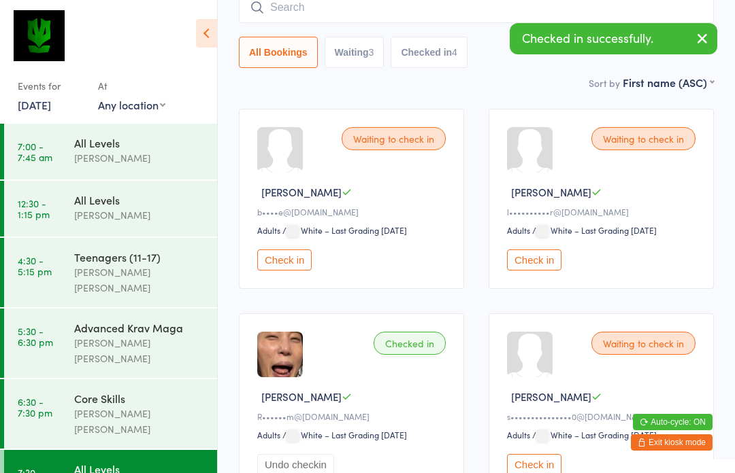
click at [138, 380] on div "Core Skills Ben Edward" at bounding box center [145, 414] width 143 height 69
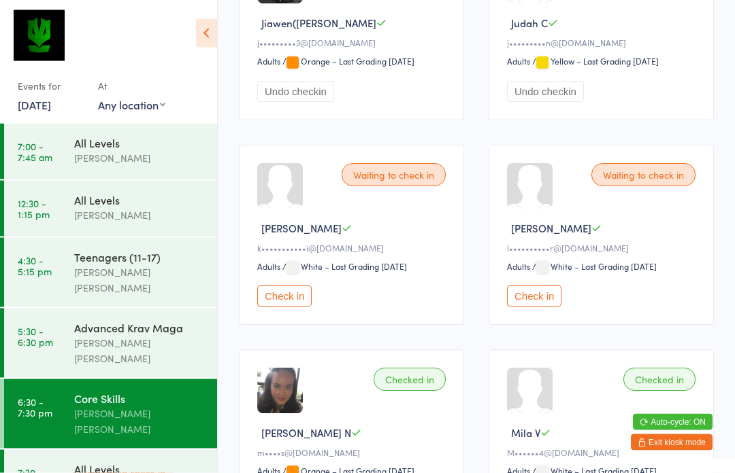
scroll to position [709, 0]
click at [292, 307] on button "Check in" at bounding box center [284, 296] width 54 height 21
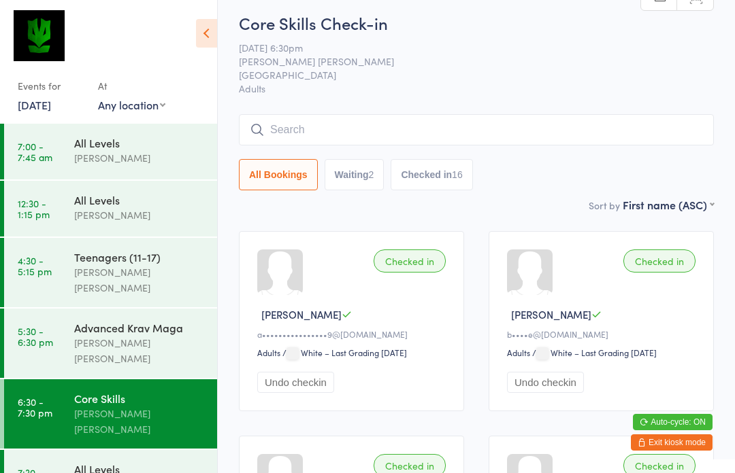
scroll to position [0, 0]
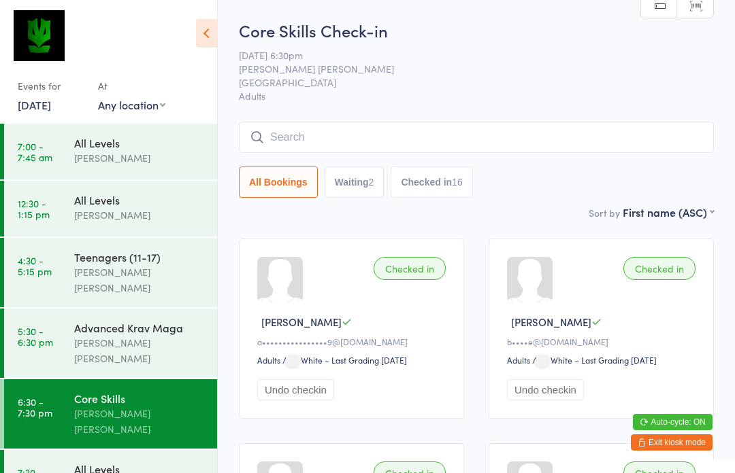
click at [481, 131] on input "search" at bounding box center [476, 137] width 475 height 31
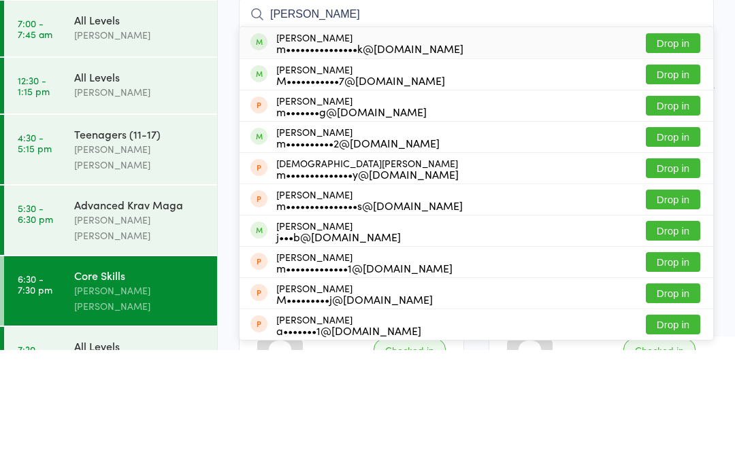
type input "Matthew"
click at [682, 188] on button "Drop in" at bounding box center [672, 198] width 54 height 20
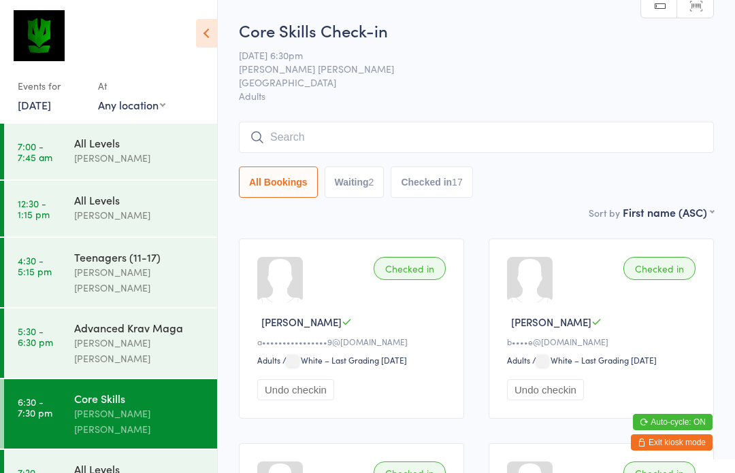
click at [494, 144] on input "search" at bounding box center [476, 137] width 475 height 31
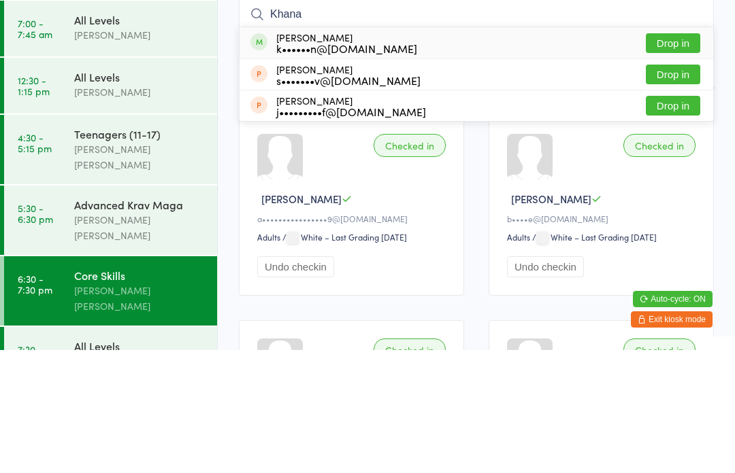
type input "Khana"
click at [685, 156] on button "Drop in" at bounding box center [672, 166] width 54 height 20
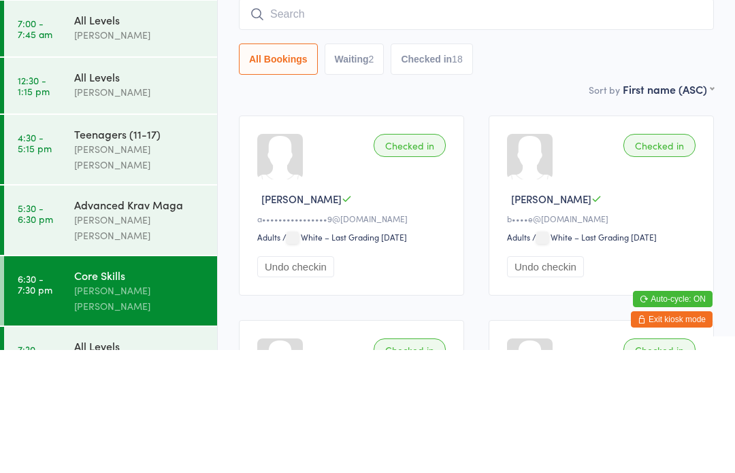
click at [556, 78] on div "Core Skills Check-in 13 Oct 6:30pm Ben Edward Surry Hills Gym Adults Manual sea…" at bounding box center [476, 112] width 475 height 186
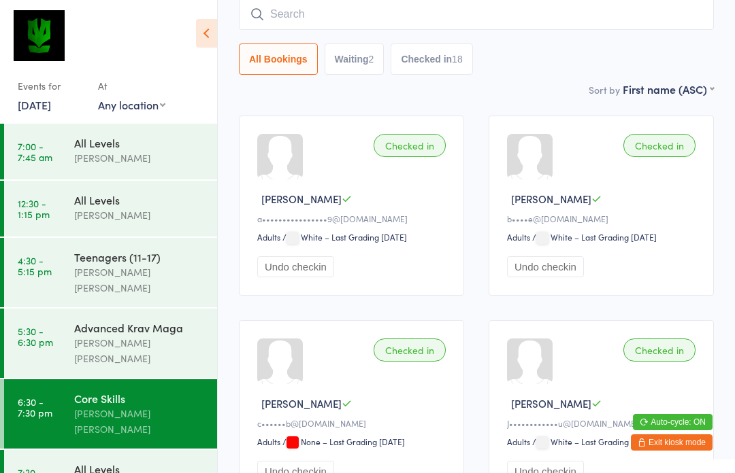
click at [291, 15] on input "search" at bounding box center [476, 14] width 475 height 31
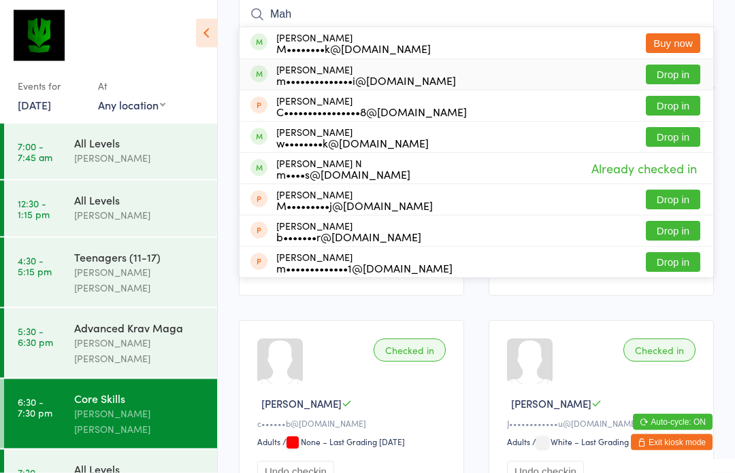
type input "Mah"
click at [358, 71] on div "Mahsa Hosseini m••••••••••••••i@gmail.com" at bounding box center [366, 76] width 180 height 22
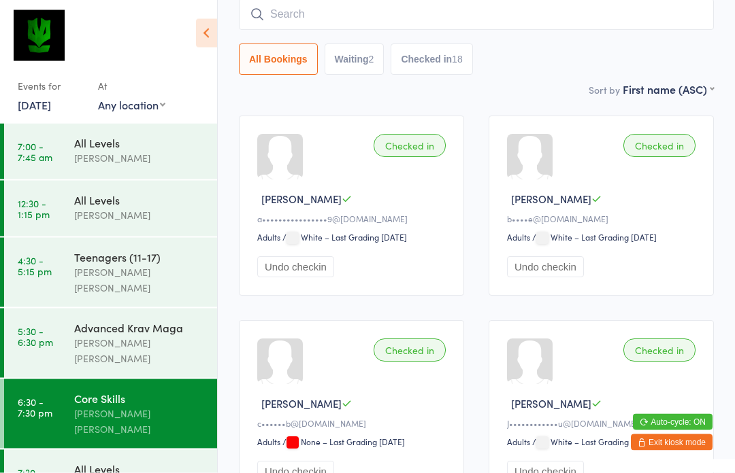
scroll to position [123, 0]
click at [269, 27] on input "search" at bounding box center [476, 14] width 475 height 31
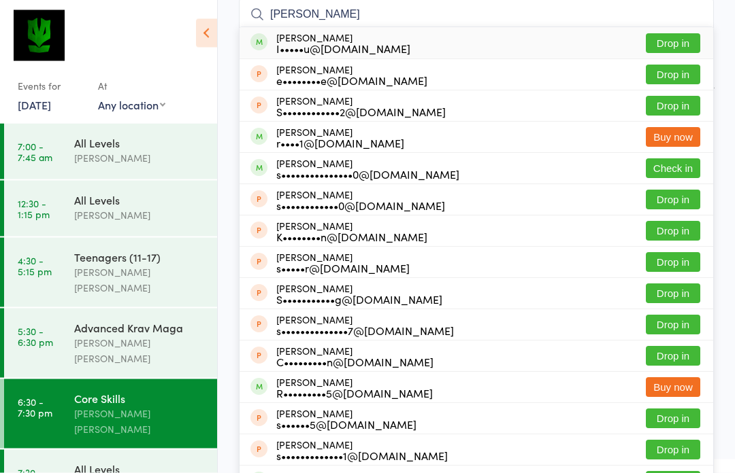
type input "Sam"
click at [658, 172] on button "Check in" at bounding box center [672, 169] width 54 height 20
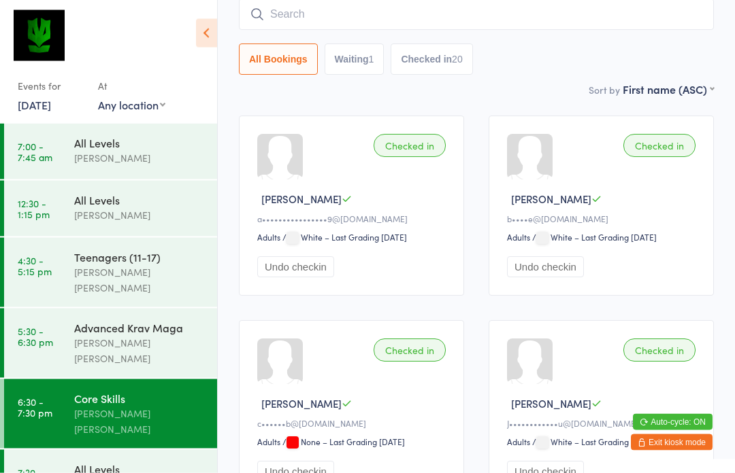
scroll to position [123, 0]
click at [299, 16] on input "search" at bounding box center [476, 14] width 475 height 31
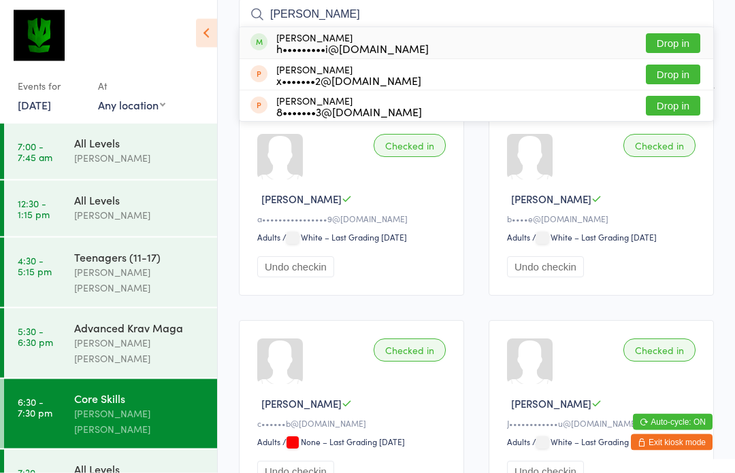
type input "Yuki"
click at [317, 47] on div "h•••••••••i@yahoo.co.jp" at bounding box center [352, 49] width 152 height 11
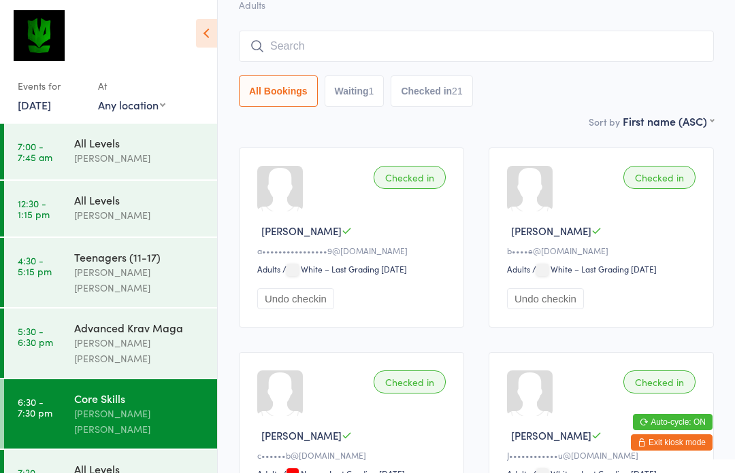
scroll to position [72, 0]
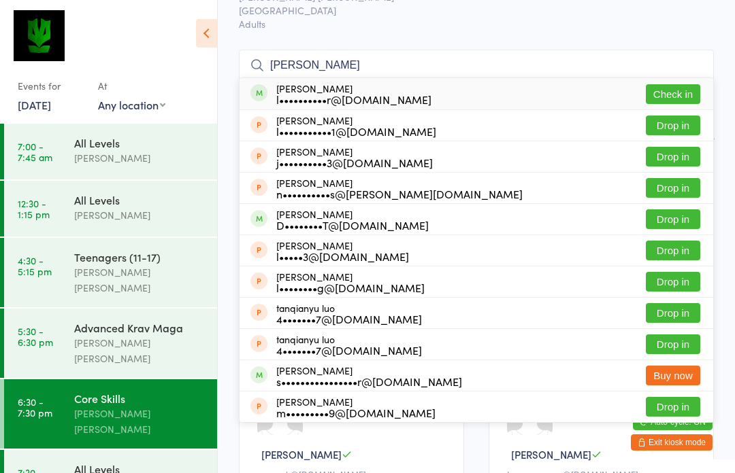
type input "Lucian"
click at [679, 101] on button "Check in" at bounding box center [672, 94] width 54 height 20
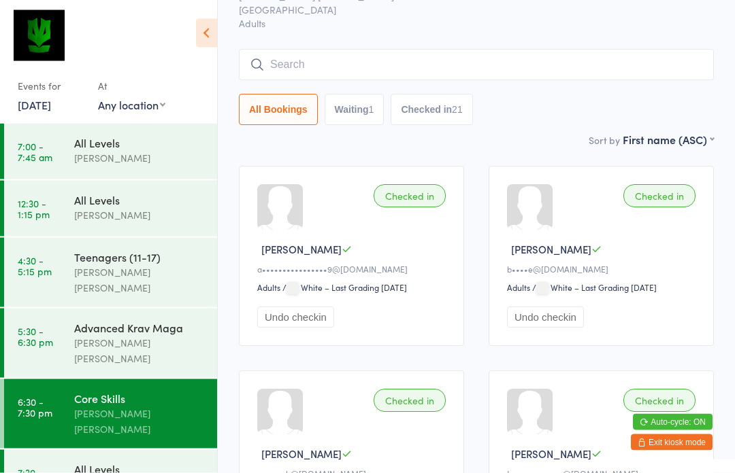
scroll to position [73, 0]
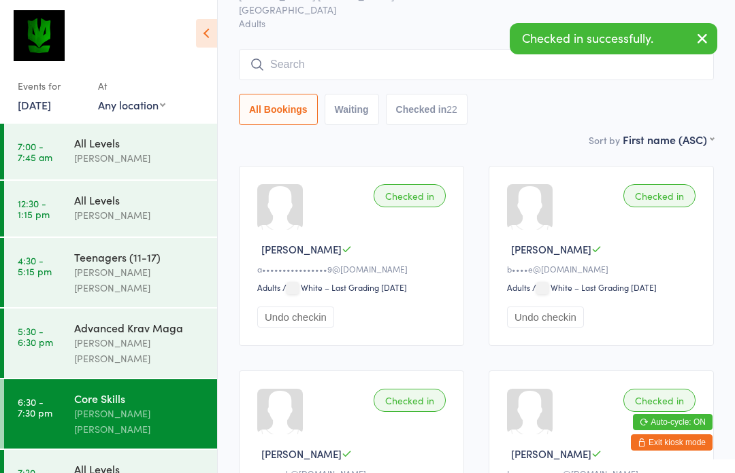
click at [460, 52] on input "search" at bounding box center [476, 64] width 475 height 31
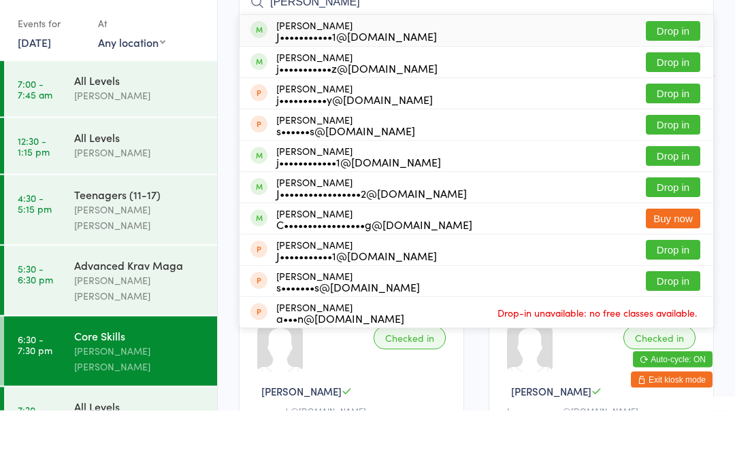
type input "Jame"
click at [677, 241] on button "Drop in" at bounding box center [672, 251] width 54 height 20
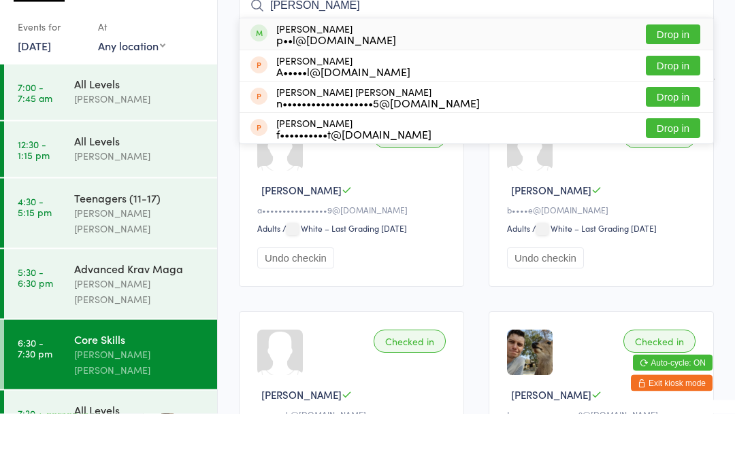
type input "Paul"
click at [296, 94] on div "p••l@blueoctopus.com.au" at bounding box center [336, 99] width 120 height 11
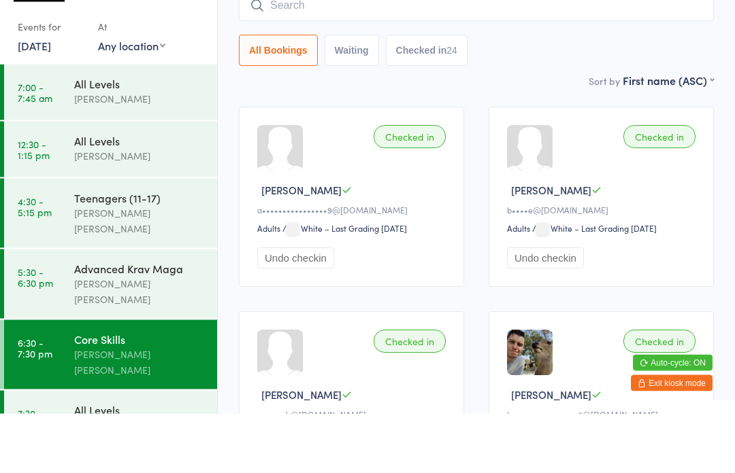
scroll to position [132, 0]
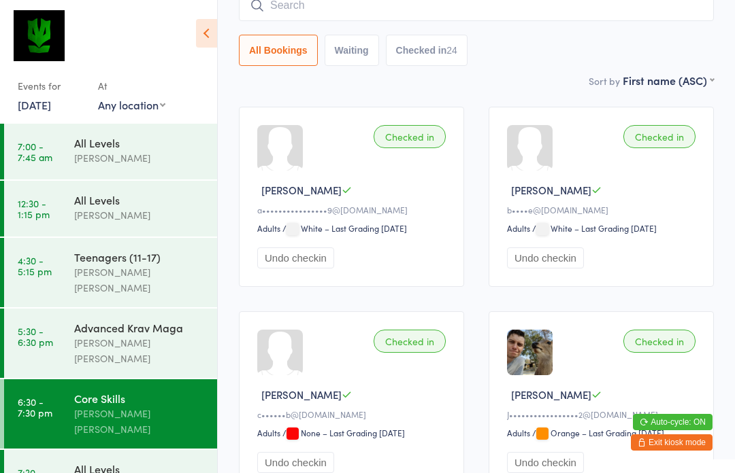
click at [657, 451] on button "Exit kiosk mode" at bounding box center [672, 443] width 82 height 16
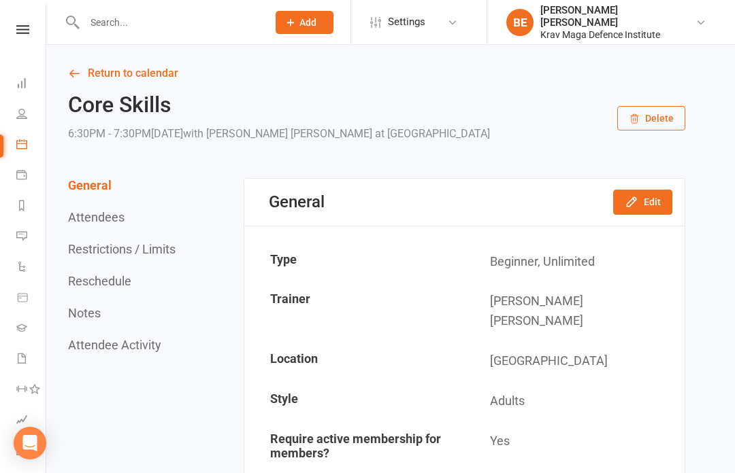
click at [105, 29] on input "text" at bounding box center [169, 22] width 178 height 19
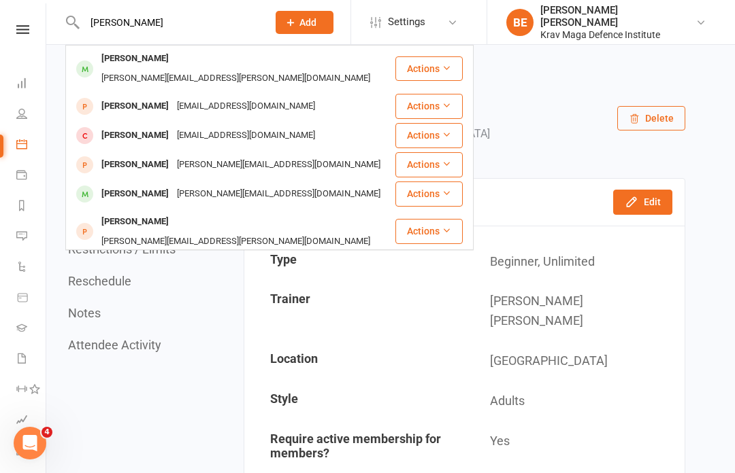
type input "[PERSON_NAME]"
click at [103, 67] on div "[PERSON_NAME]" at bounding box center [134, 59] width 75 height 20
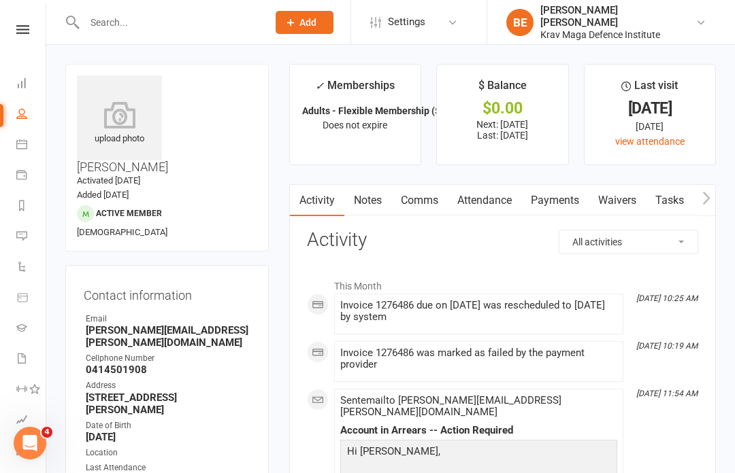
click at [551, 204] on link "Payments" at bounding box center [554, 200] width 67 height 31
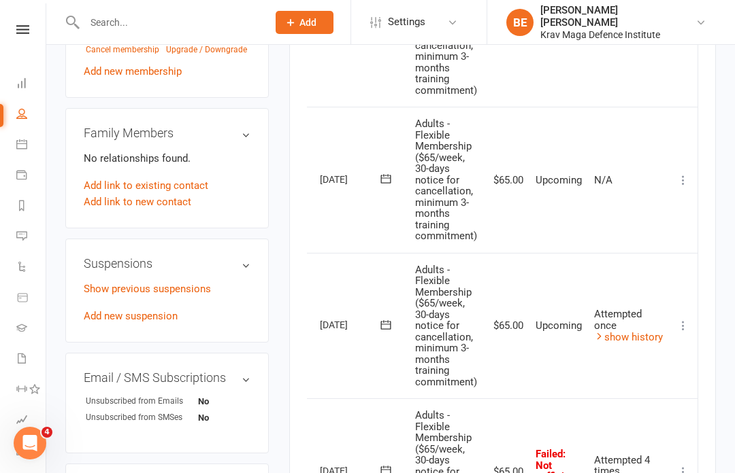
scroll to position [0, 26]
click at [684, 465] on icon at bounding box center [683, 472] width 14 height 14
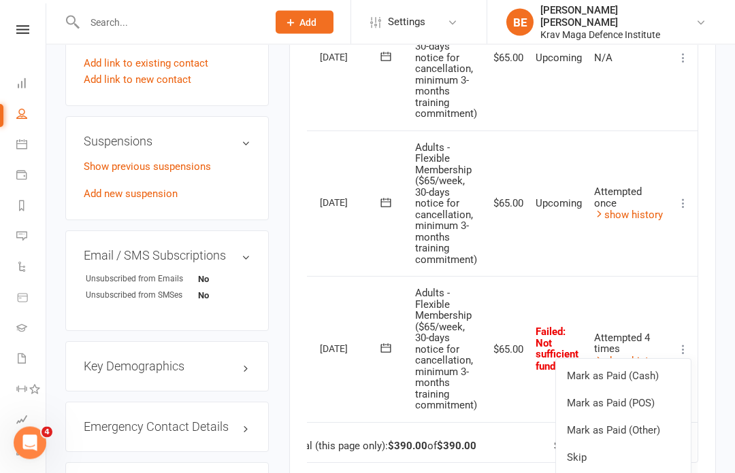
scroll to position [875, 0]
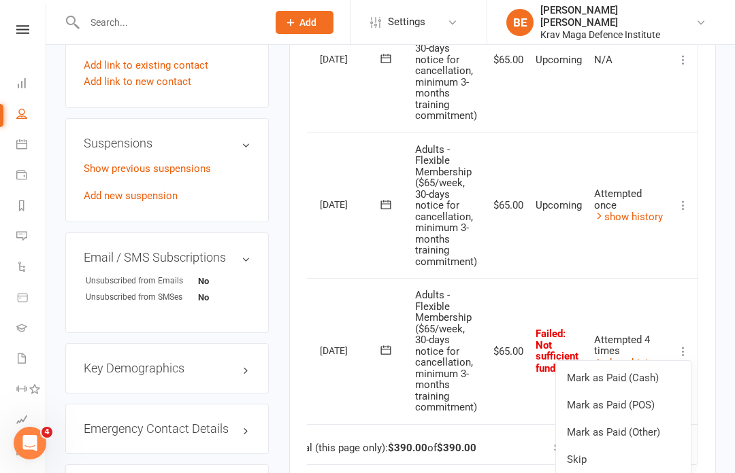
click at [639, 392] on link "Mark as Paid (POS)" at bounding box center [623, 405] width 135 height 27
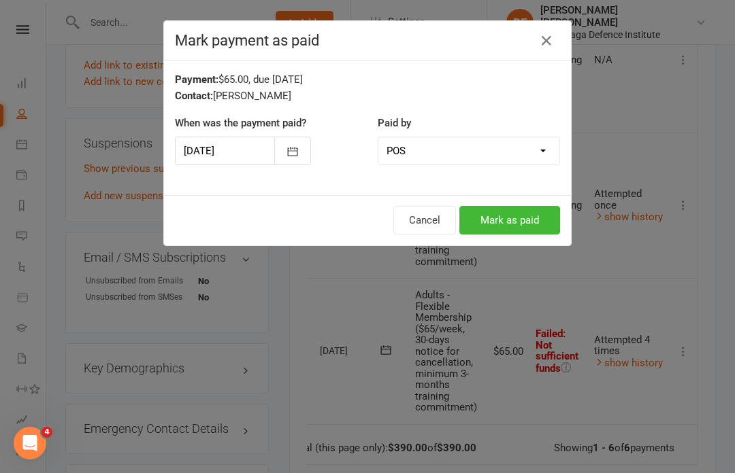
click at [531, 224] on button "Mark as paid" at bounding box center [509, 220] width 101 height 29
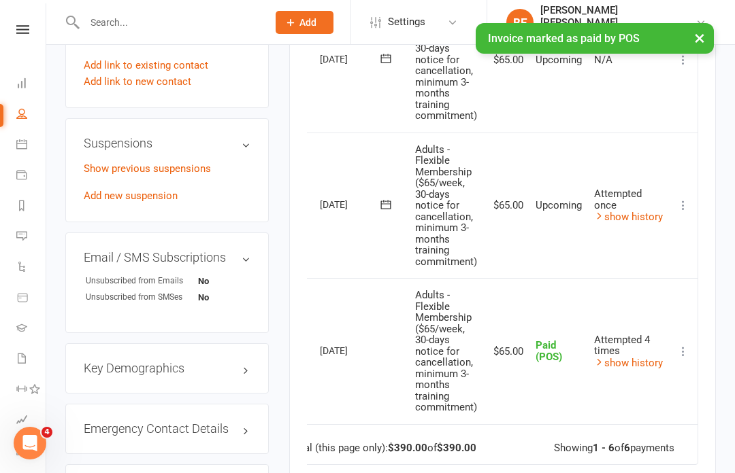
click at [677, 199] on icon at bounding box center [683, 206] width 14 height 14
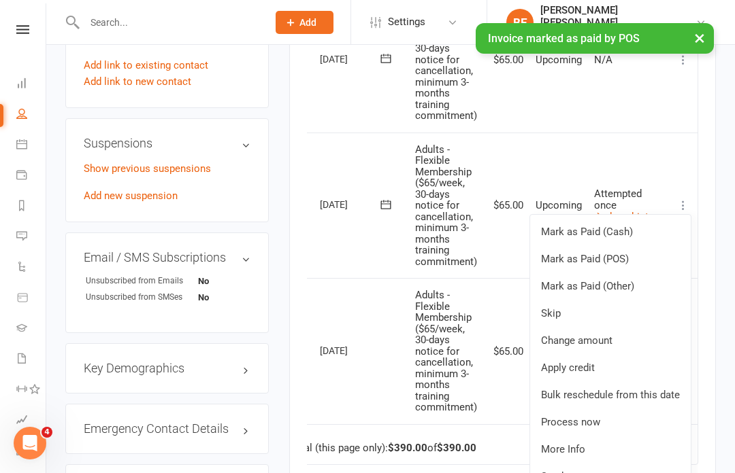
click at [614, 246] on link "Mark as Paid (POS)" at bounding box center [610, 259] width 161 height 27
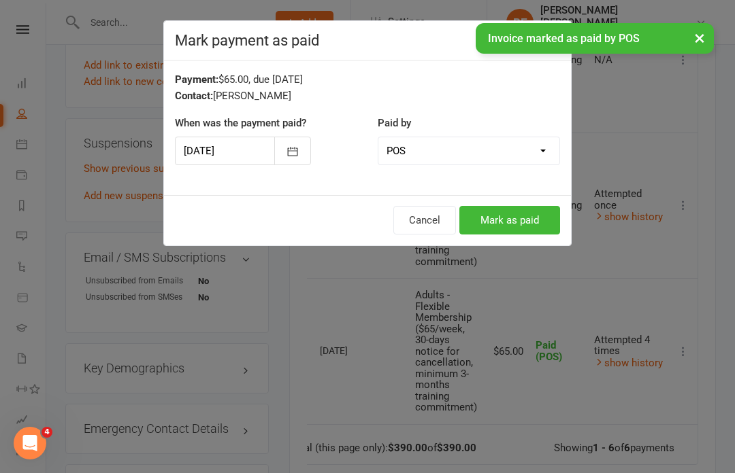
click at [522, 224] on button "Mark as paid" at bounding box center [509, 220] width 101 height 29
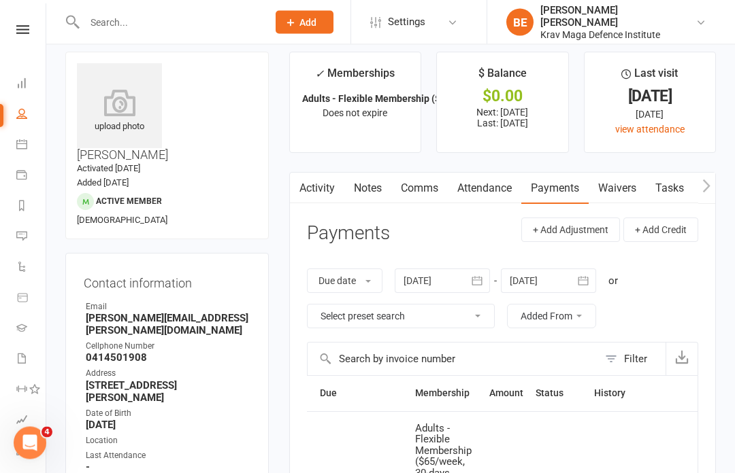
scroll to position [10, 0]
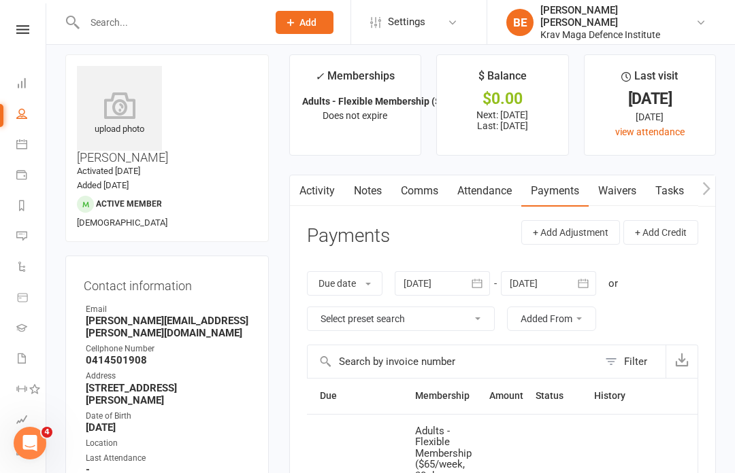
click at [624, 195] on link "Waivers" at bounding box center [616, 190] width 57 height 31
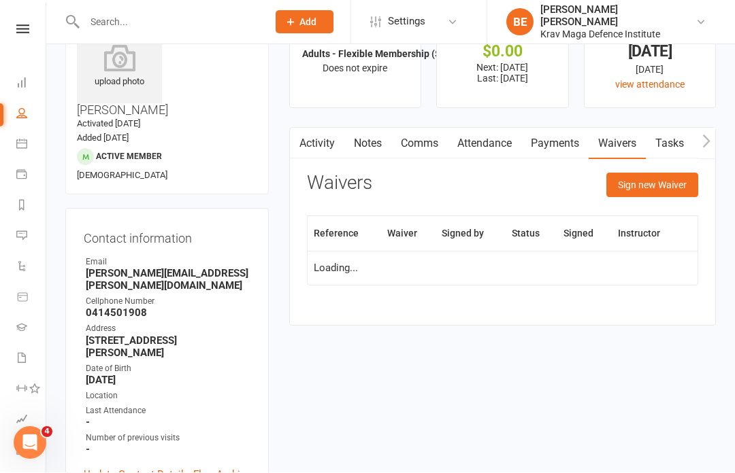
scroll to position [57, 0]
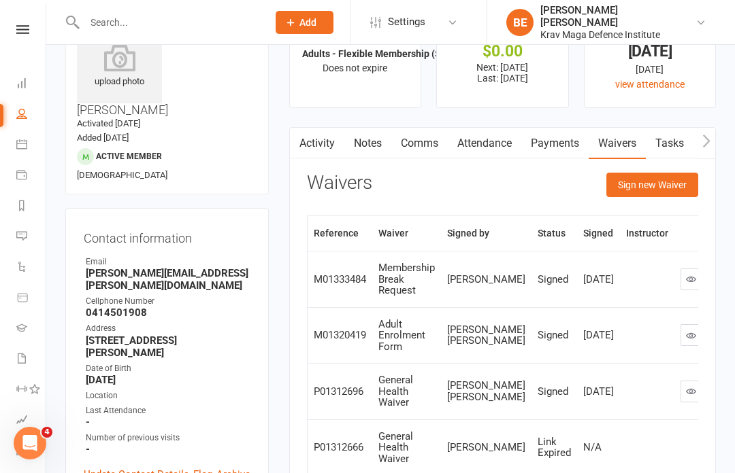
click at [656, 189] on button "Sign new Waiver" at bounding box center [652, 185] width 92 height 24
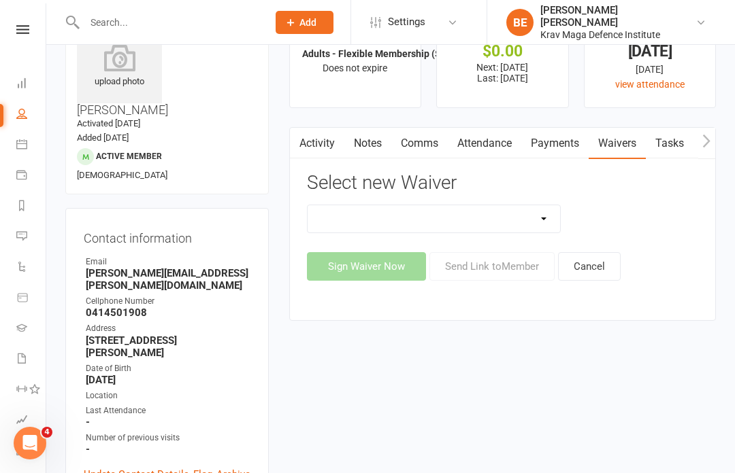
click at [534, 222] on select "5-Week Challenge Enrolment Form 6 Month Pre Pay Adult Elite Upgrade Adult Enrol…" at bounding box center [433, 218] width 253 height 27
select select "12719"
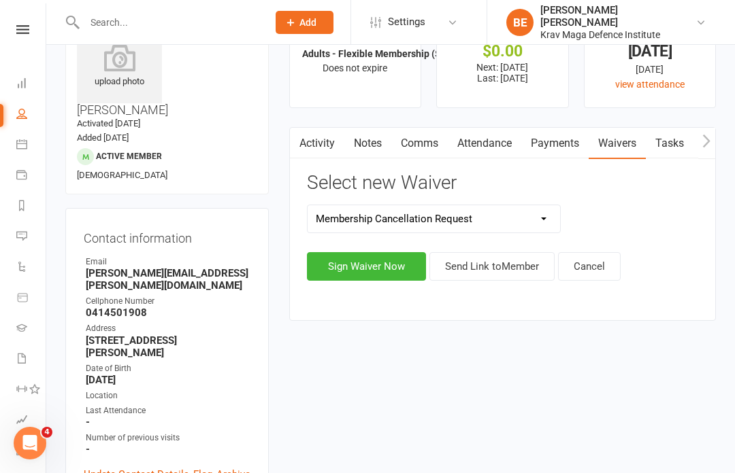
click at [502, 269] on button "Send Link to Member" at bounding box center [491, 266] width 125 height 29
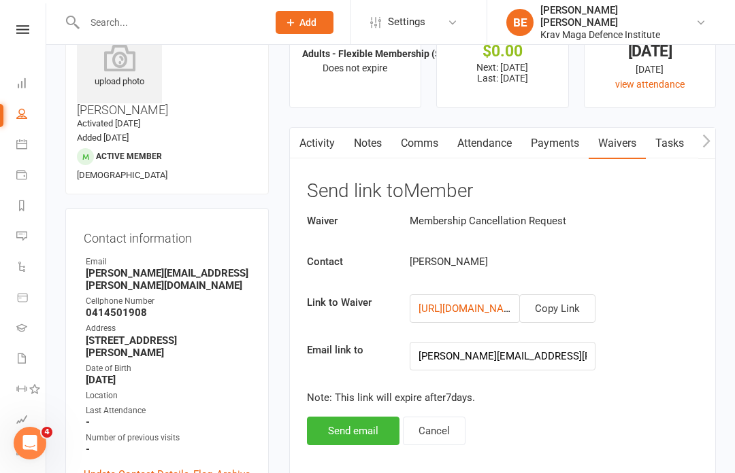
click at [354, 424] on button "Send email" at bounding box center [353, 431] width 93 height 29
